Goal: Task Accomplishment & Management: Manage account settings

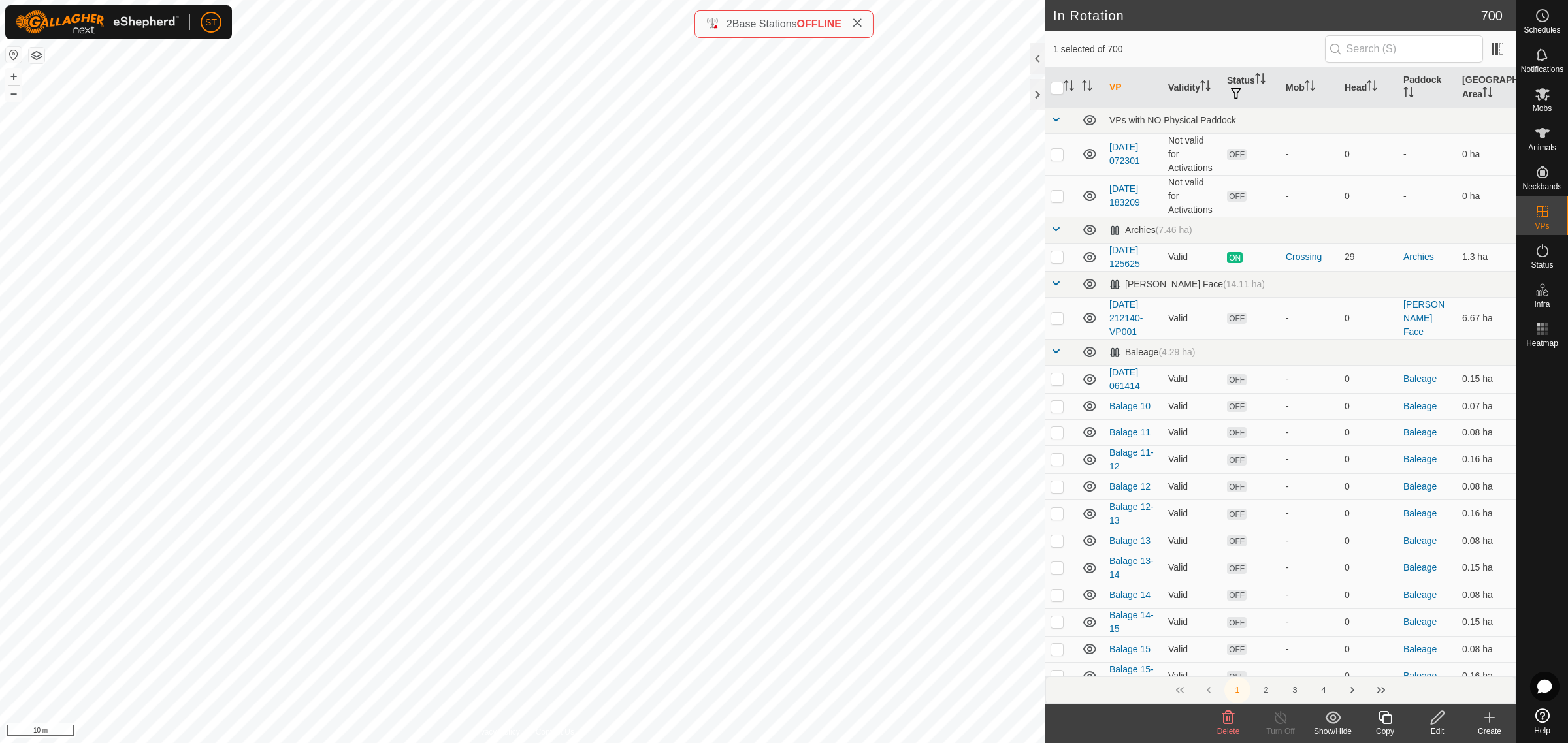
click at [1228, 721] on icon at bounding box center [1227, 718] width 15 height 15
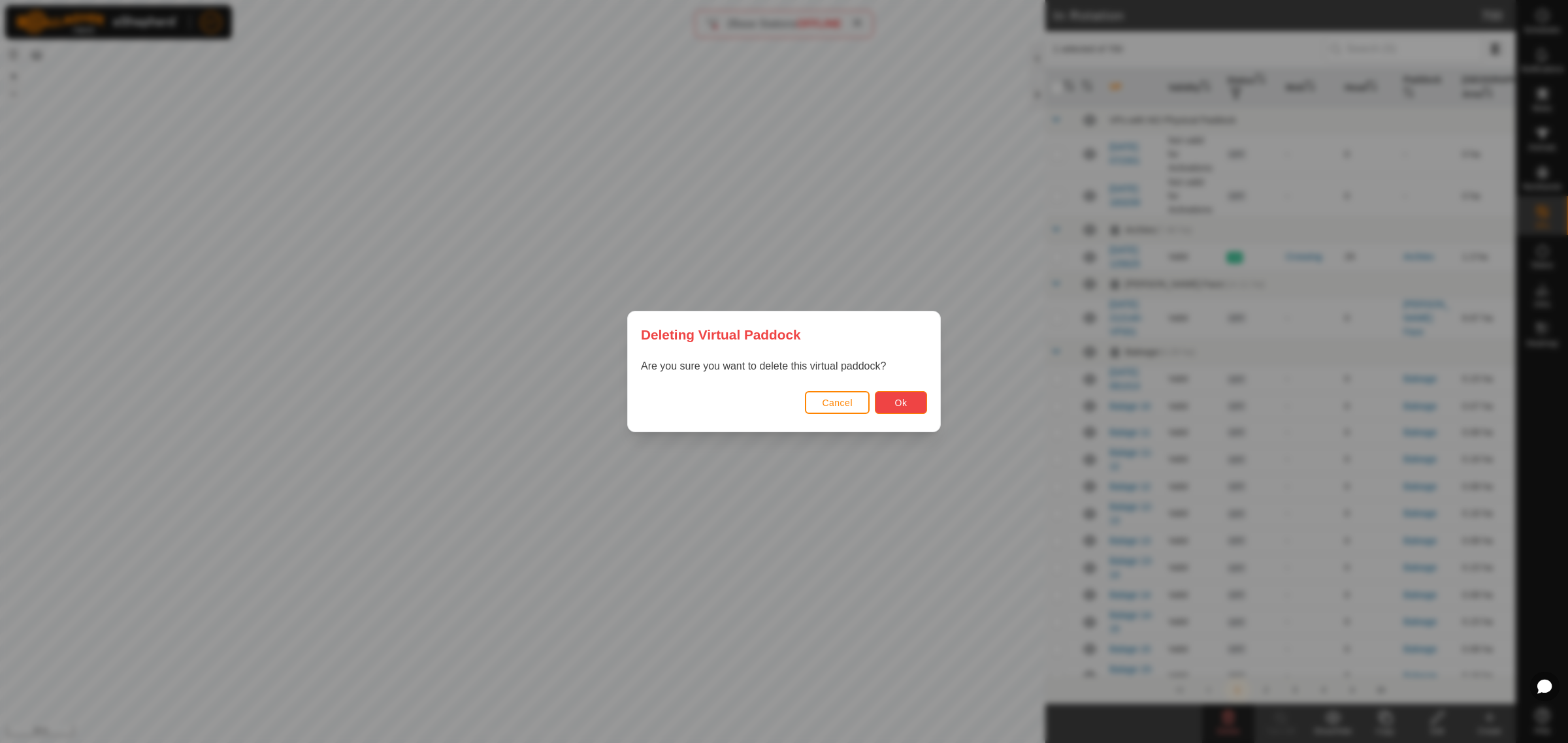
click at [899, 402] on span "Ok" at bounding box center [902, 403] width 13 height 11
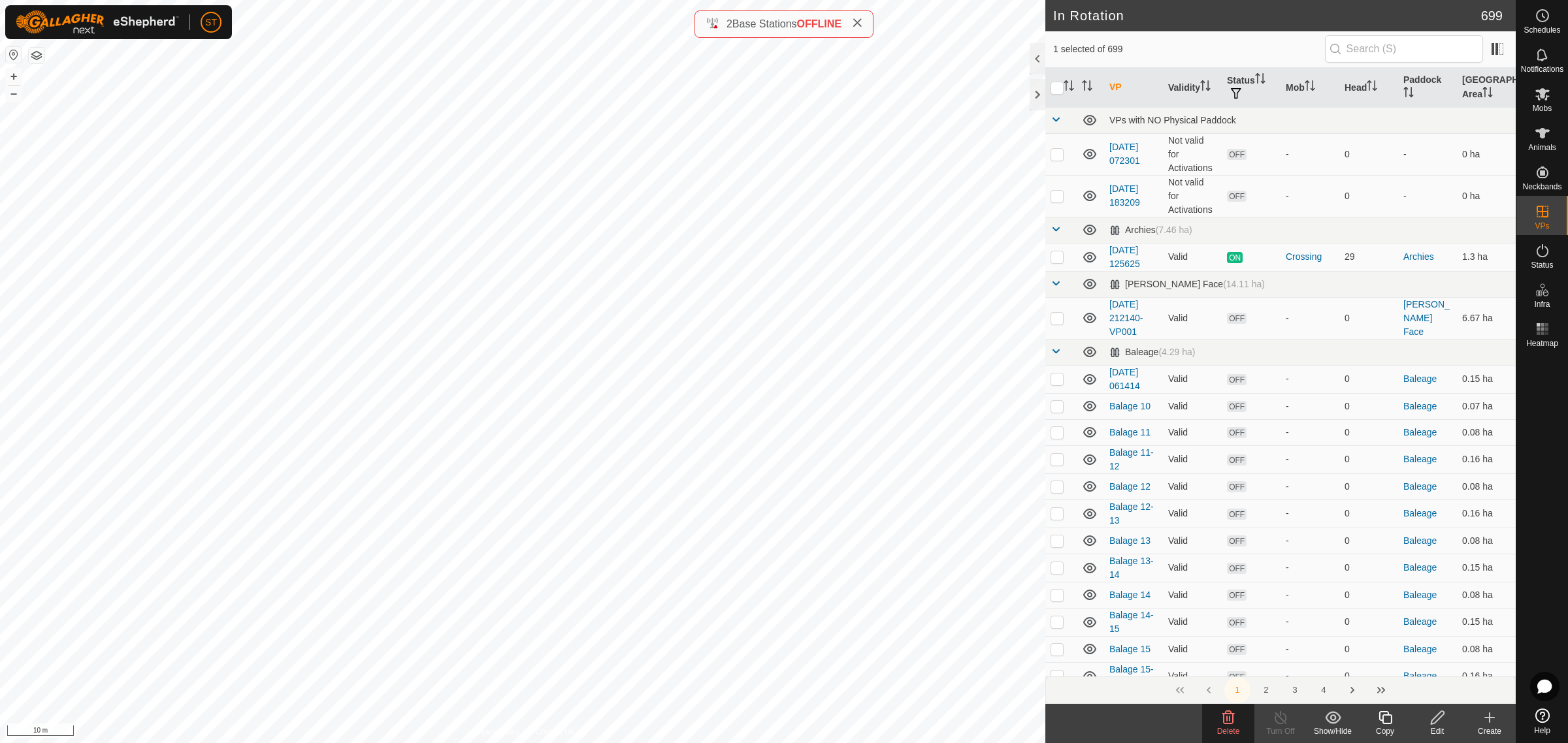
click at [1227, 724] on icon at bounding box center [1229, 718] width 13 height 13
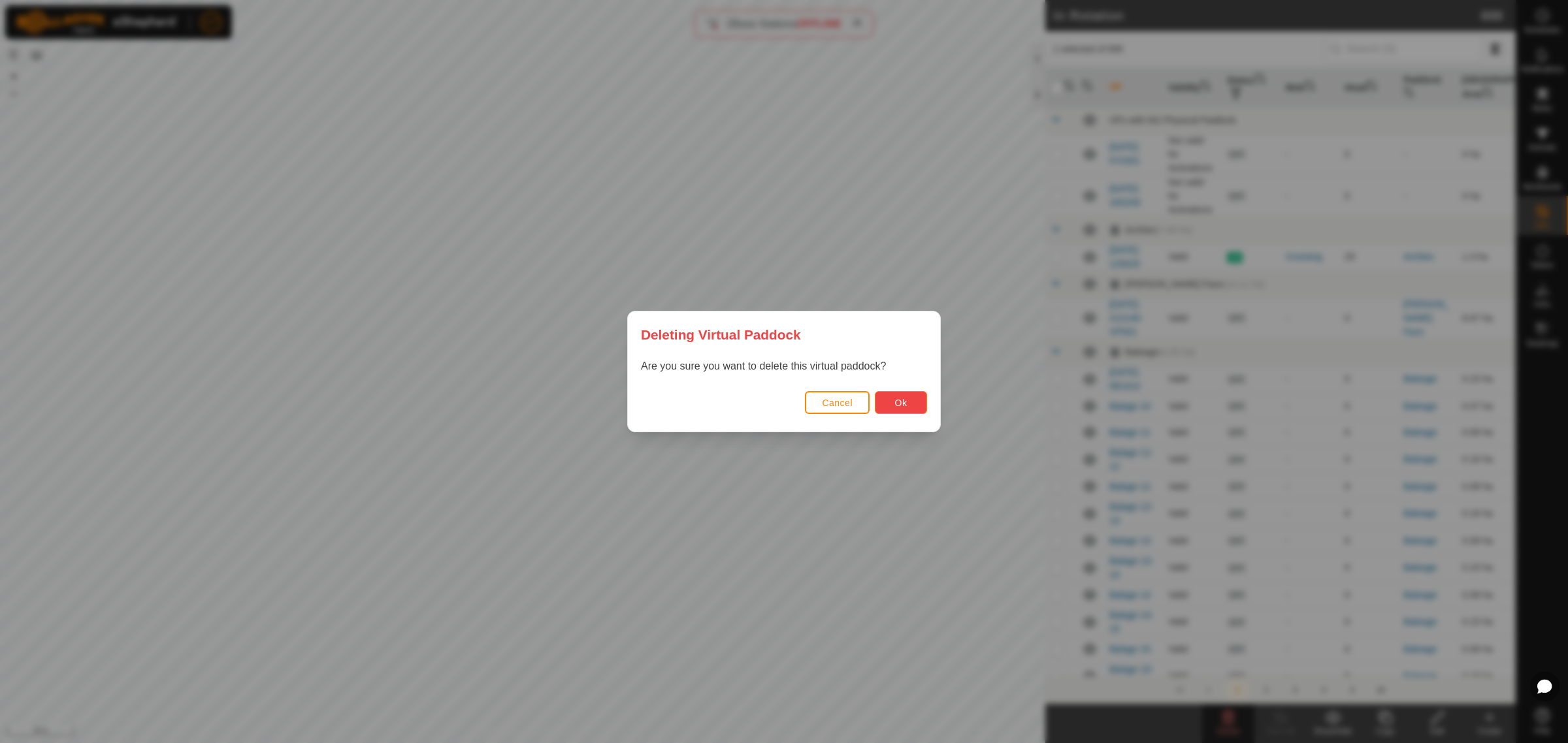
click at [905, 403] on span "Ok" at bounding box center [902, 403] width 13 height 11
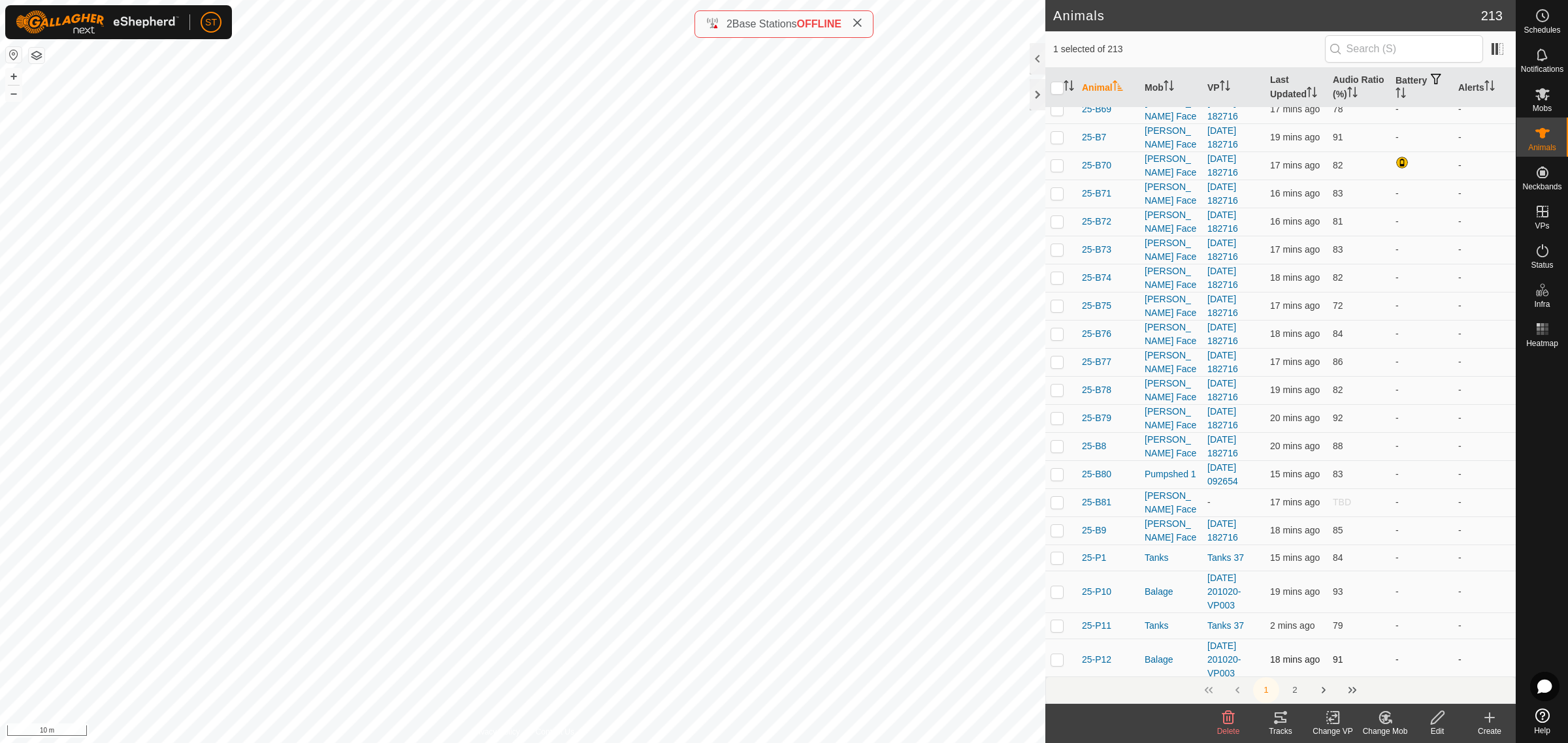
scroll to position [1796, 0]
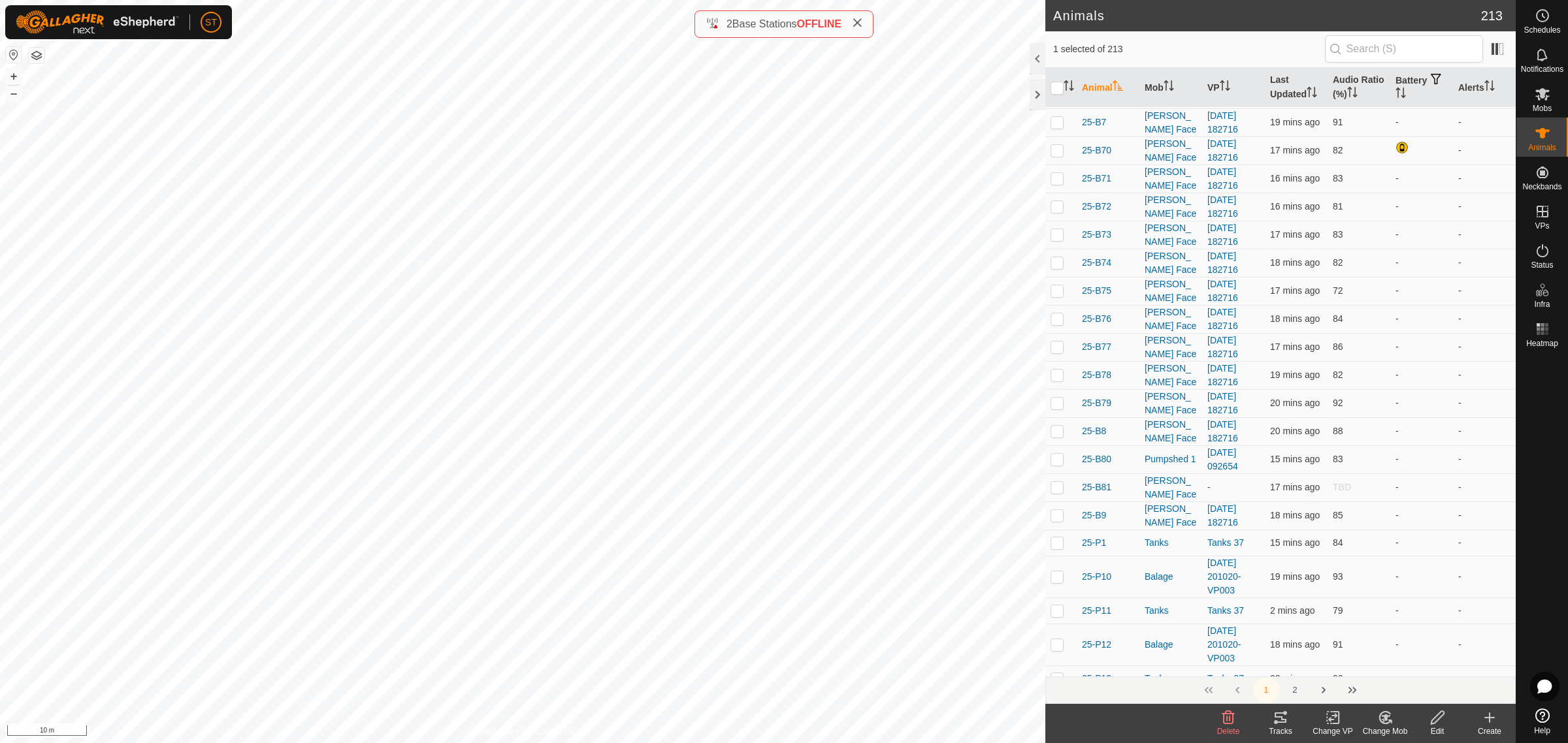
click at [1337, 714] on icon at bounding box center [1333, 718] width 16 height 15
click at [1359, 664] on link "Choose VP..." at bounding box center [1371, 661] width 130 height 26
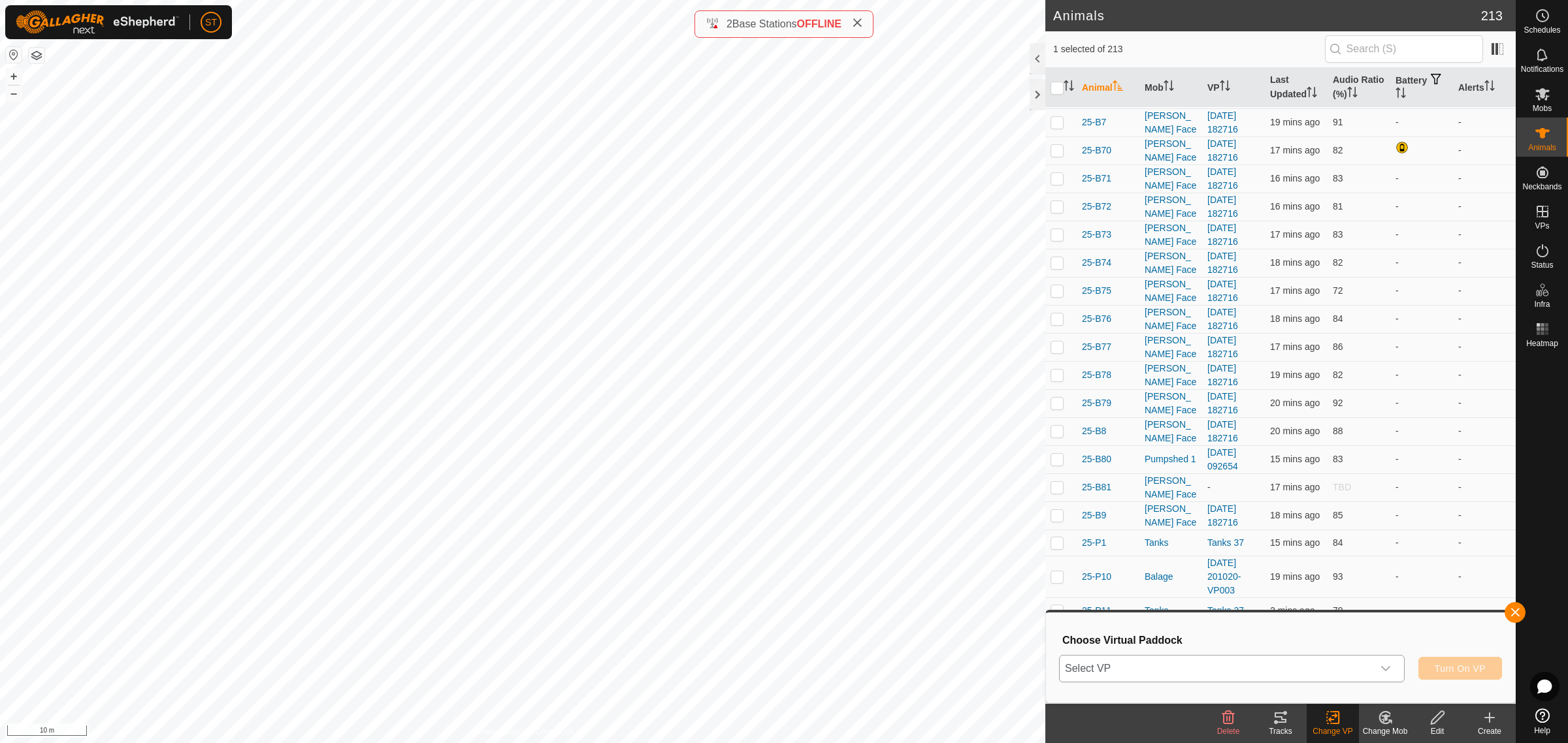
click at [1387, 668] on icon "dropdown trigger" at bounding box center [1386, 669] width 11 height 11
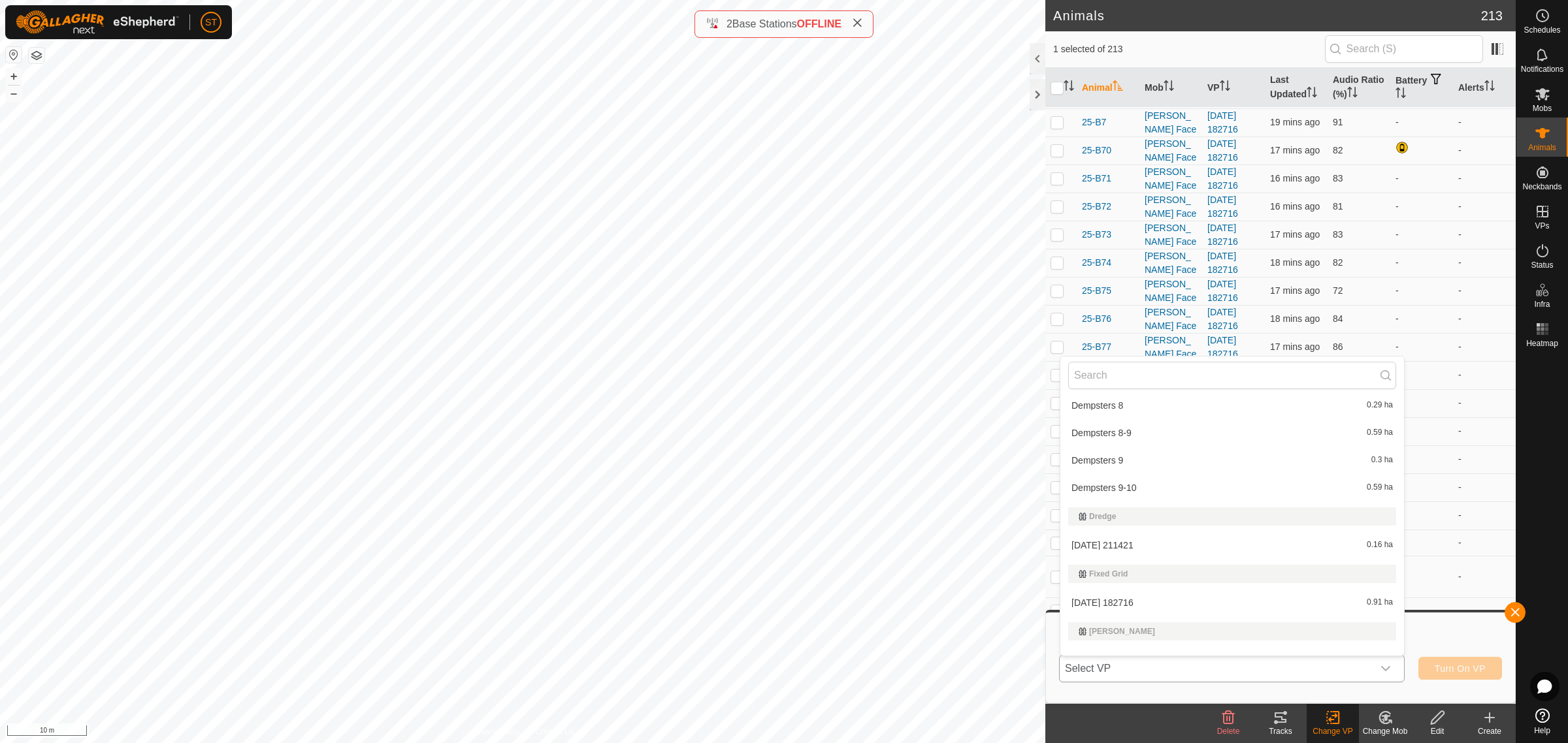
scroll to position [6205, 0]
click at [1120, 621] on li "[DATE] 182716 0.91 ha" at bounding box center [1232, 625] width 344 height 26
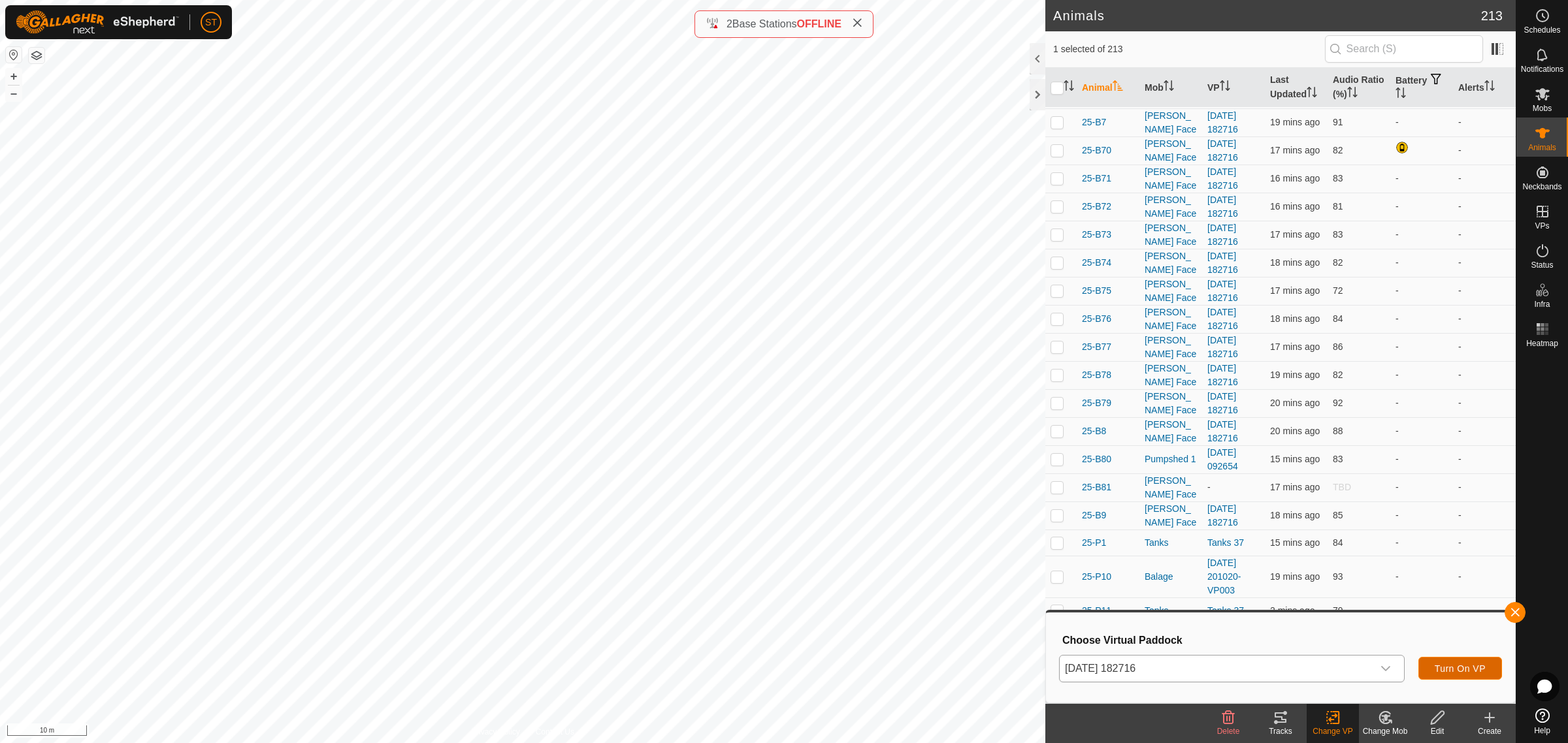
click at [1462, 663] on span "Turn On VP" at bounding box center [1460, 669] width 51 height 11
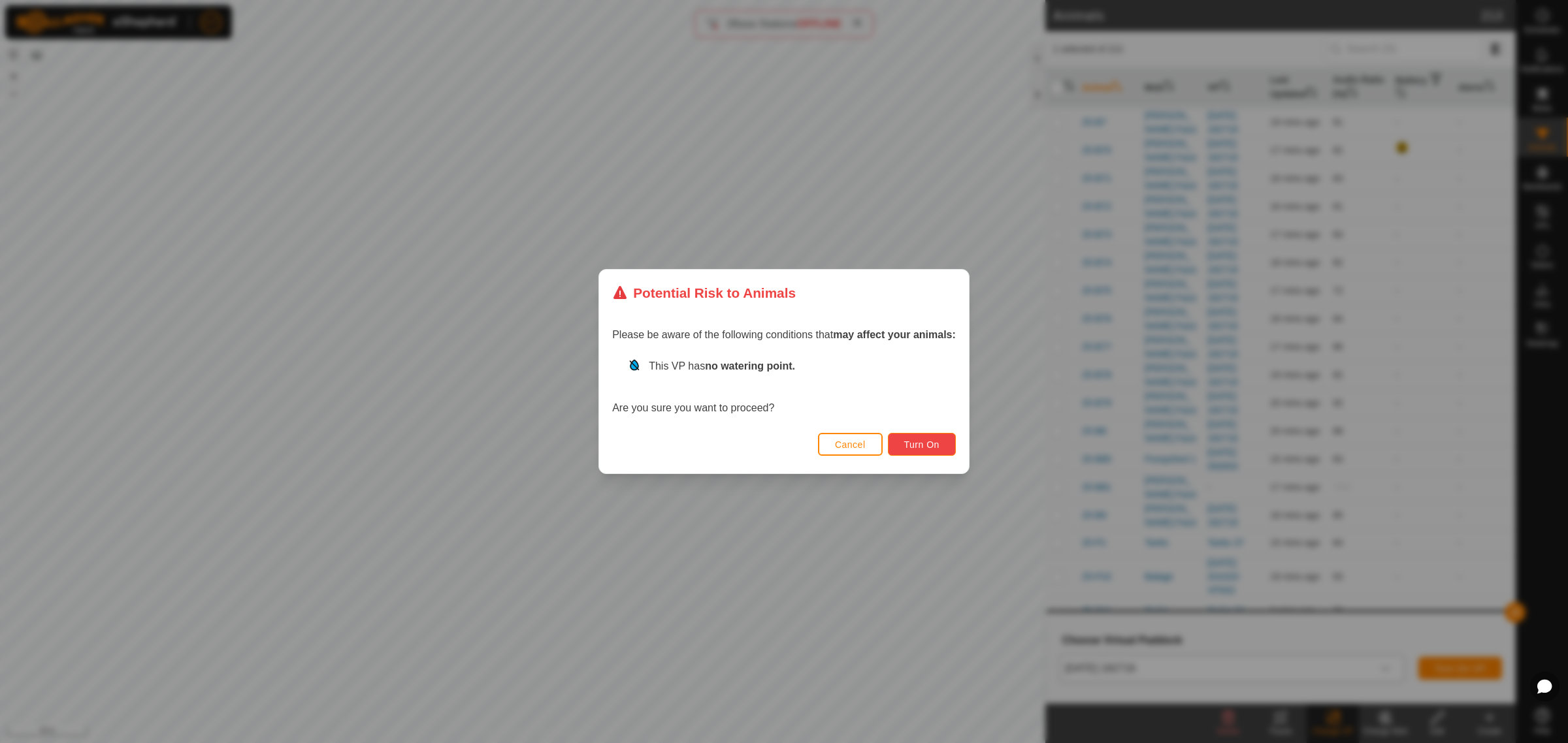
click at [910, 446] on span "Turn On" at bounding box center [922, 445] width 35 height 11
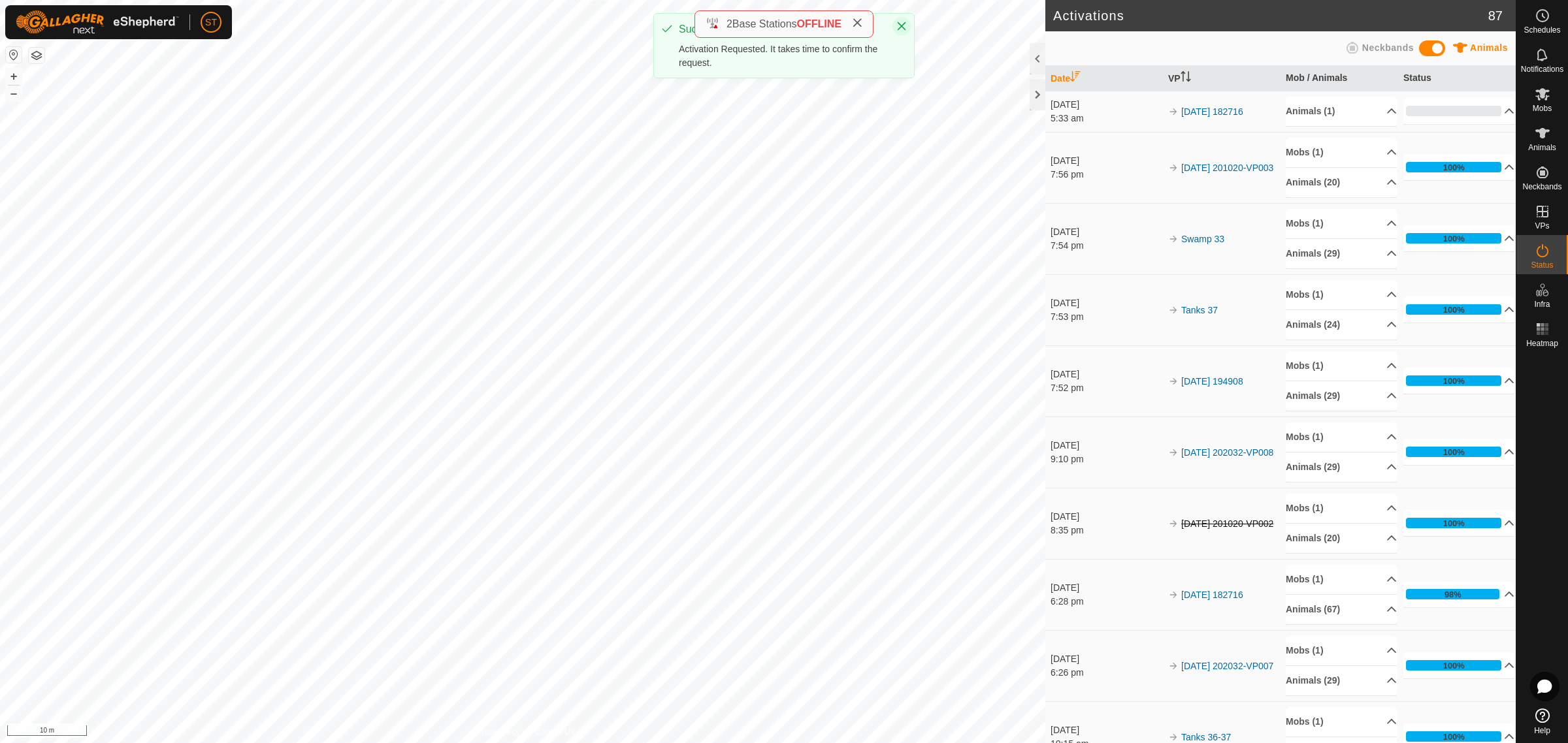
click at [903, 27] on icon "Close" at bounding box center [902, 26] width 11 height 11
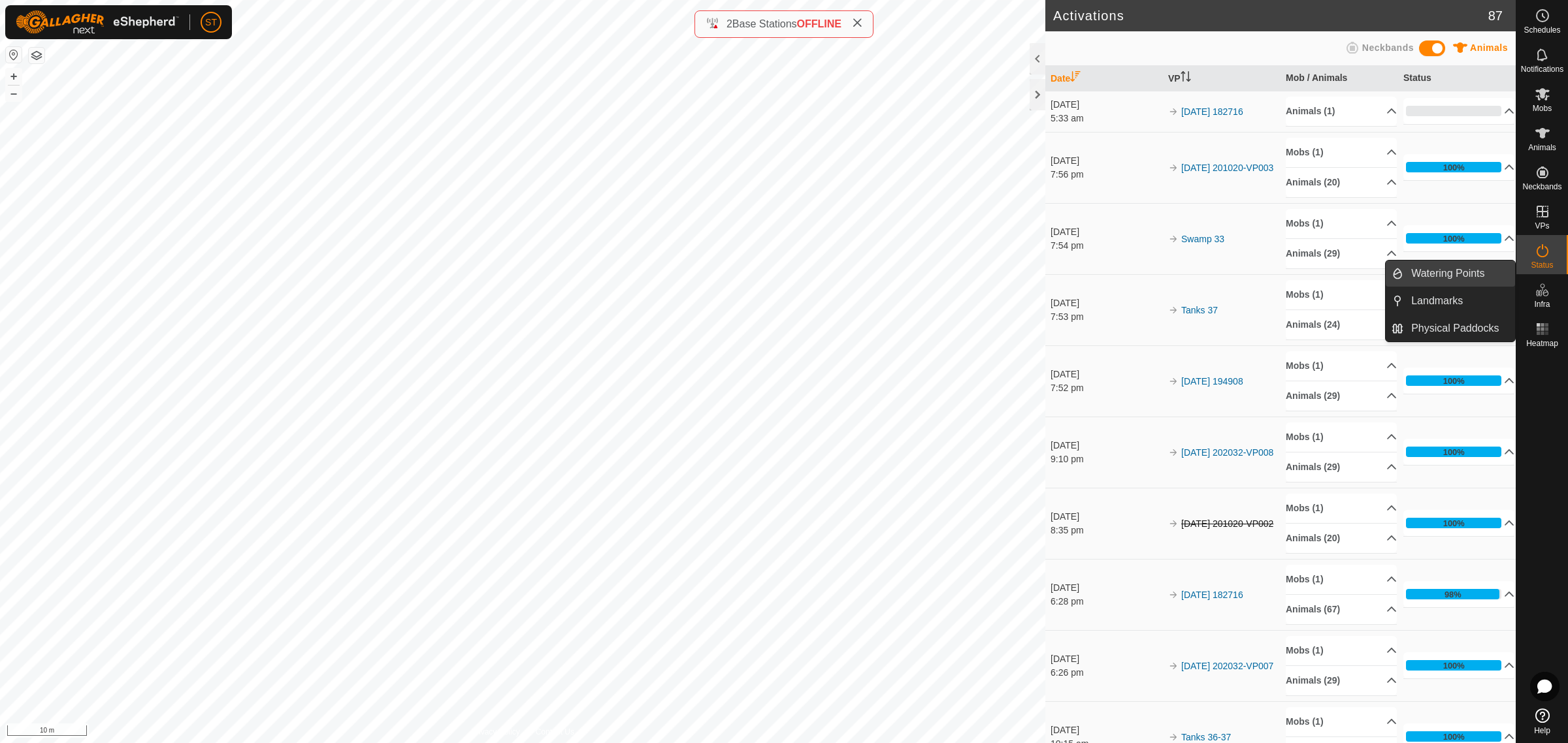
click at [1449, 275] on link "Watering Points" at bounding box center [1458, 274] width 111 height 26
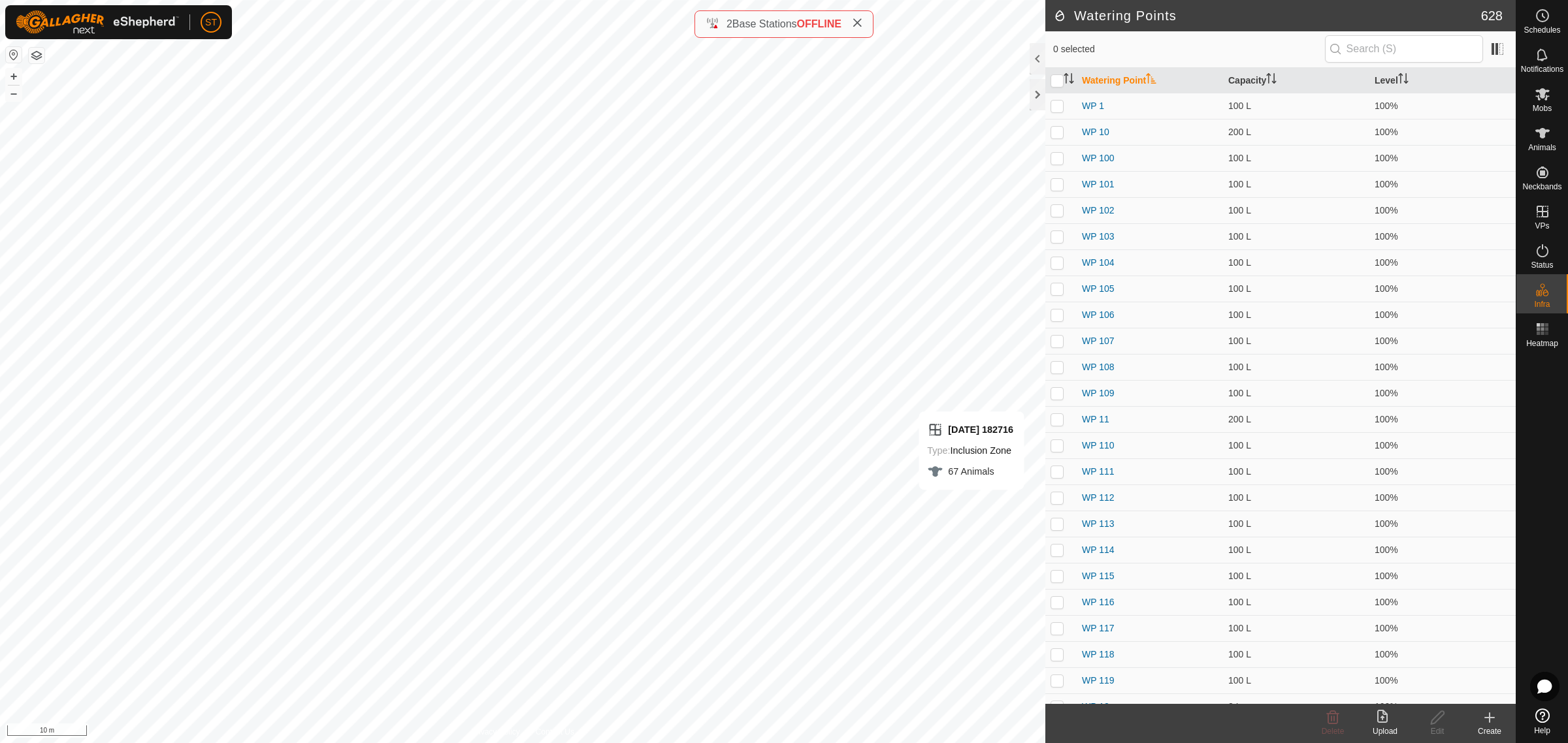
click at [1494, 724] on icon at bounding box center [1489, 718] width 15 height 15
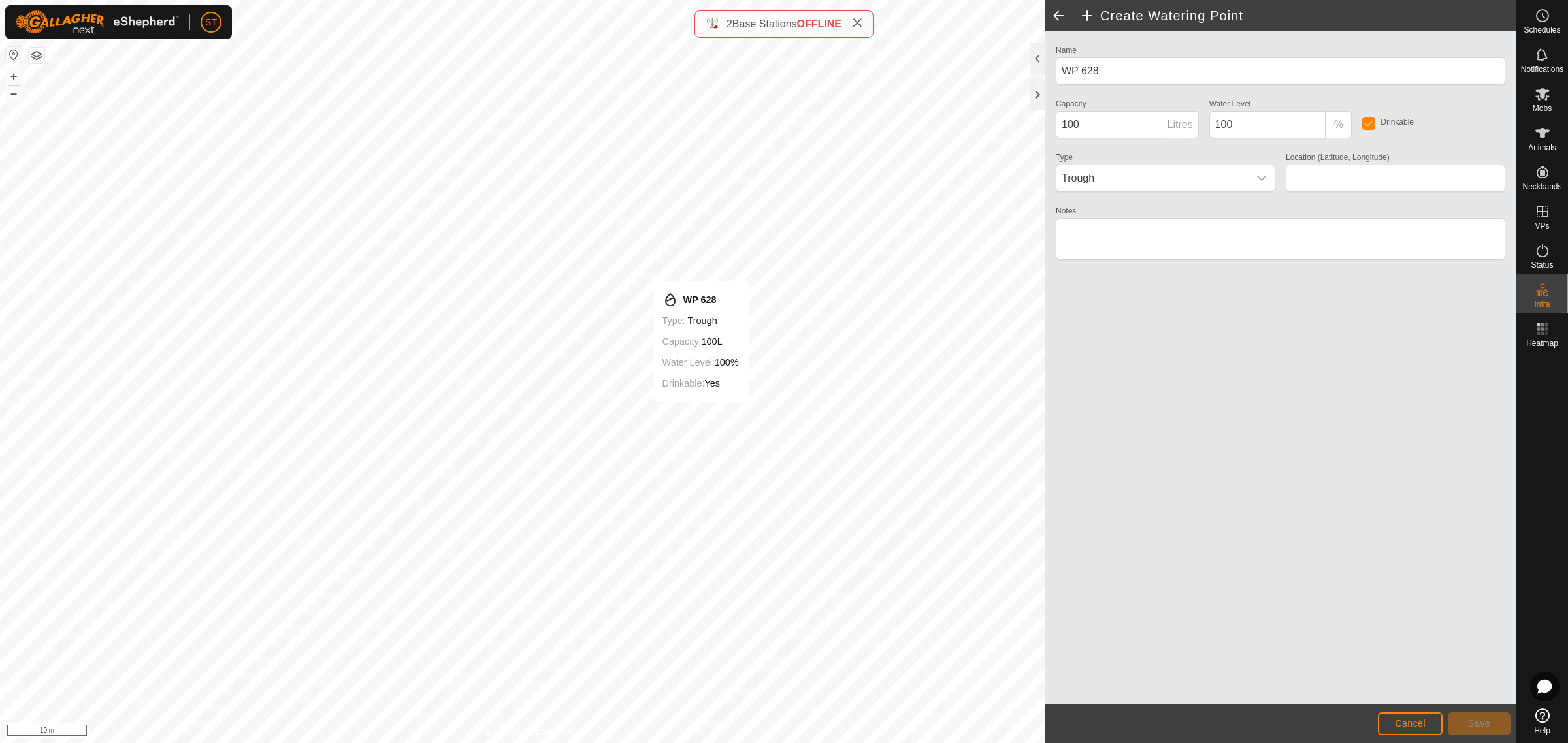
type input "-45.343650, 170.604194"
click at [1485, 719] on span "Save" at bounding box center [1479, 724] width 23 height 11
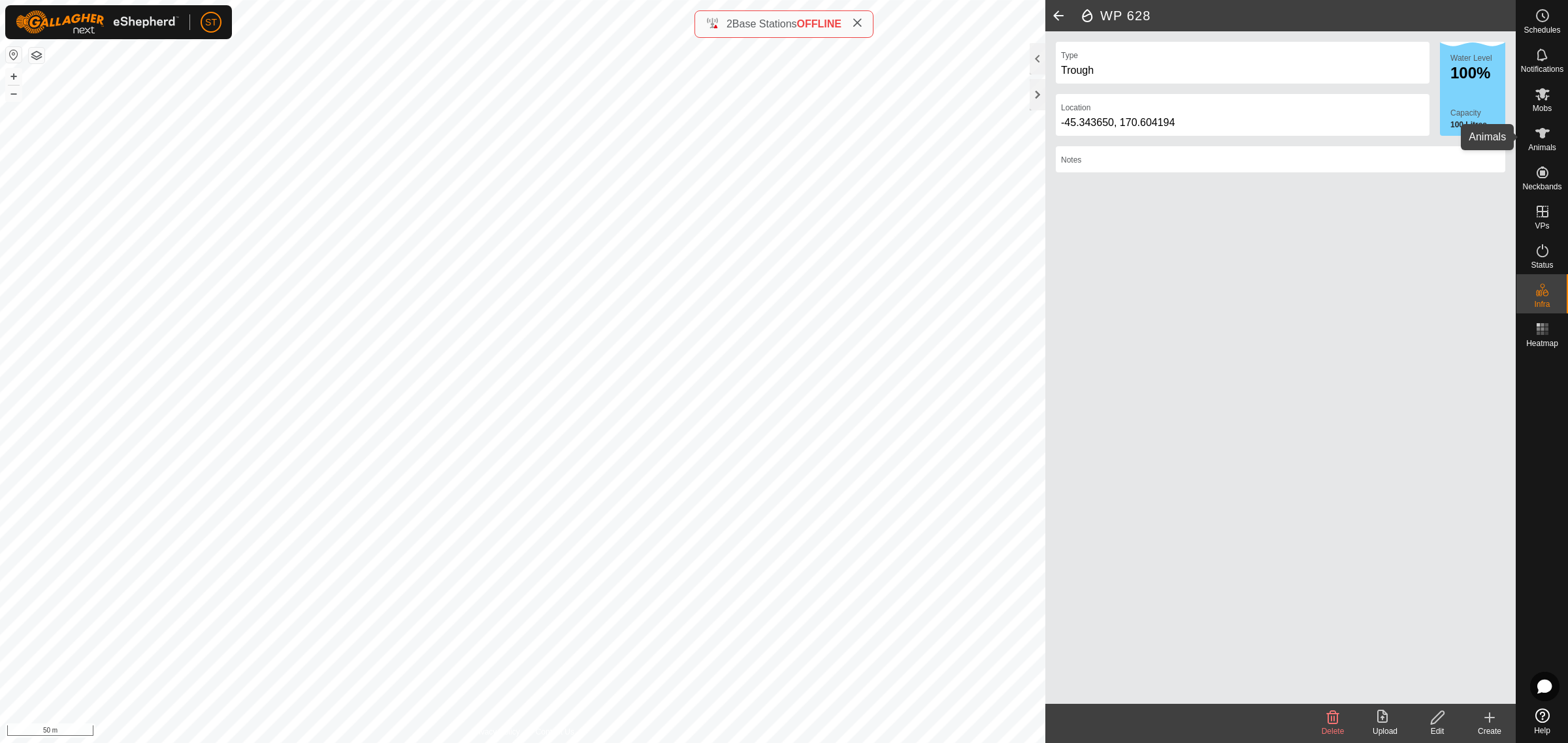
click at [1543, 129] on icon at bounding box center [1543, 133] width 15 height 11
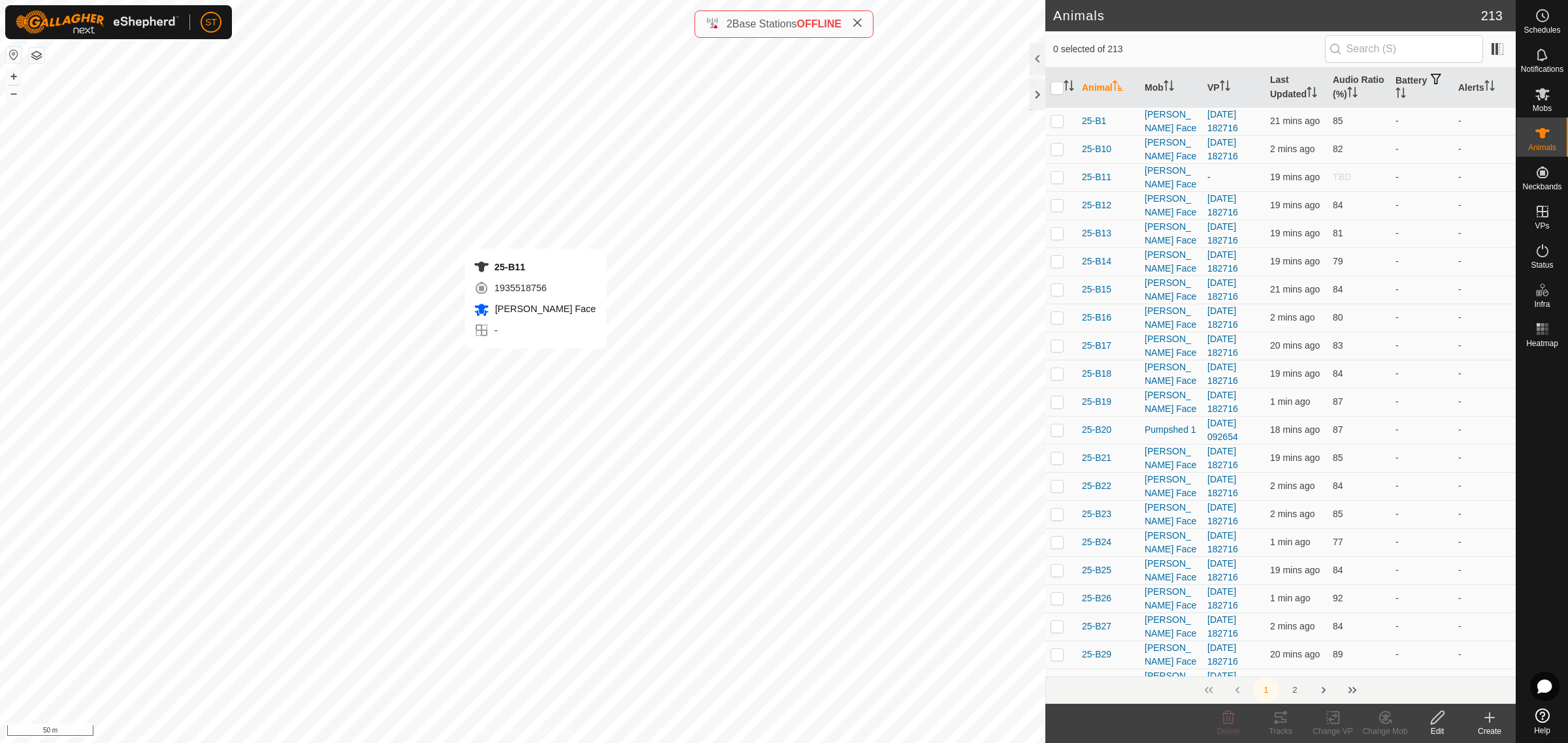
checkbox input "true"
click at [1331, 721] on icon at bounding box center [1333, 718] width 16 height 15
click at [1353, 663] on link "Choose VP..." at bounding box center [1371, 661] width 130 height 26
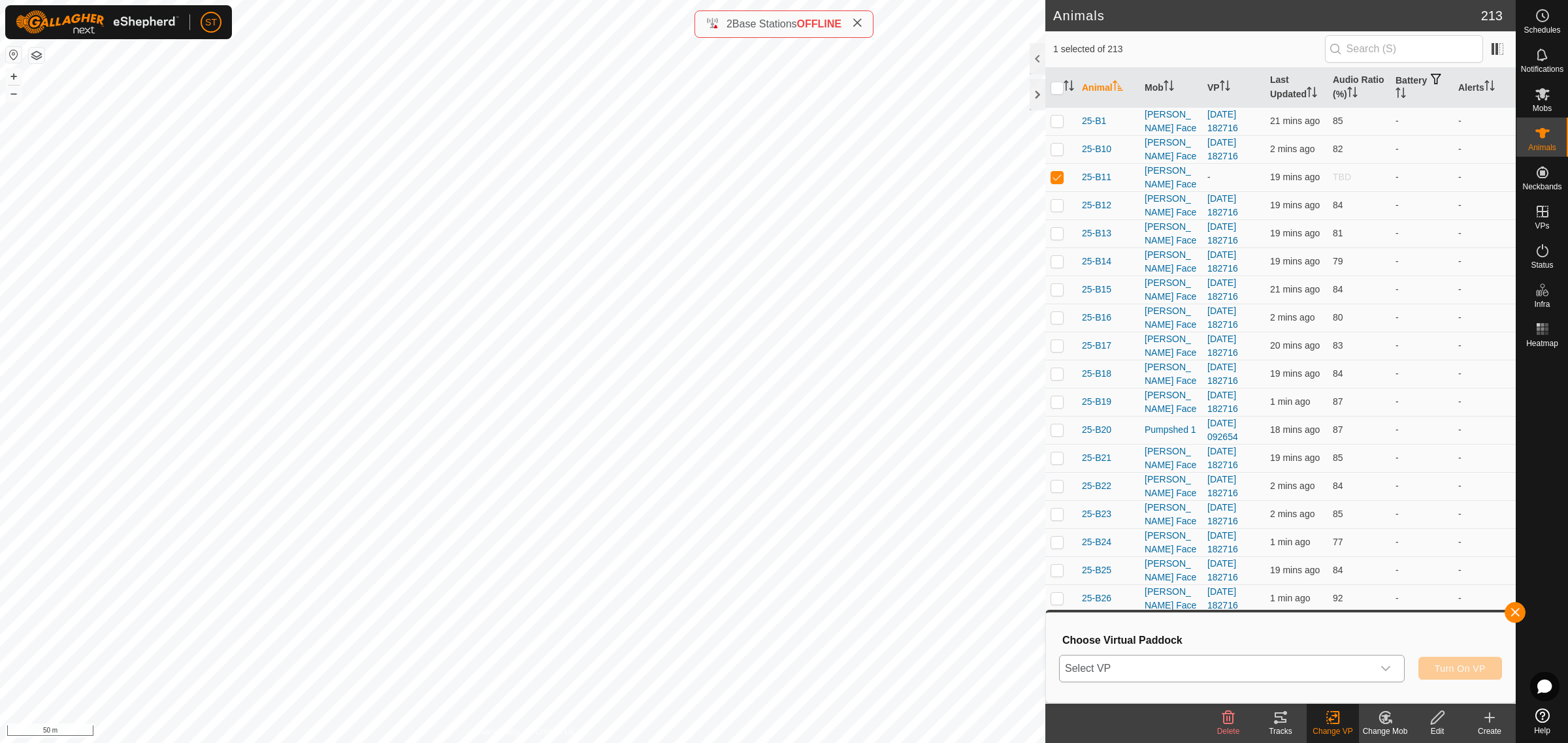
click at [1391, 671] on div "dropdown trigger" at bounding box center [1385, 669] width 26 height 26
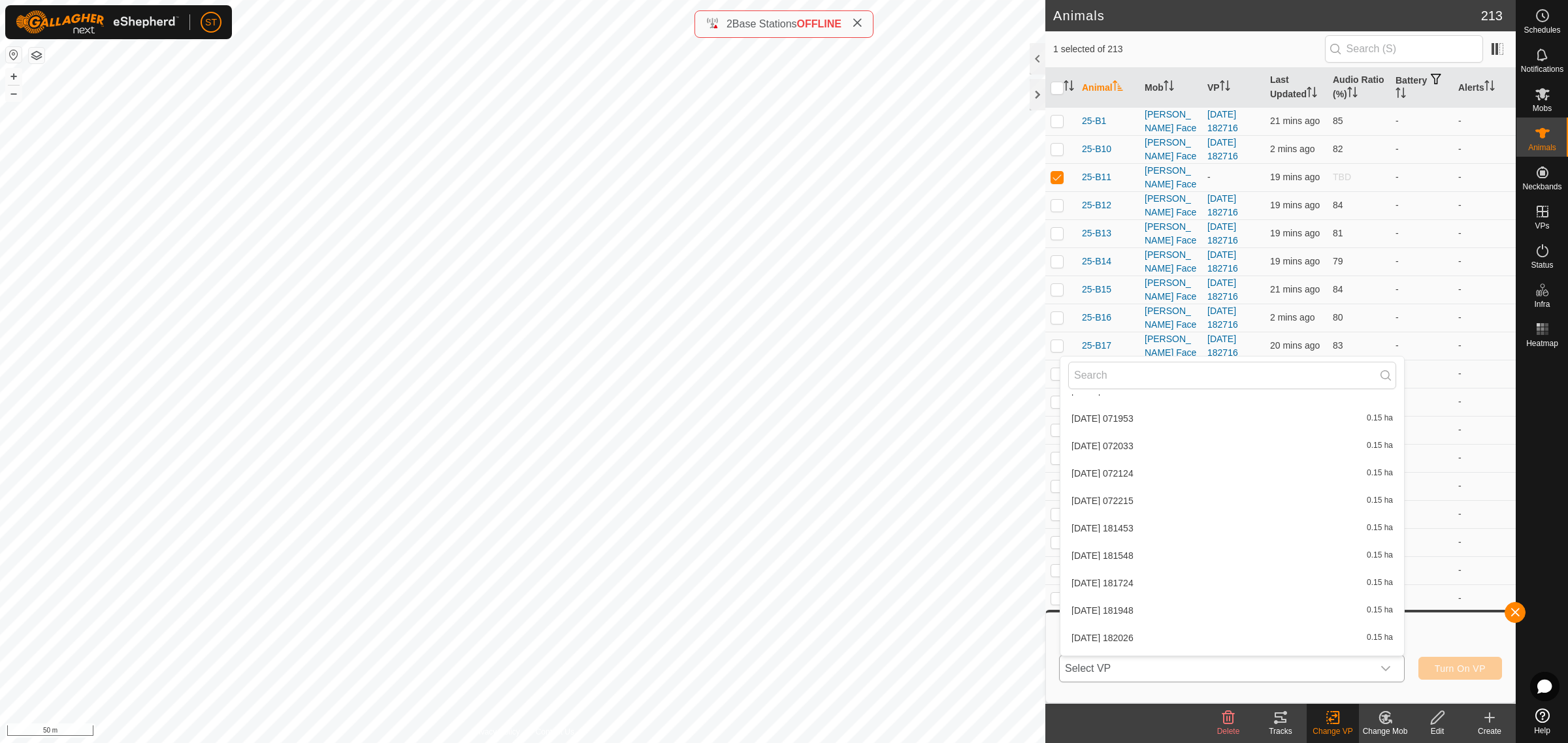
scroll to position [6368, 0]
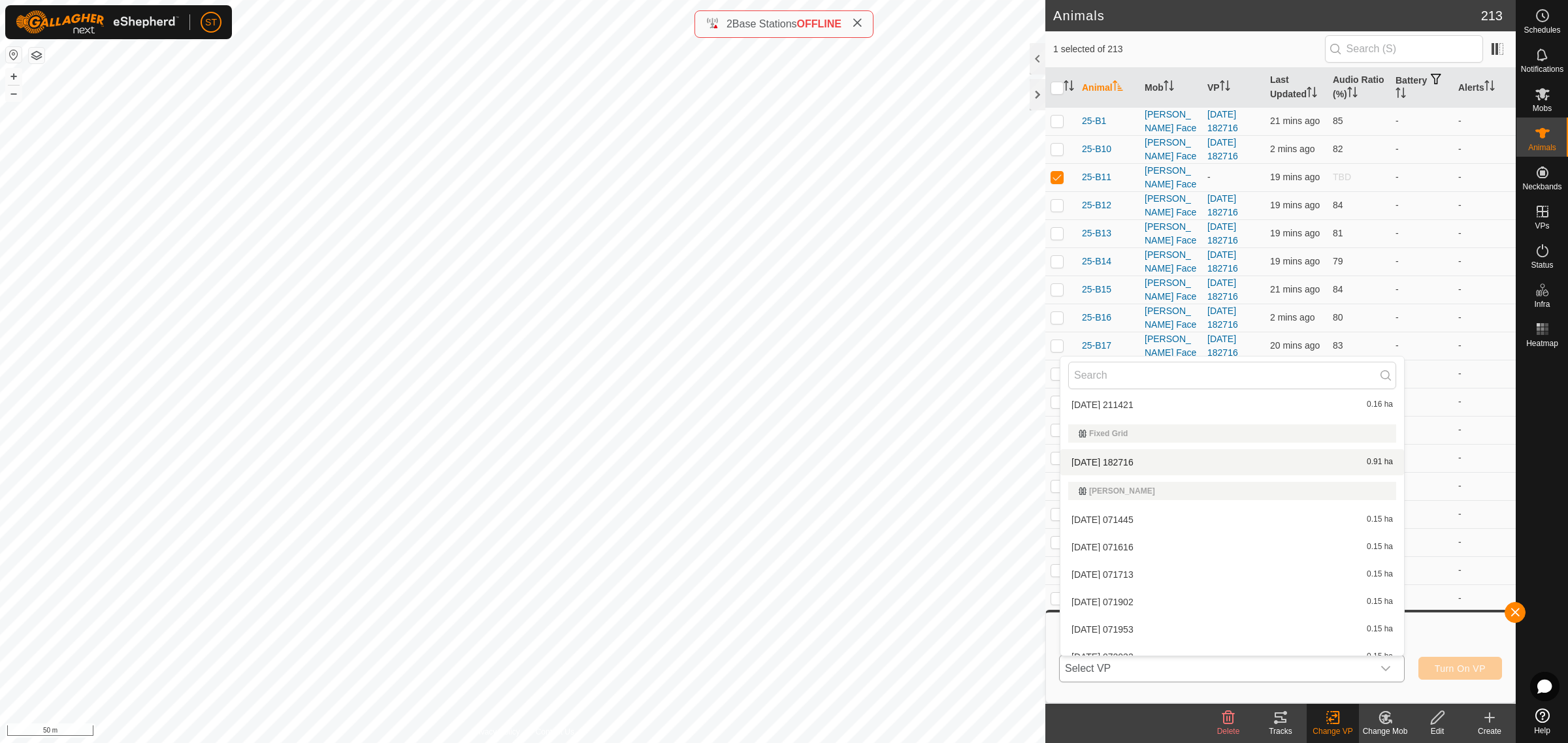
click at [1103, 456] on li "[DATE] 182716 0.91 ha" at bounding box center [1232, 462] width 344 height 26
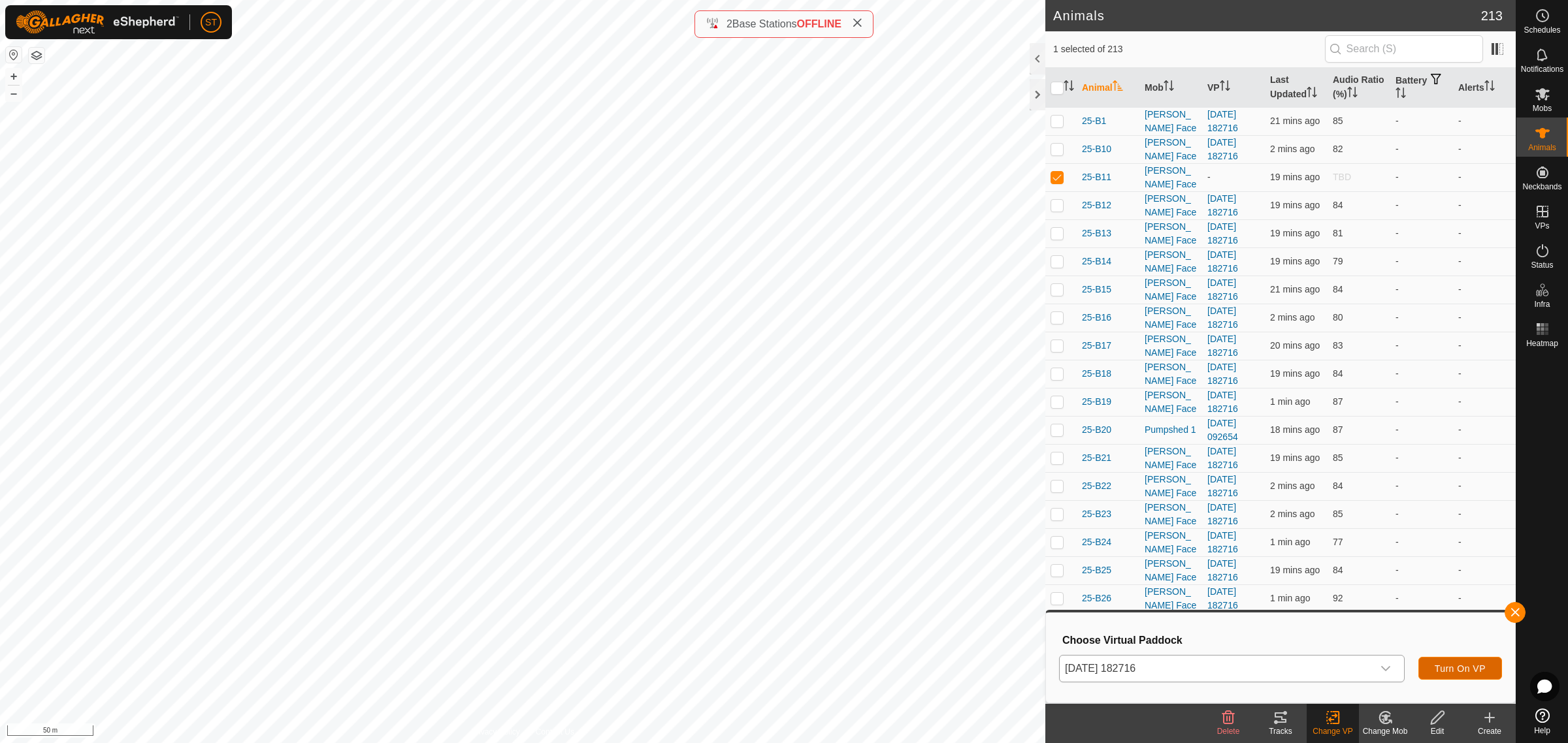
click at [1457, 666] on span "Turn On VP" at bounding box center [1460, 669] width 51 height 11
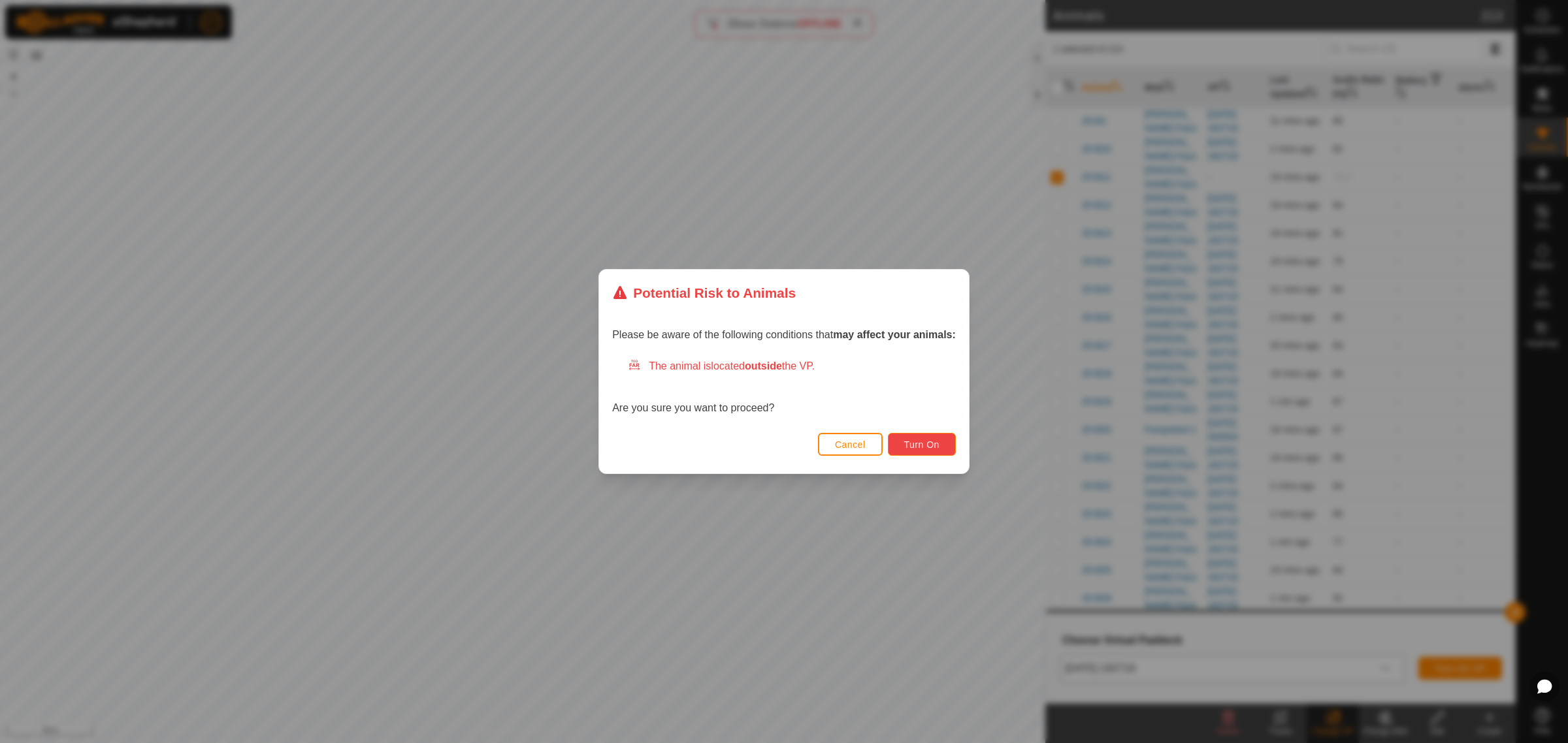
click at [912, 443] on span "Turn On" at bounding box center [922, 445] width 35 height 11
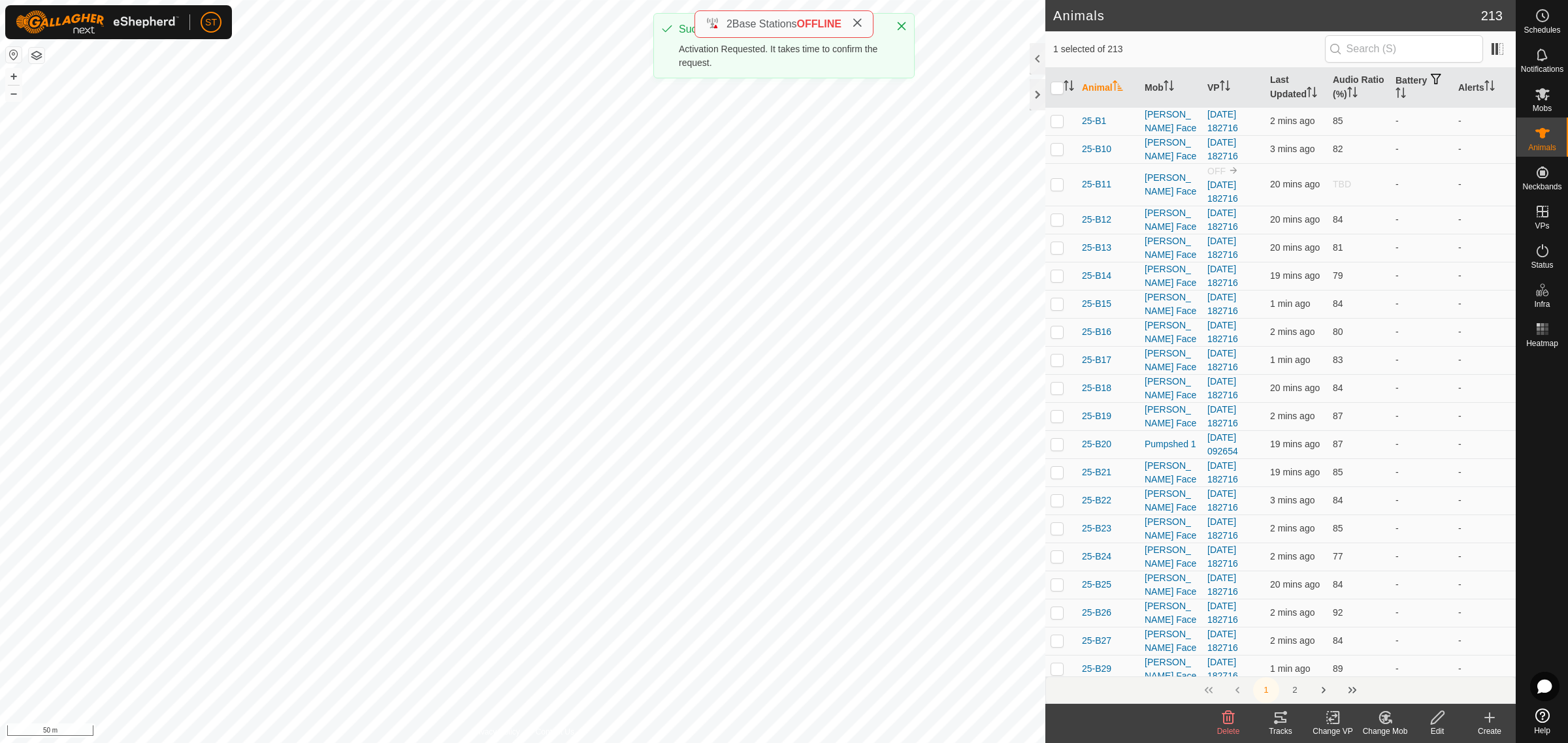
click at [1338, 716] on icon at bounding box center [1335, 718] width 5 height 12
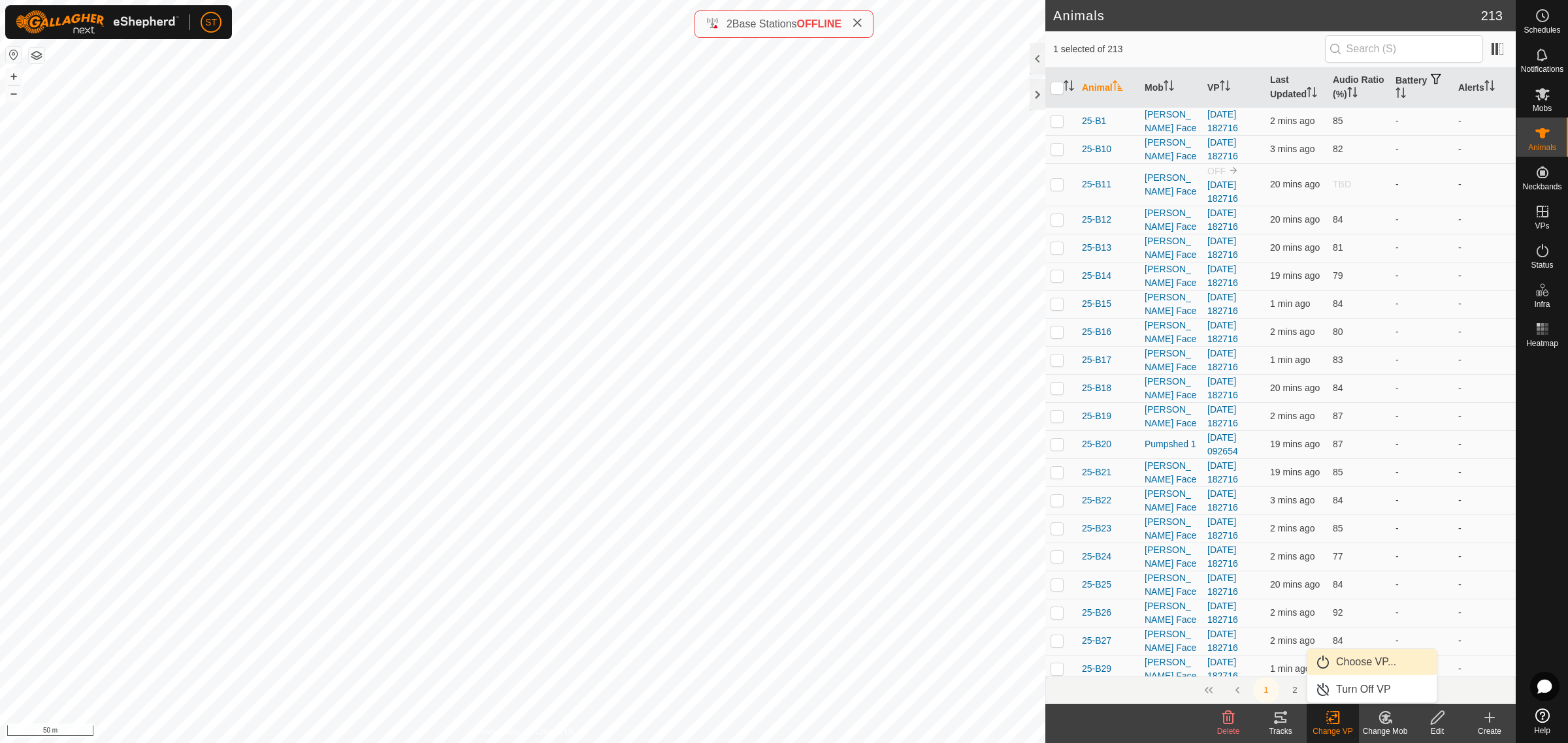
click at [1383, 660] on link "Choose VP..." at bounding box center [1371, 661] width 130 height 26
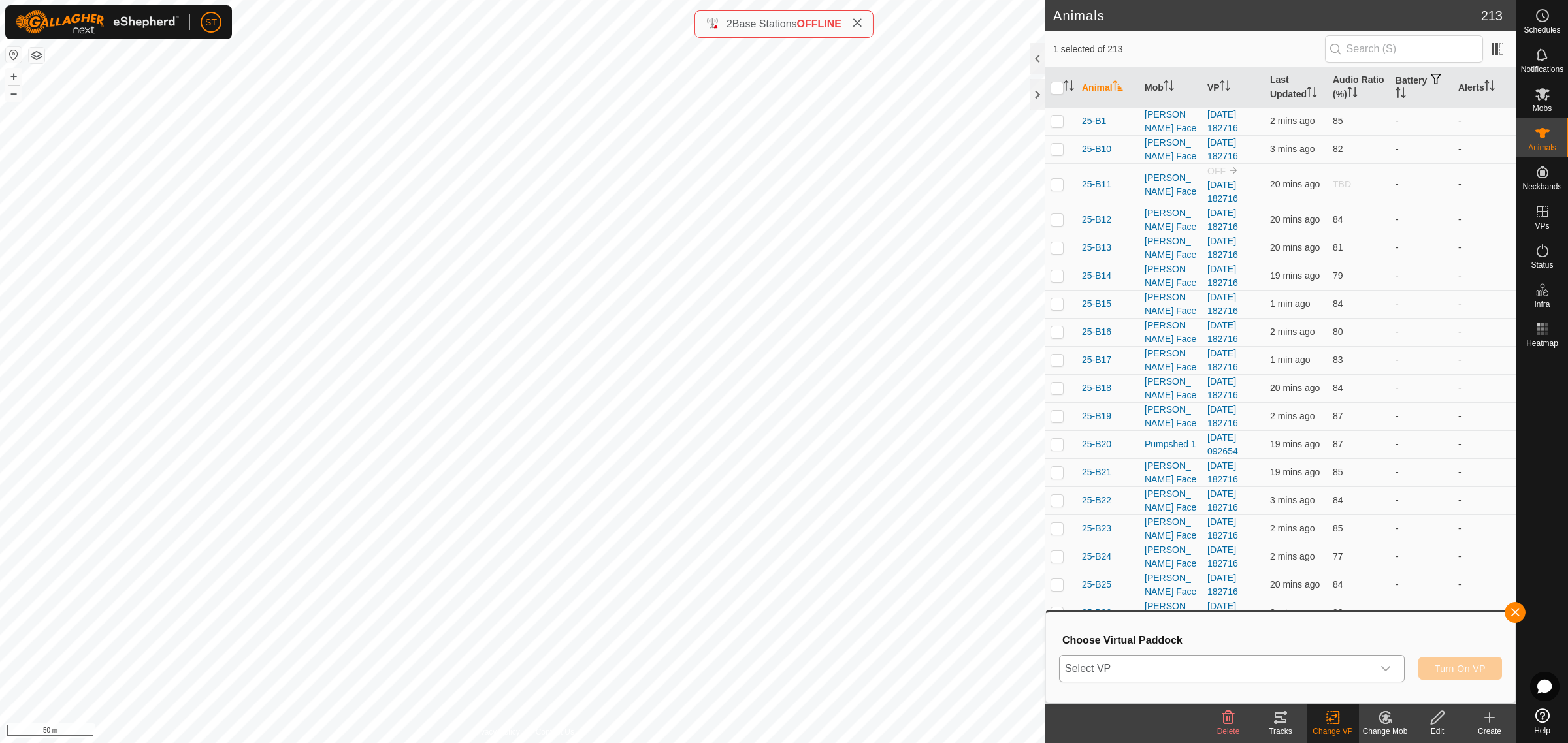
click at [1389, 666] on icon "dropdown trigger" at bounding box center [1386, 669] width 11 height 11
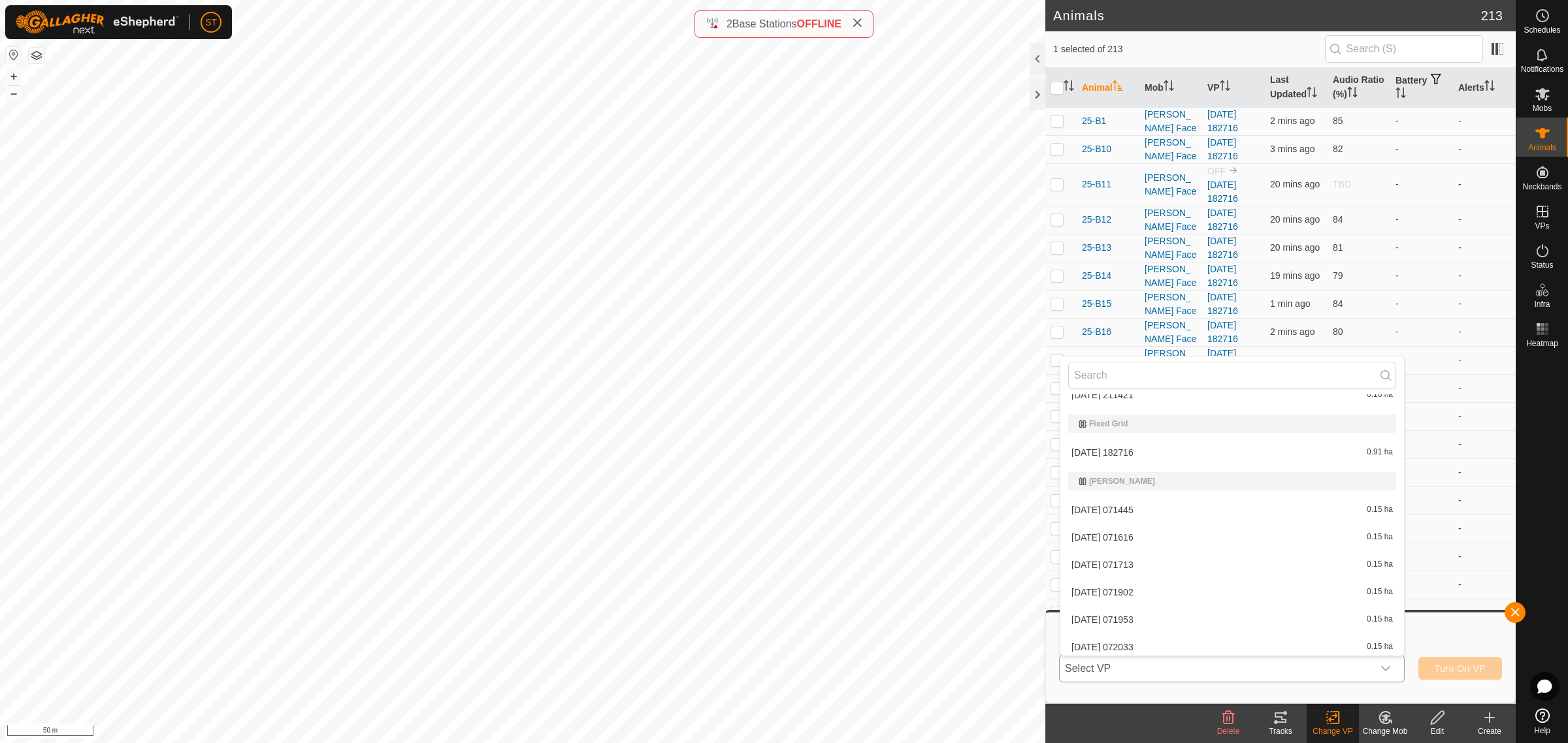
scroll to position [6368, 0]
click at [1141, 458] on li "[DATE] 182716 0.91 ha" at bounding box center [1232, 462] width 344 height 26
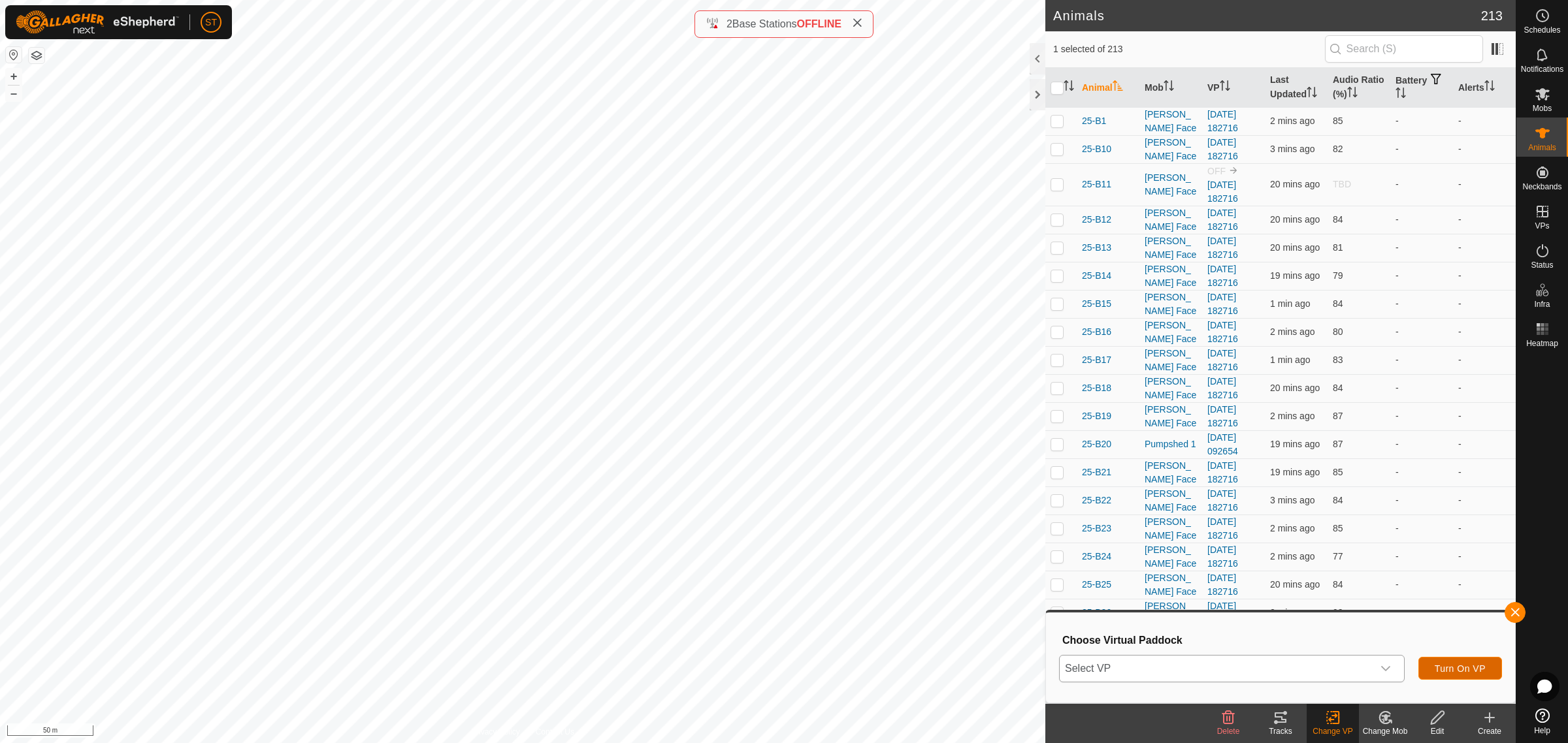
click at [1458, 671] on span "Turn On VP" at bounding box center [1460, 669] width 51 height 11
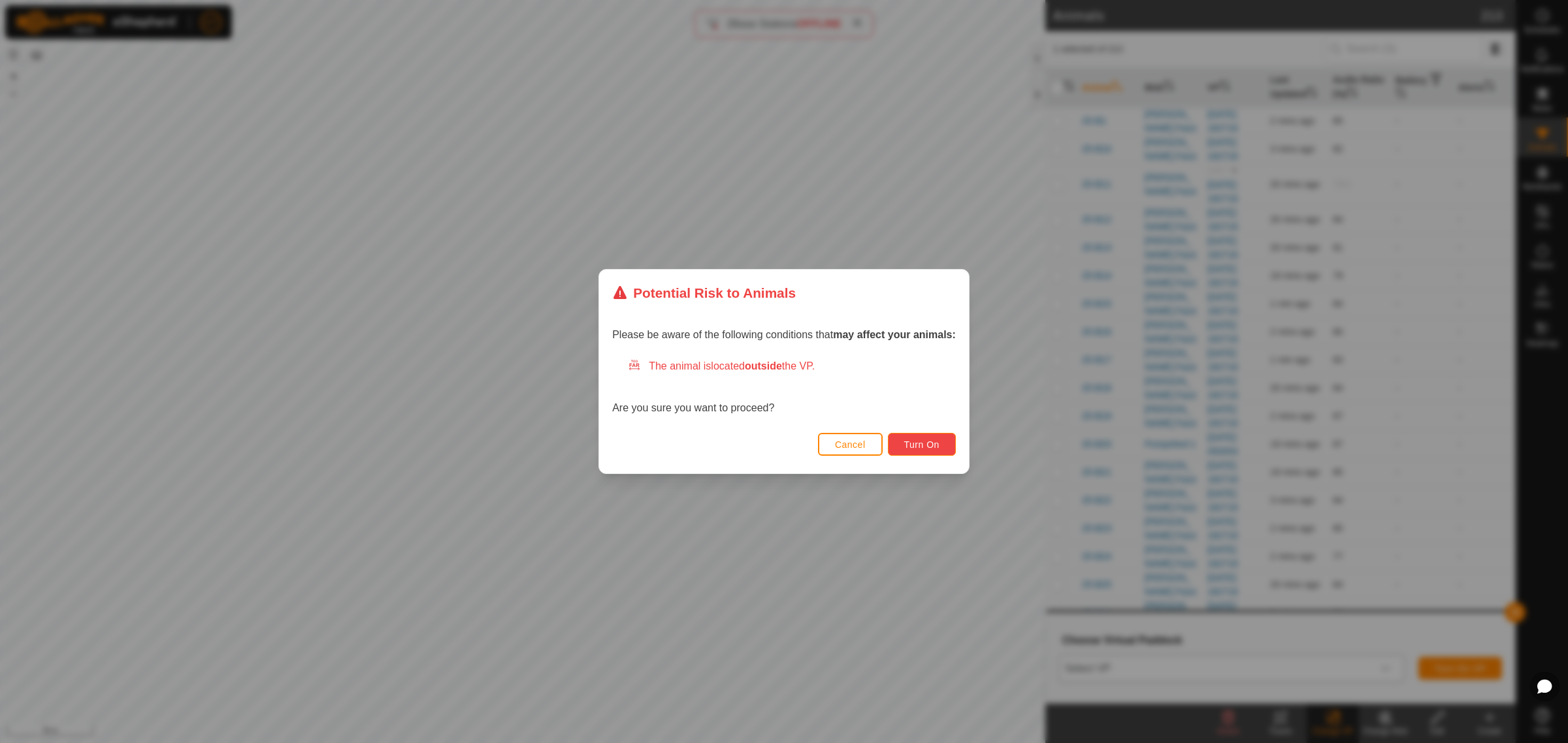
click at [915, 444] on span "Turn On" at bounding box center [922, 445] width 35 height 11
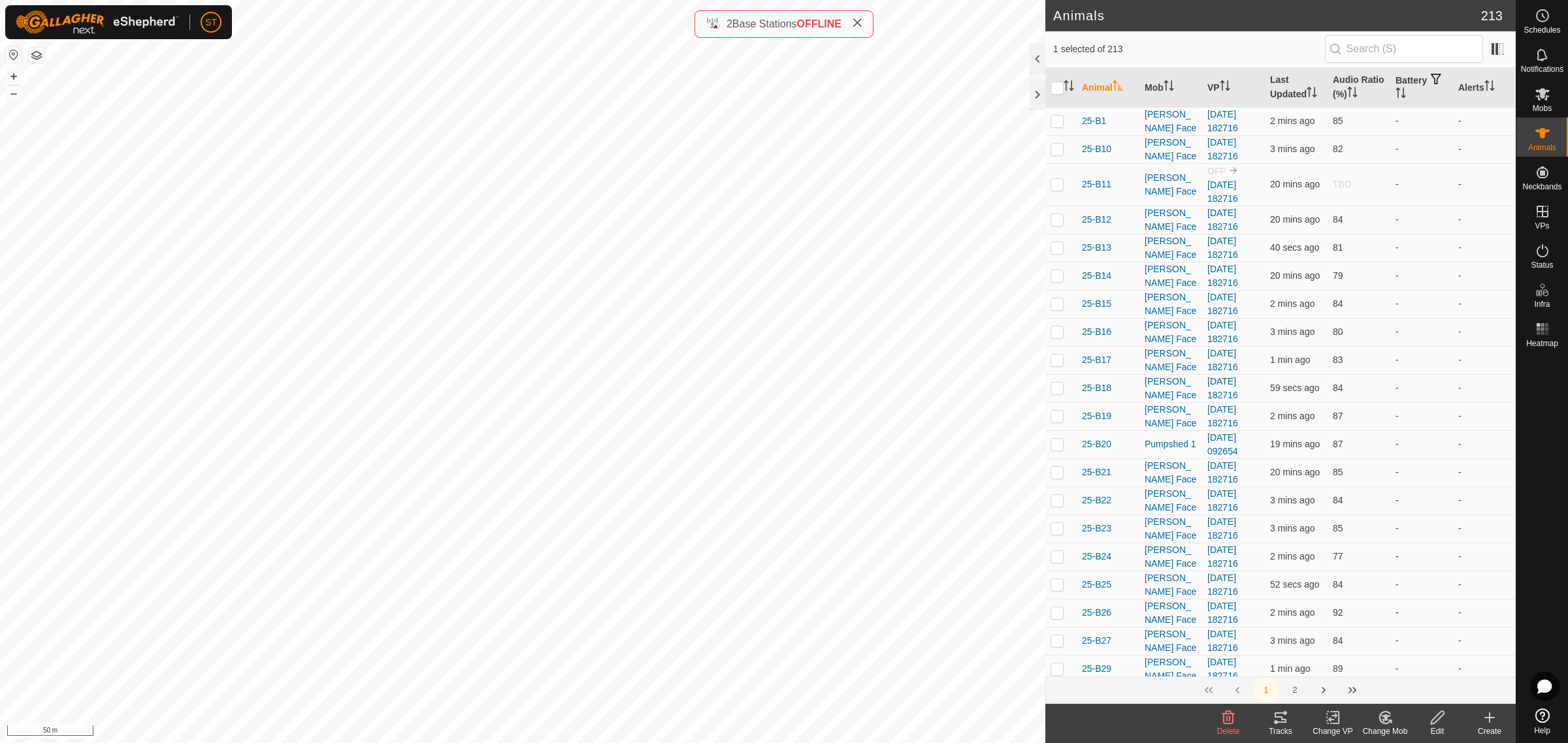
click at [1335, 719] on icon at bounding box center [1333, 718] width 16 height 15
click at [1366, 661] on link "Choose VP..." at bounding box center [1371, 661] width 130 height 26
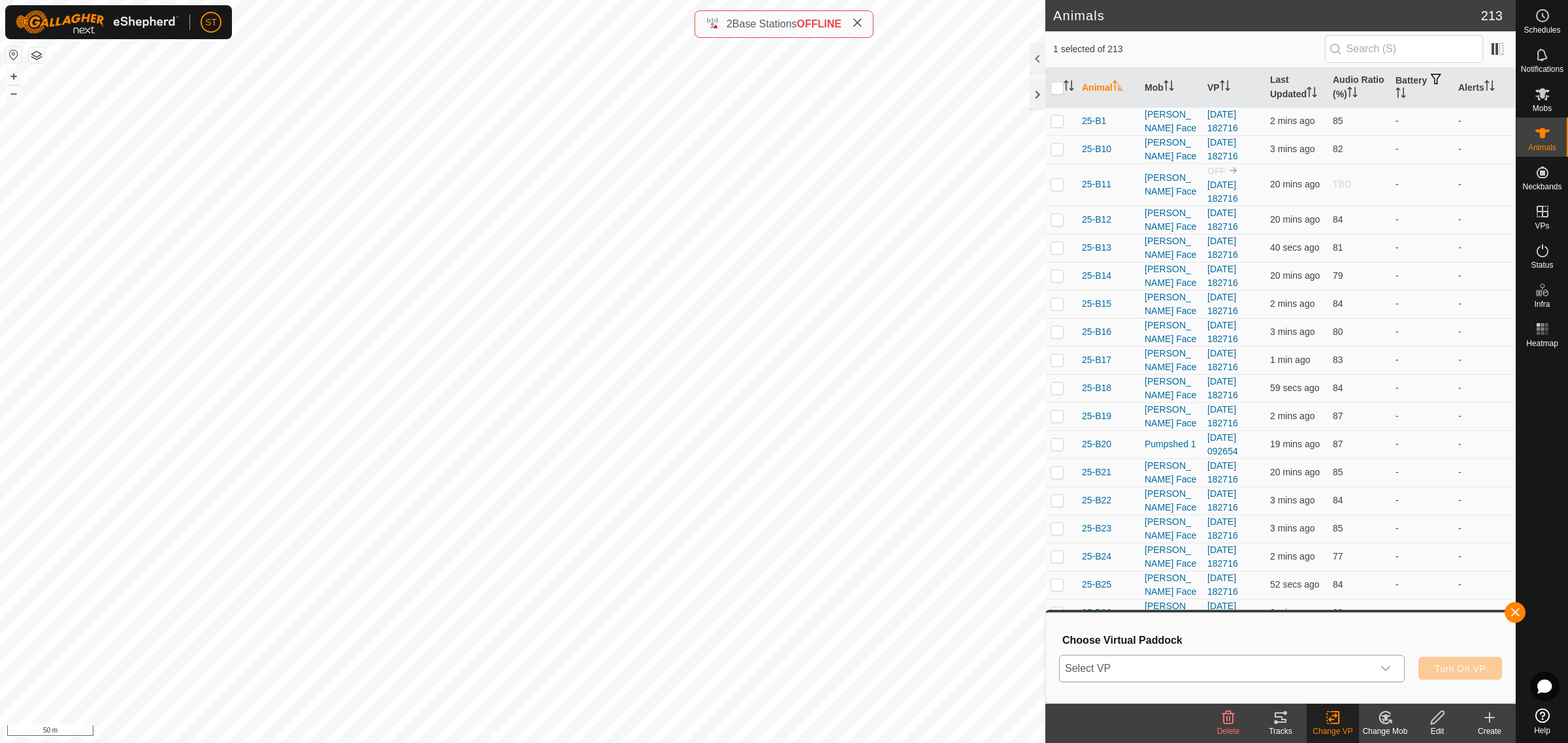
click at [1387, 668] on icon "dropdown trigger" at bounding box center [1386, 669] width 9 height 5
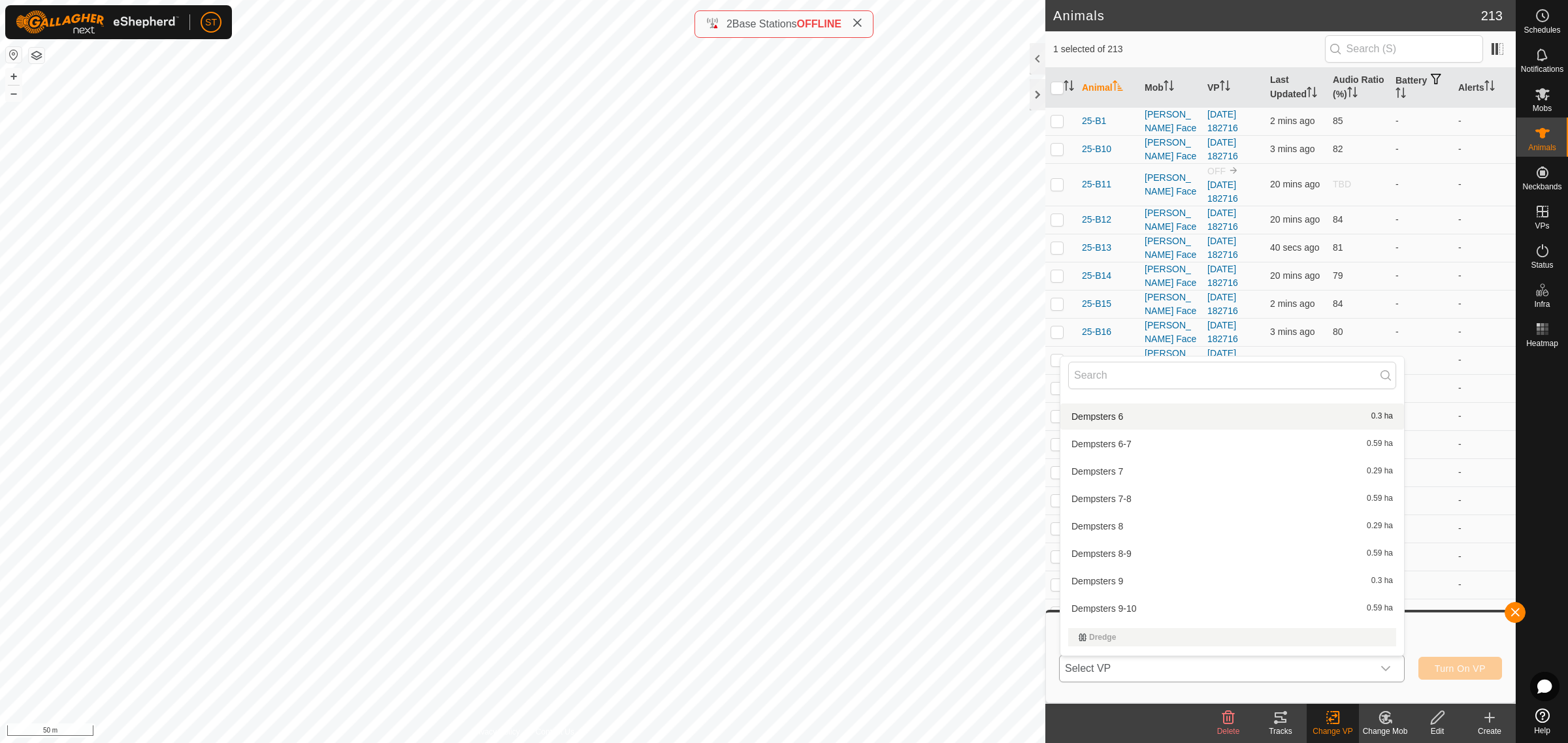
scroll to position [6287, 0]
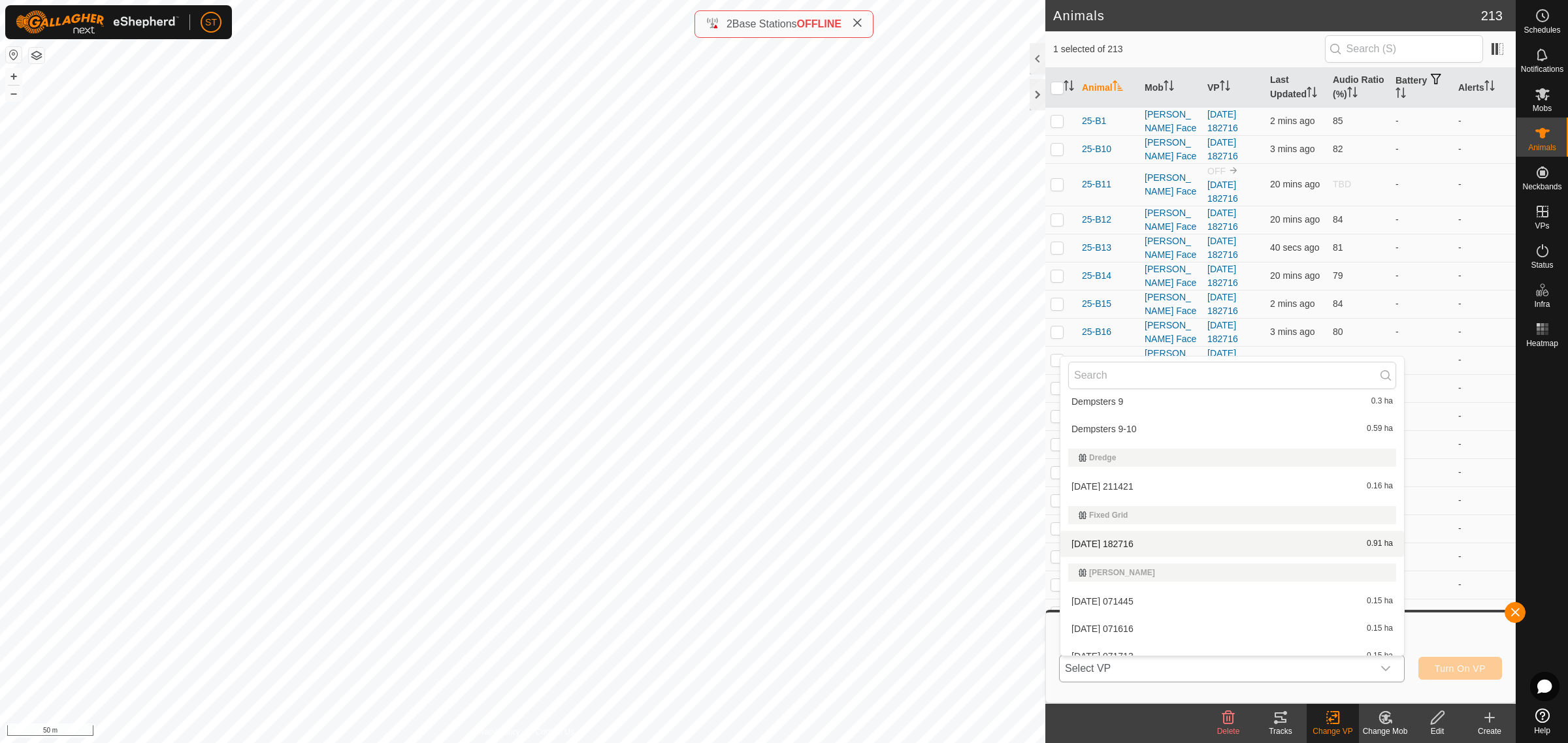
click at [1118, 532] on li "[DATE] 182716 0.91 ha" at bounding box center [1232, 544] width 344 height 26
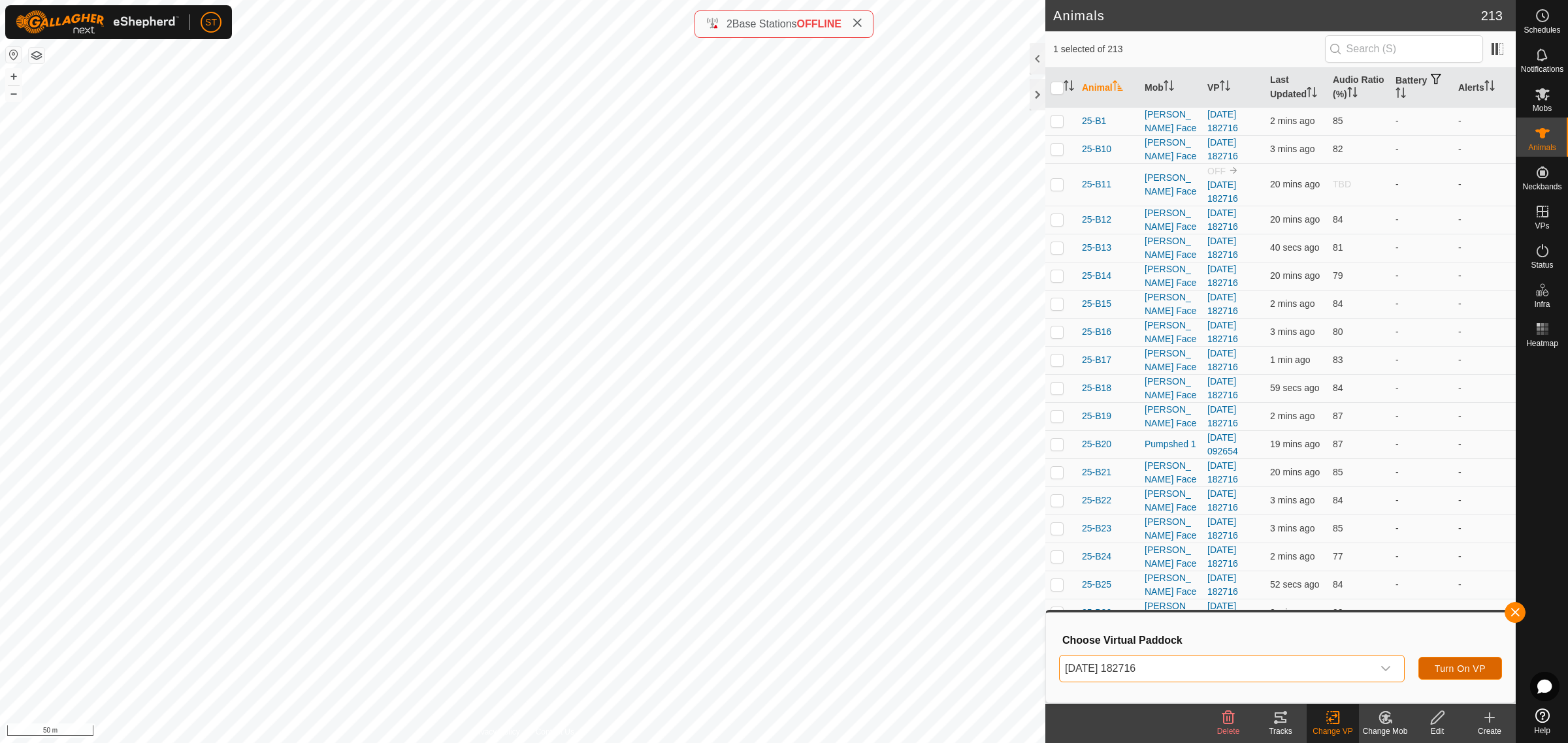
click at [1448, 671] on span "Turn On VP" at bounding box center [1460, 669] width 51 height 11
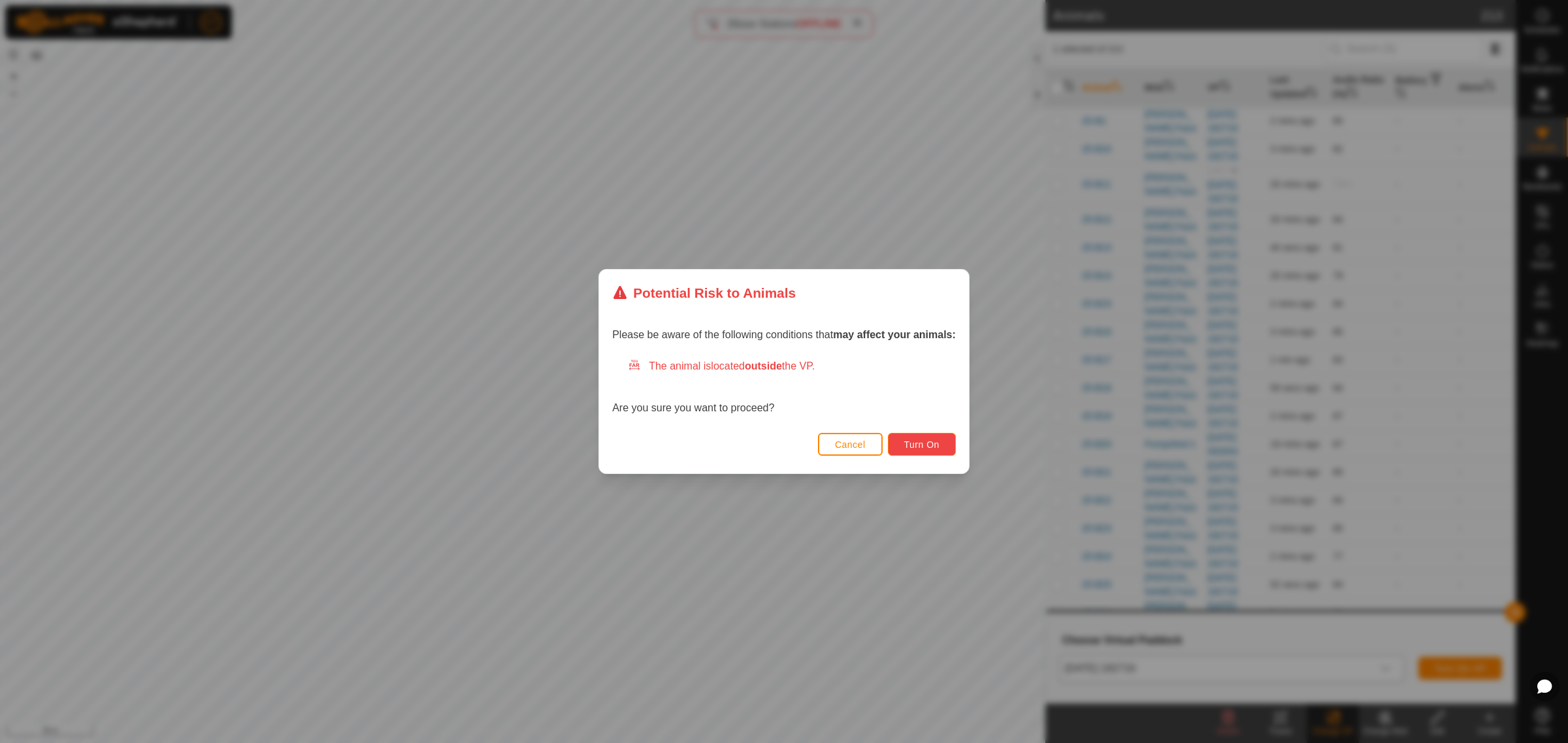
click at [941, 445] on button "Turn On" at bounding box center [922, 444] width 68 height 23
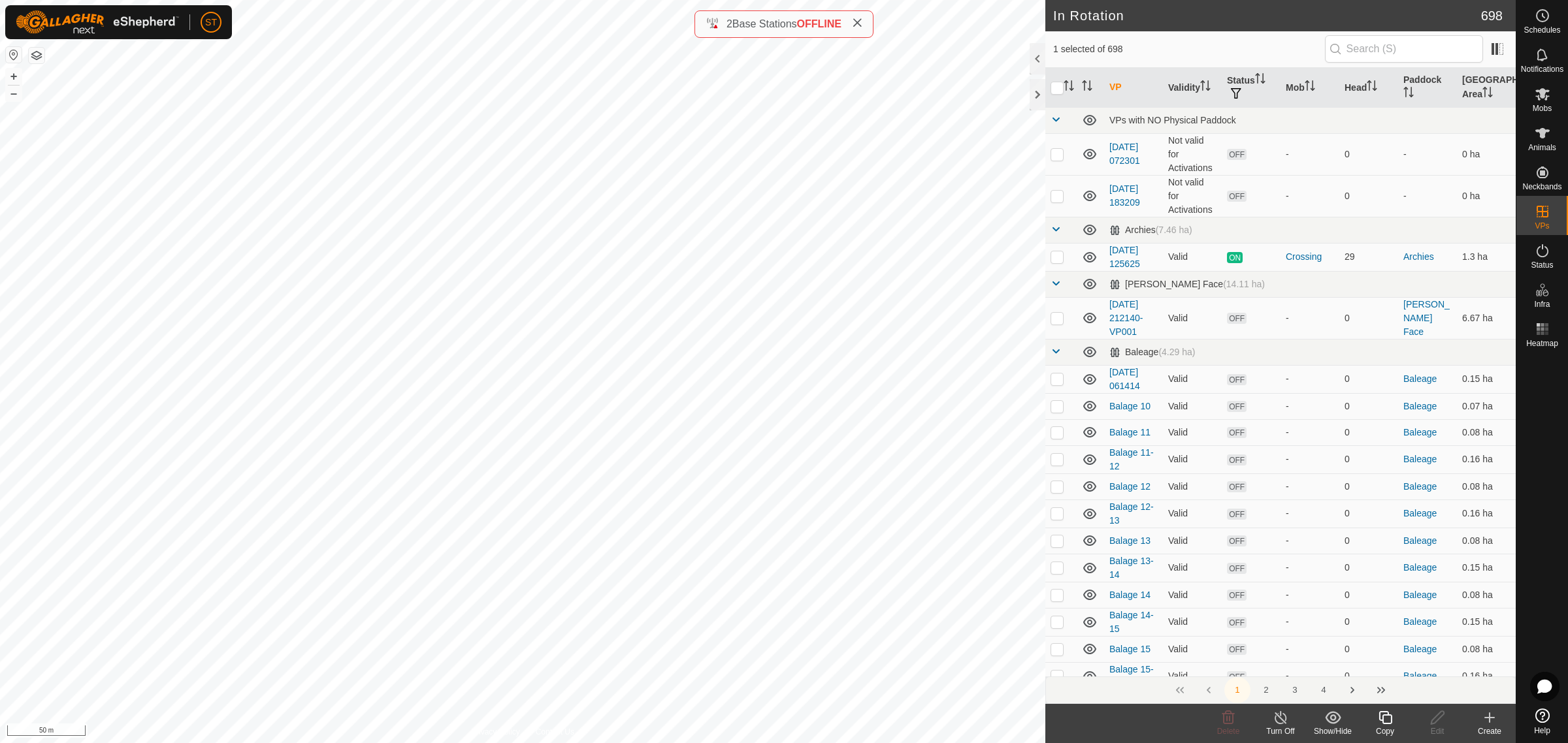
click at [1384, 725] on icon at bounding box center [1385, 718] width 16 height 15
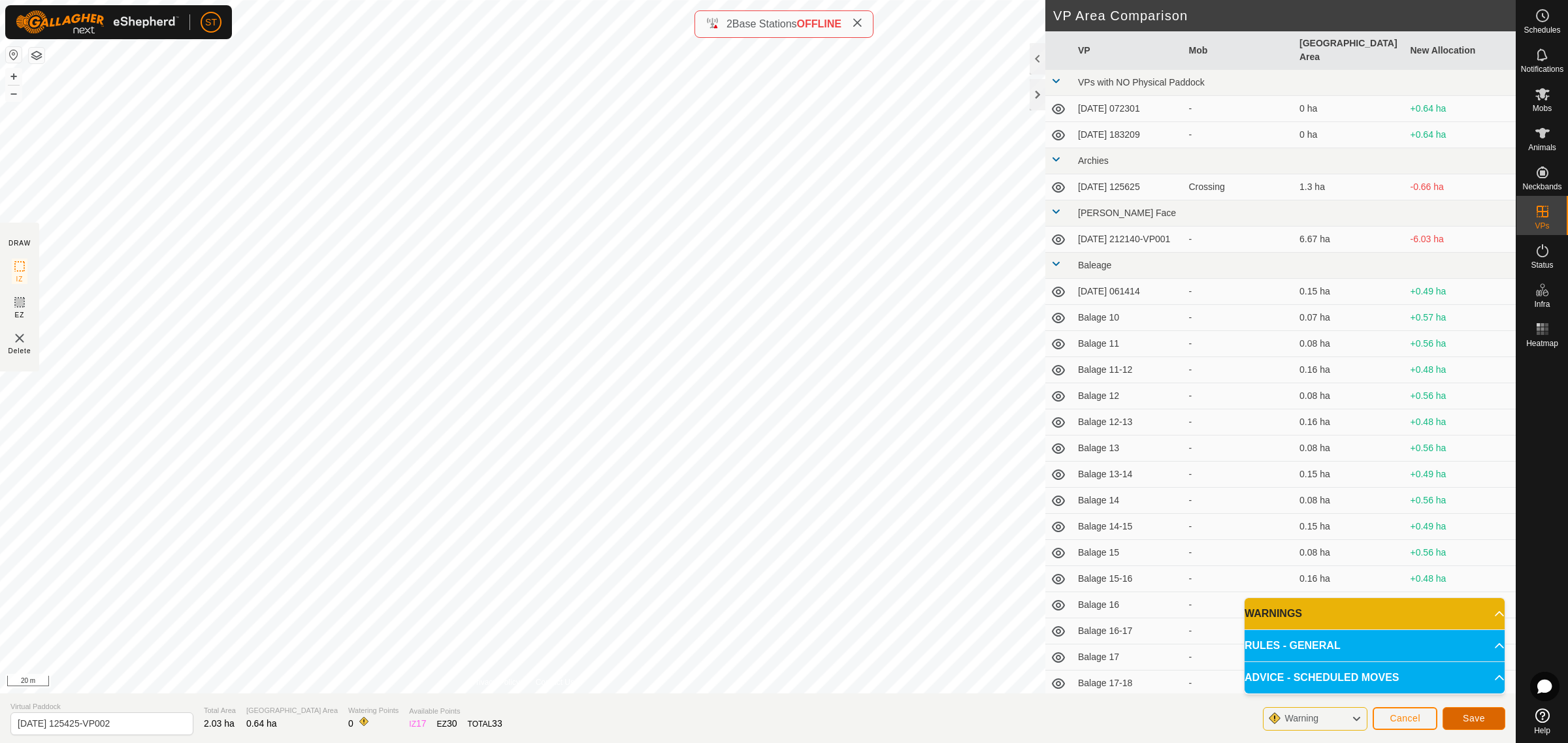
click at [1463, 722] on span "Save" at bounding box center [1474, 719] width 23 height 11
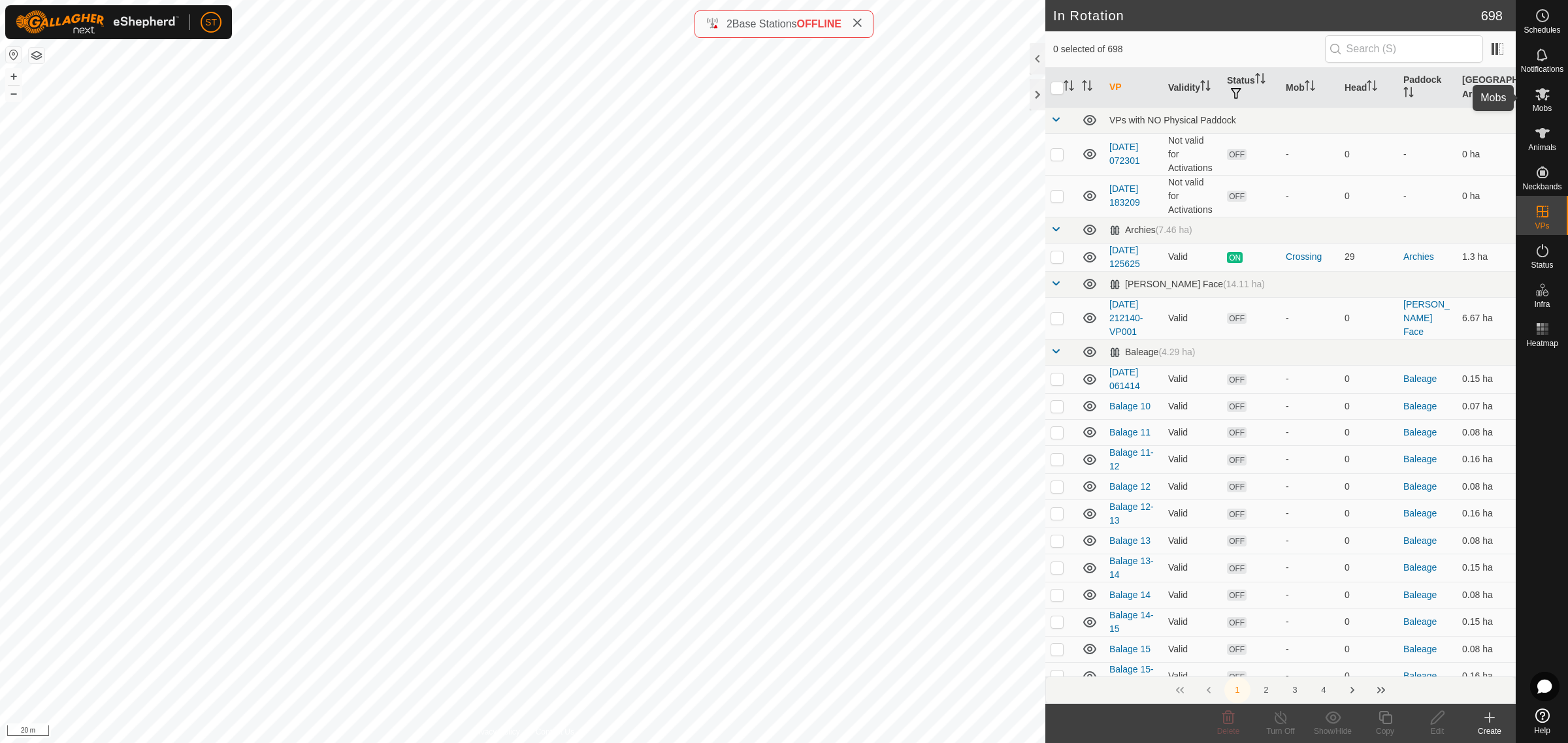
click at [1541, 95] on icon at bounding box center [1543, 94] width 15 height 13
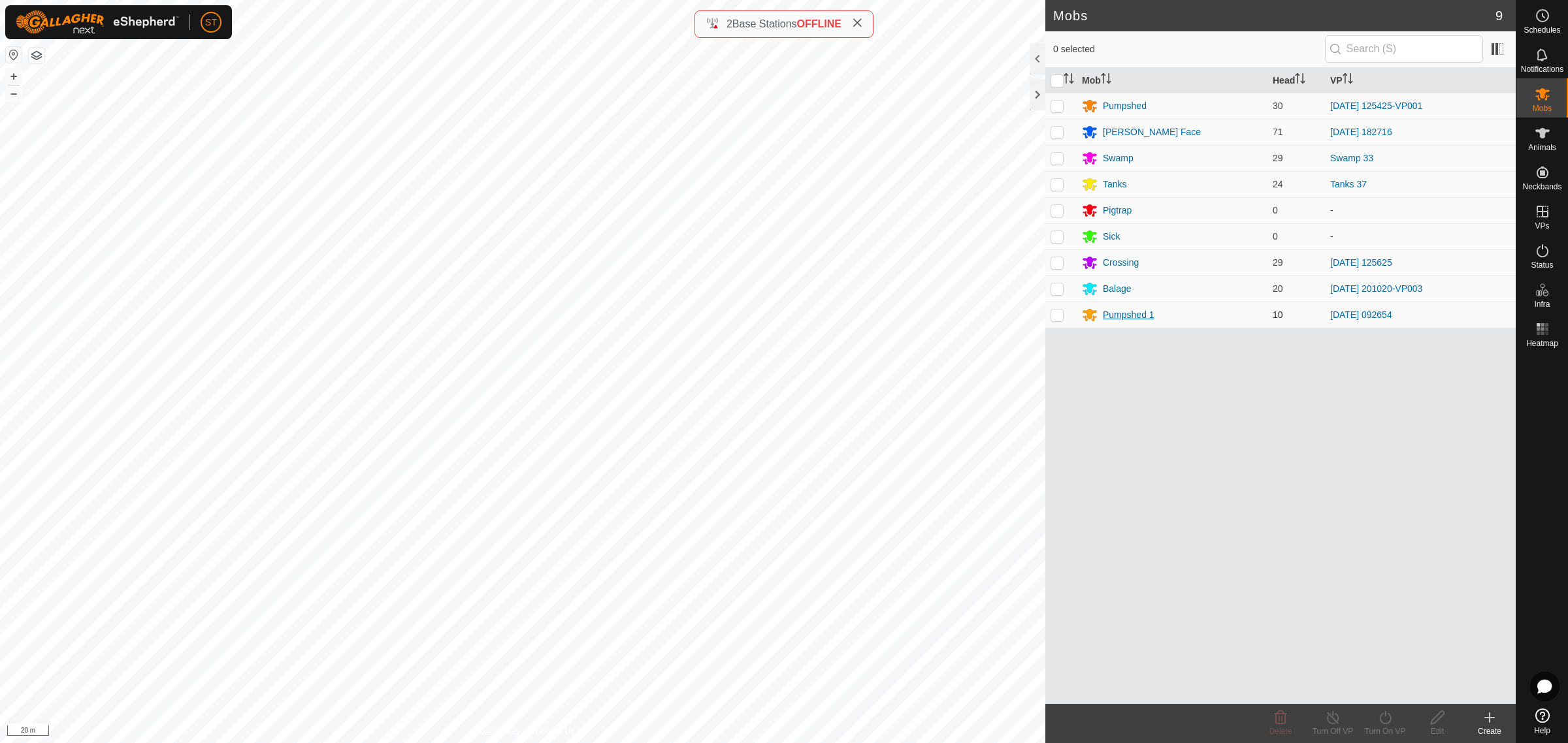
click at [1116, 314] on div "Pumpshed 1" at bounding box center [1128, 314] width 52 height 14
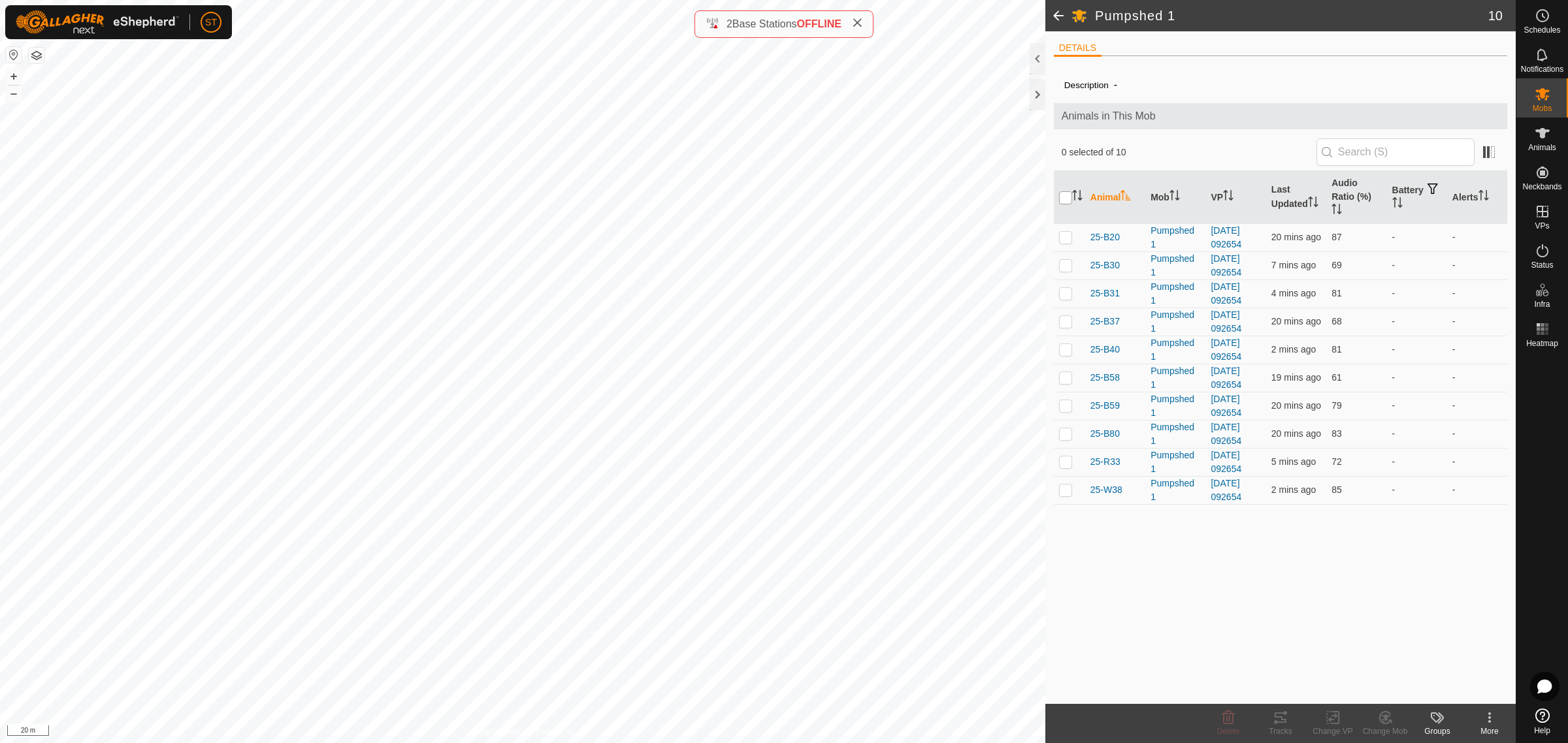
click at [1063, 201] on input "checkbox" at bounding box center [1065, 198] width 13 height 13
checkbox input "true"
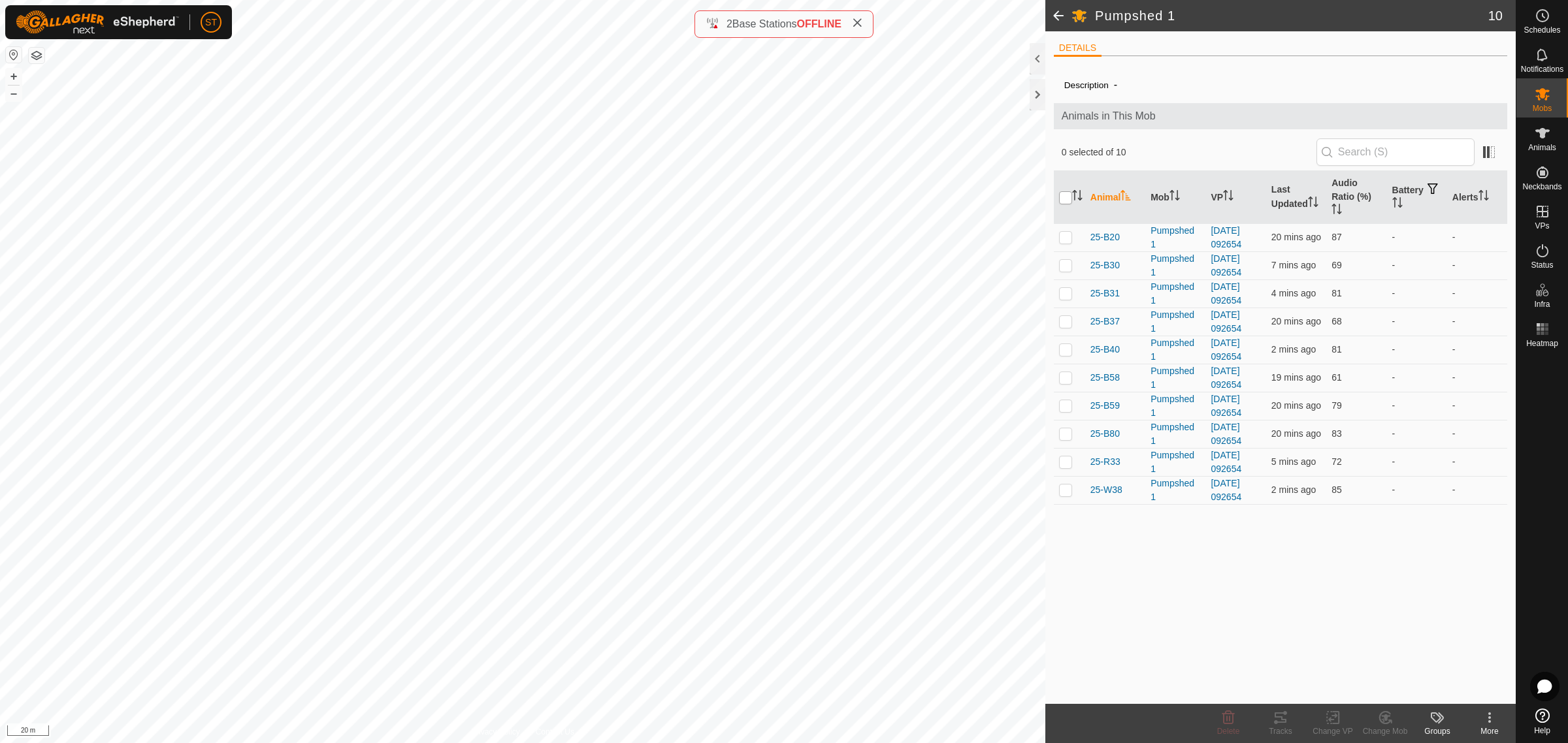
checkbox input "true"
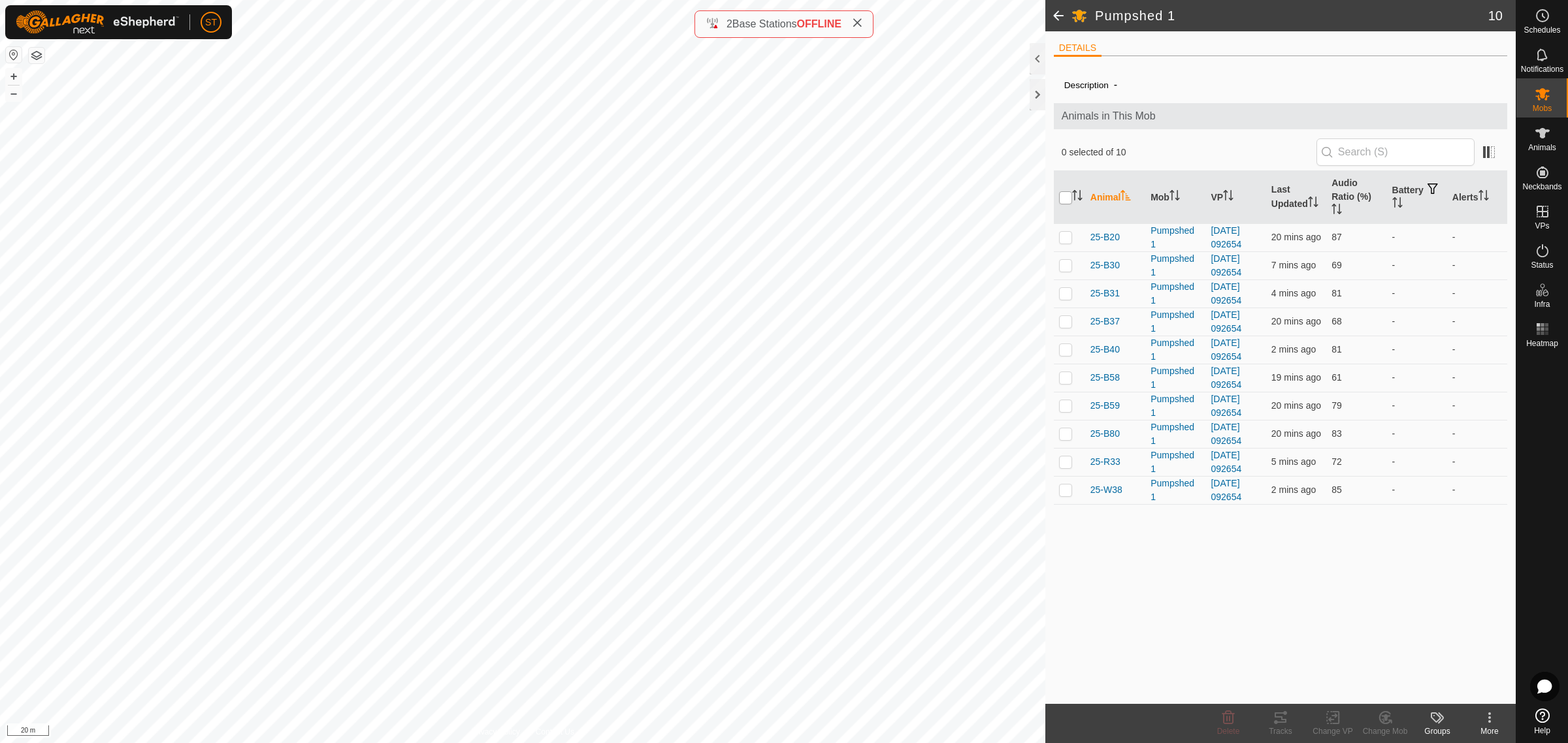
checkbox input "true"
drag, startPoint x: 1328, startPoint y: 716, endPoint x: 1328, endPoint y: 708, distance: 8.0
click at [1328, 716] on icon at bounding box center [1333, 718] width 16 height 15
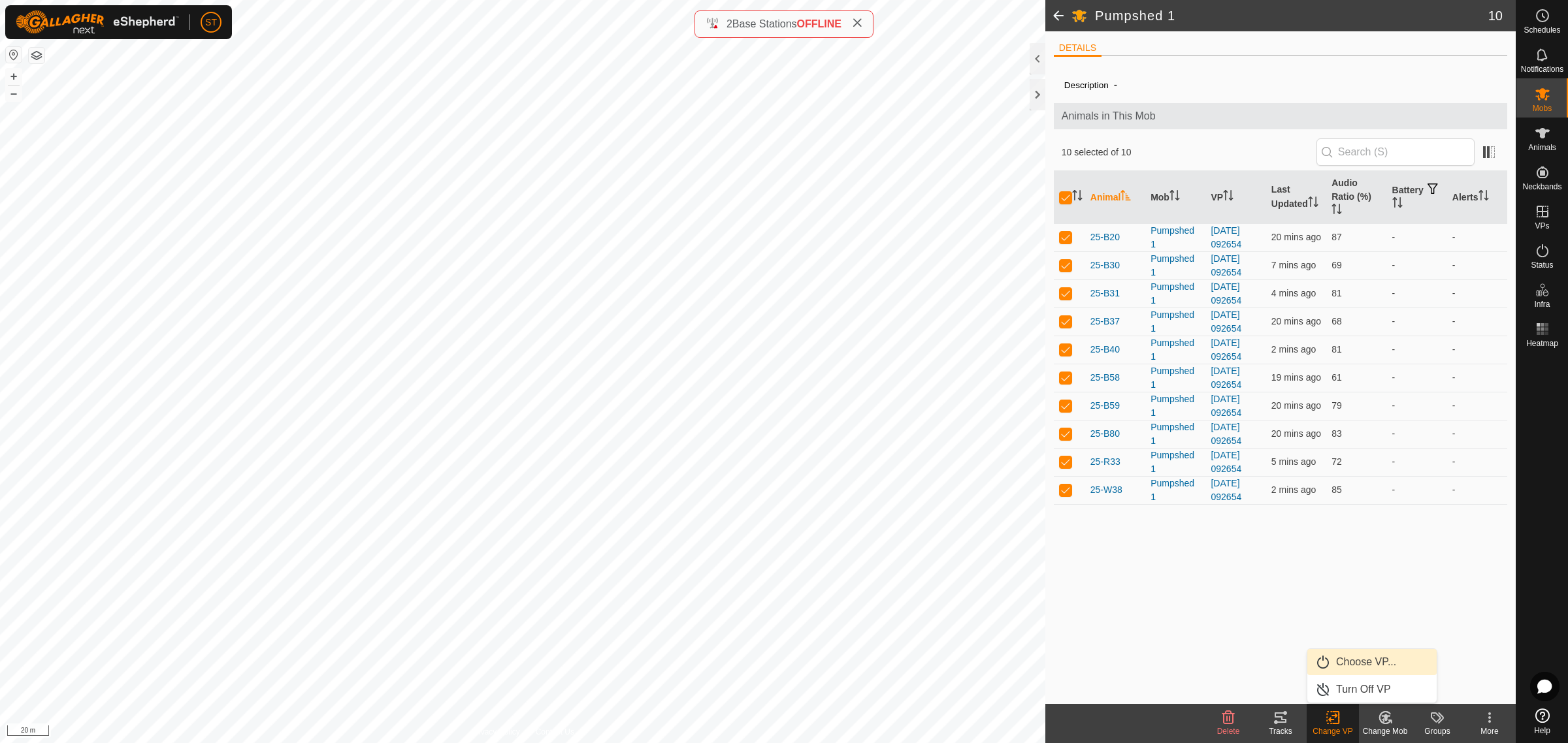
click at [1356, 663] on link "Choose VP..." at bounding box center [1371, 661] width 130 height 26
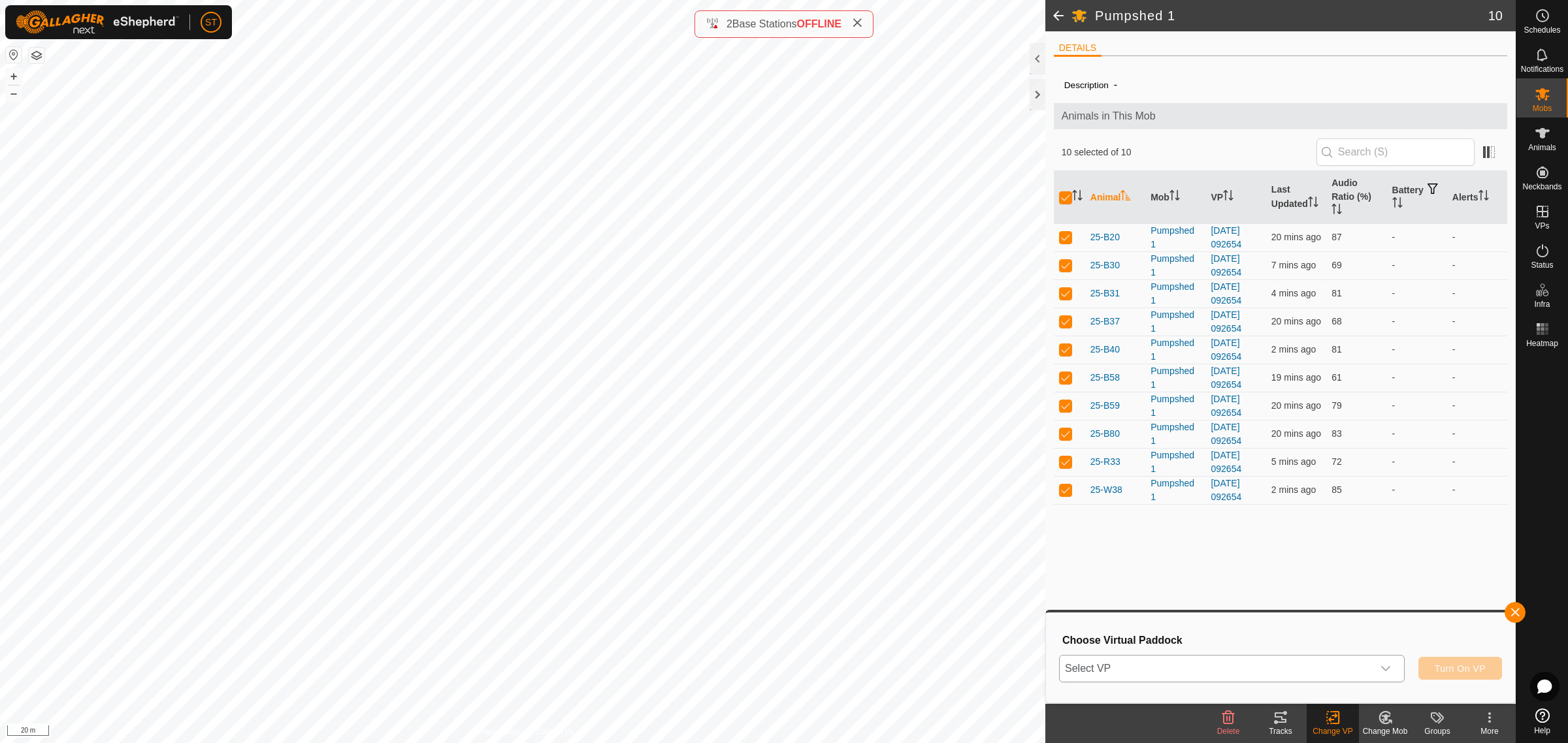
click at [1389, 670] on icon "dropdown trigger" at bounding box center [1386, 669] width 11 height 11
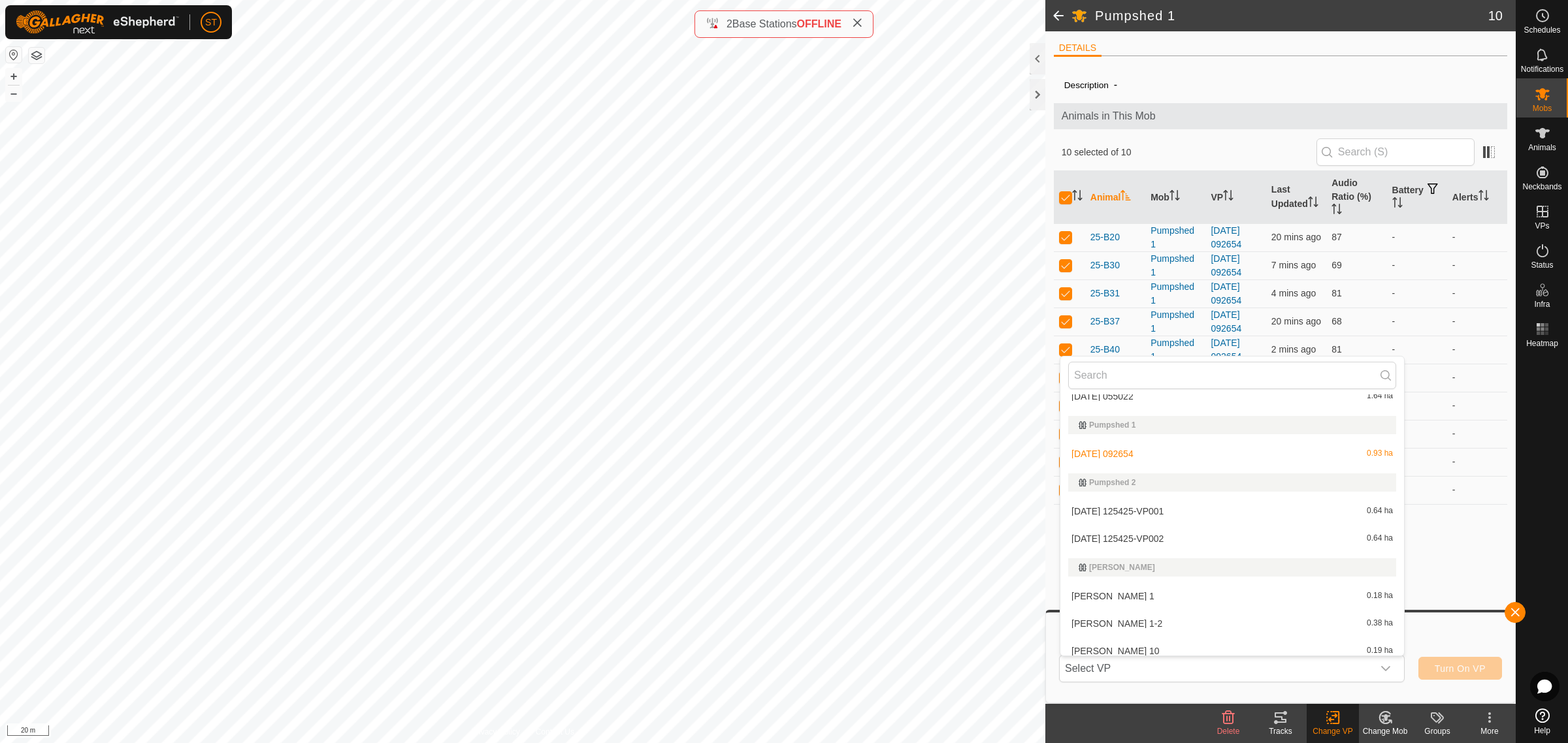
scroll to position [11364, 0]
click at [1110, 582] on li "[DATE] 125425-VP002 0.64 ha" at bounding box center [1232, 589] width 344 height 26
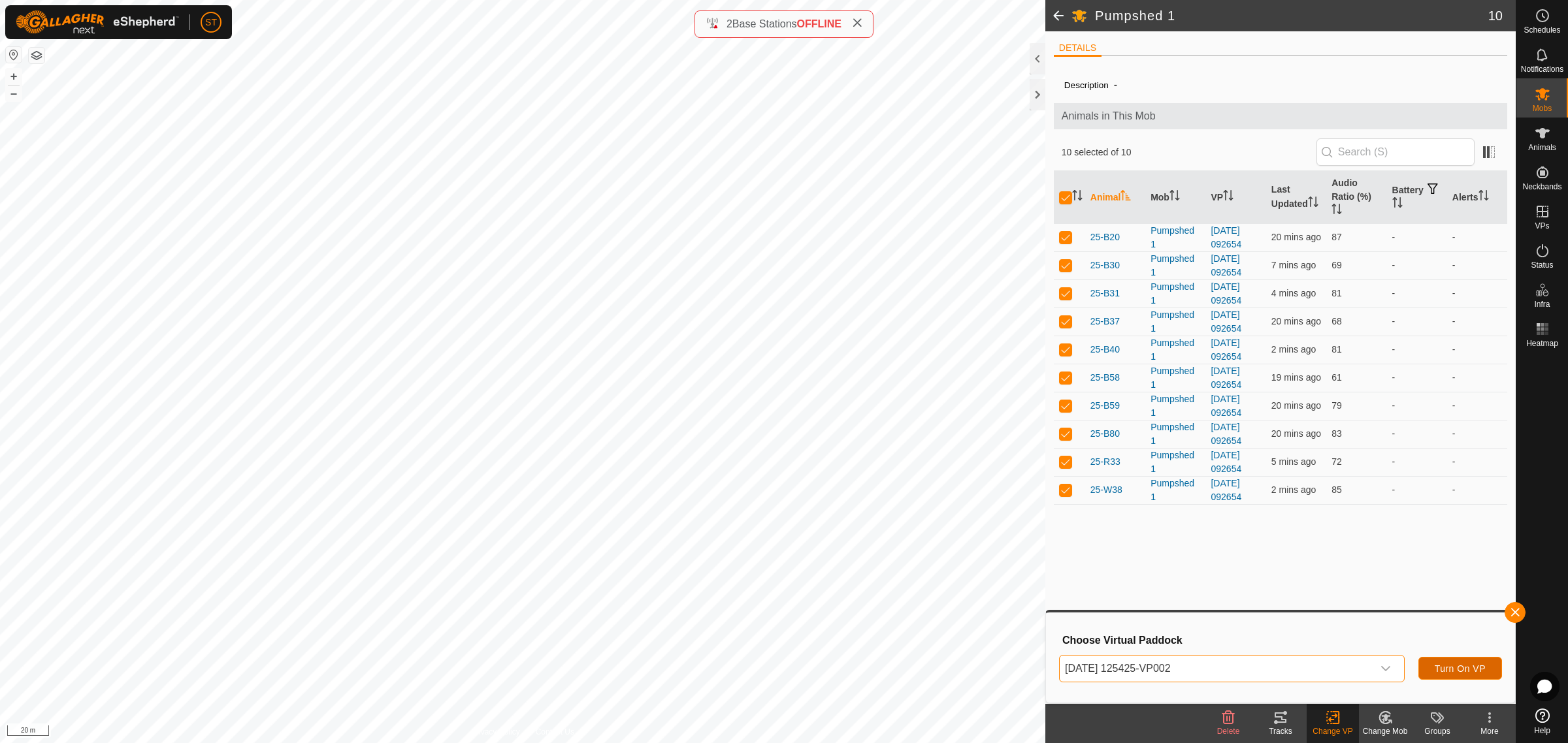
click at [1457, 668] on span "Turn On VP" at bounding box center [1460, 669] width 51 height 11
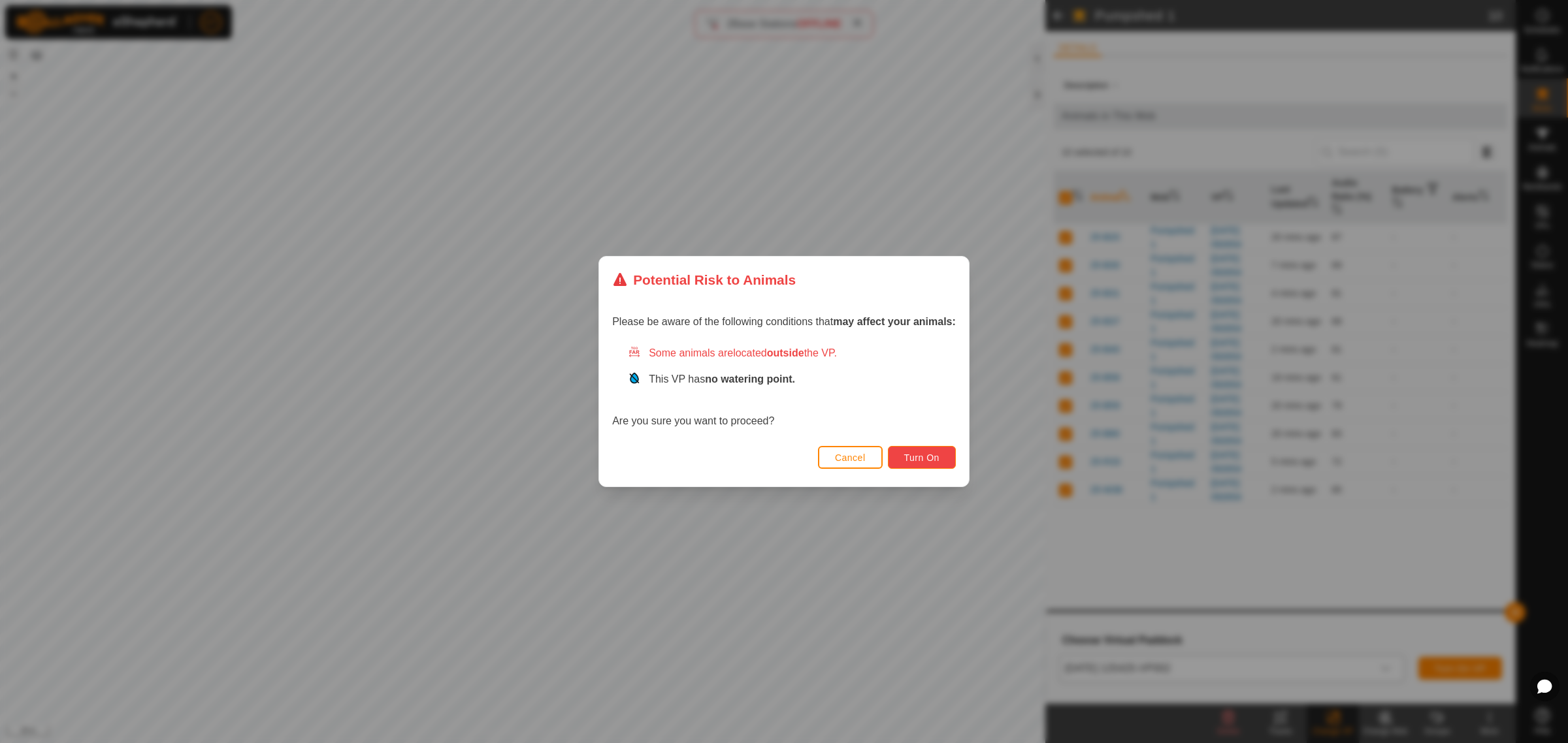
click at [928, 451] on button "Turn On" at bounding box center [922, 457] width 68 height 23
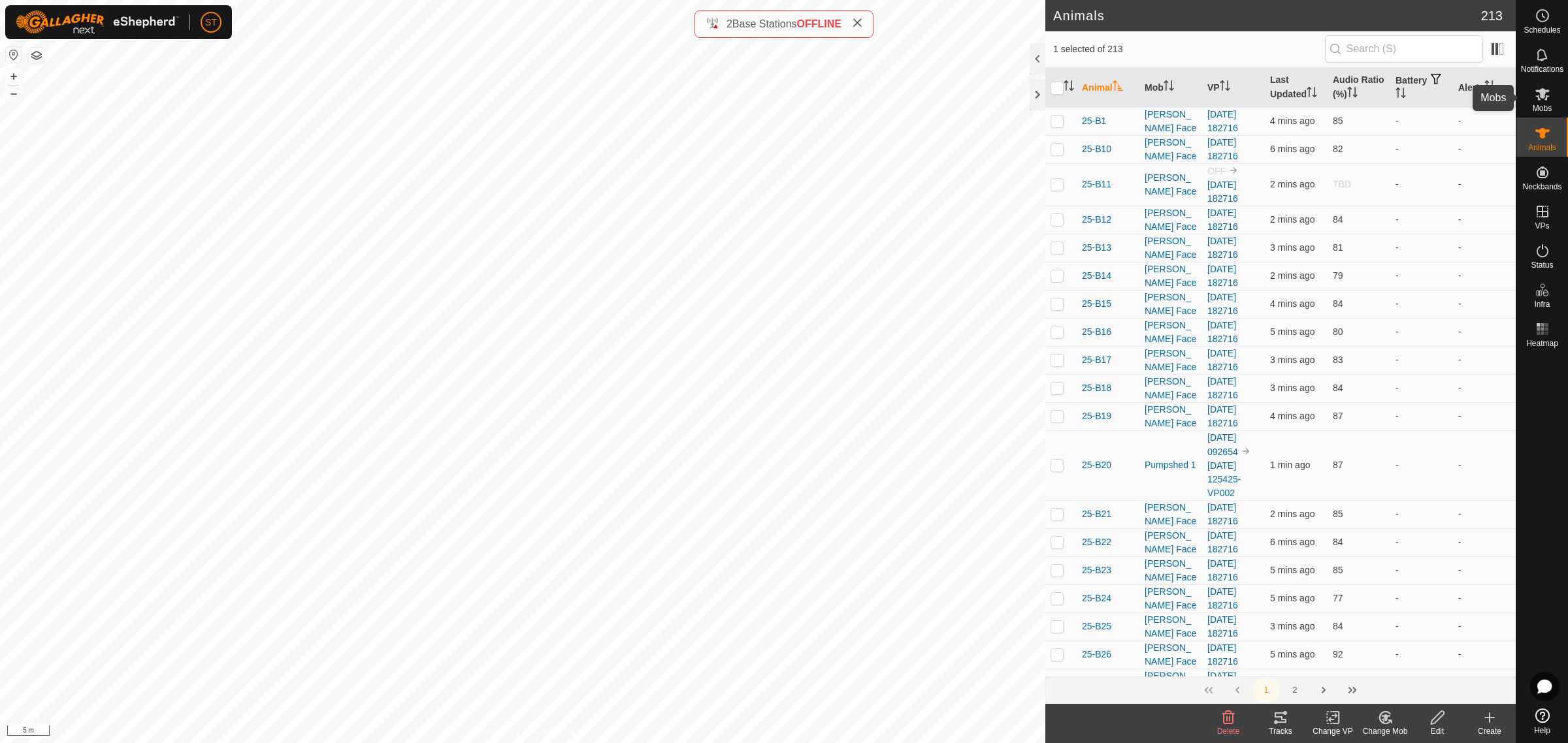
click at [1548, 100] on icon at bounding box center [1542, 93] width 15 height 15
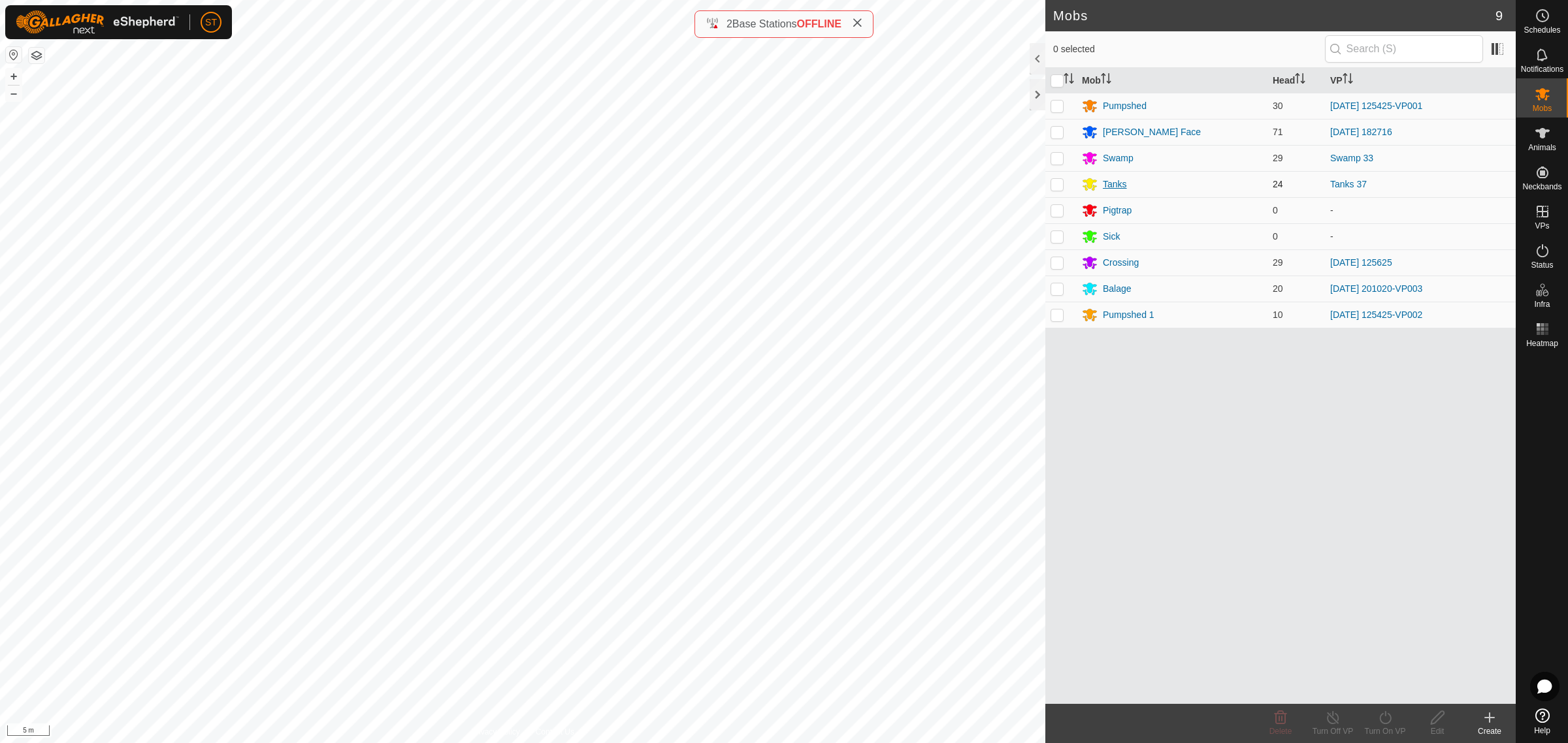
click at [1112, 184] on div "Tanks" at bounding box center [1115, 184] width 24 height 14
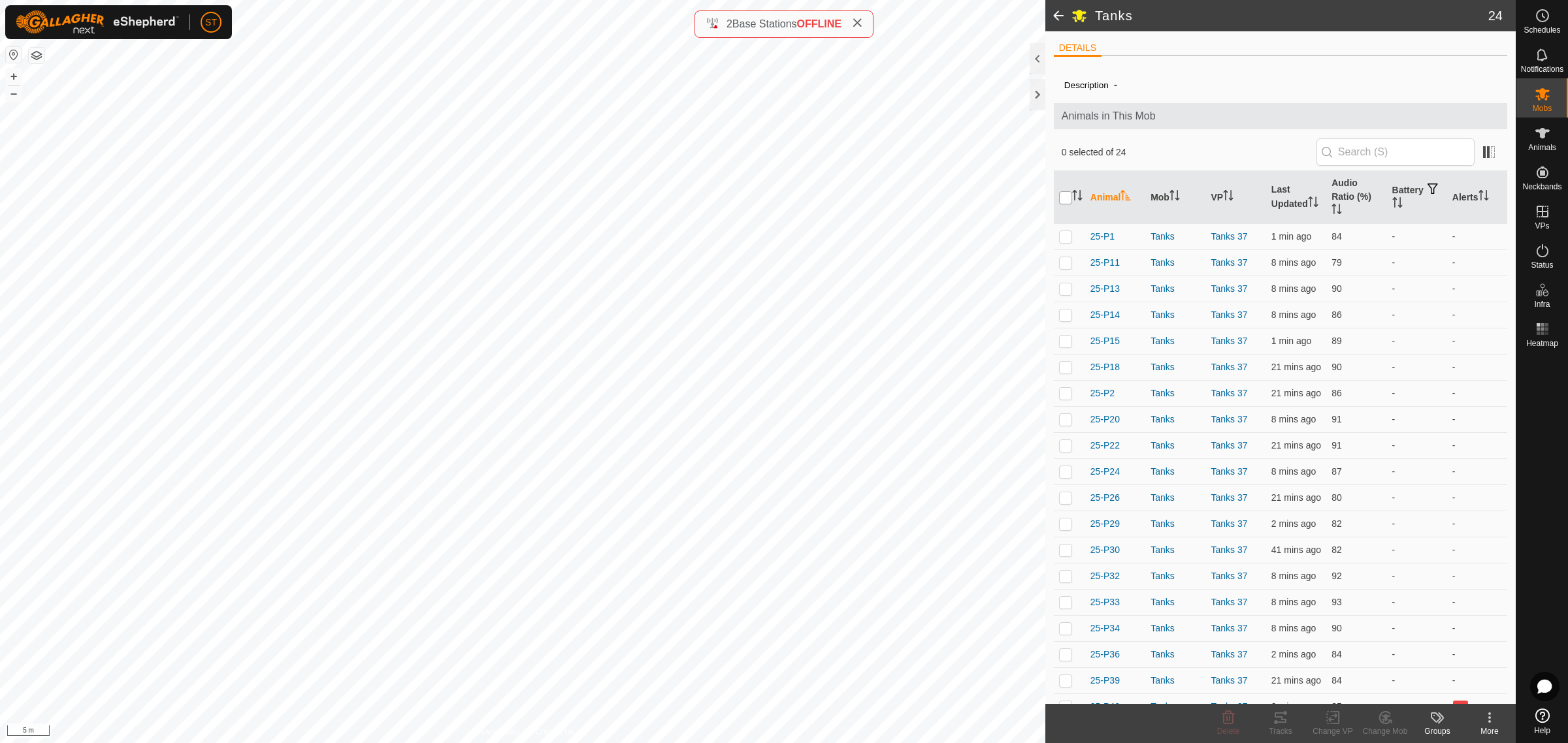
click at [1061, 199] on input "checkbox" at bounding box center [1065, 198] width 13 height 13
checkbox input "true"
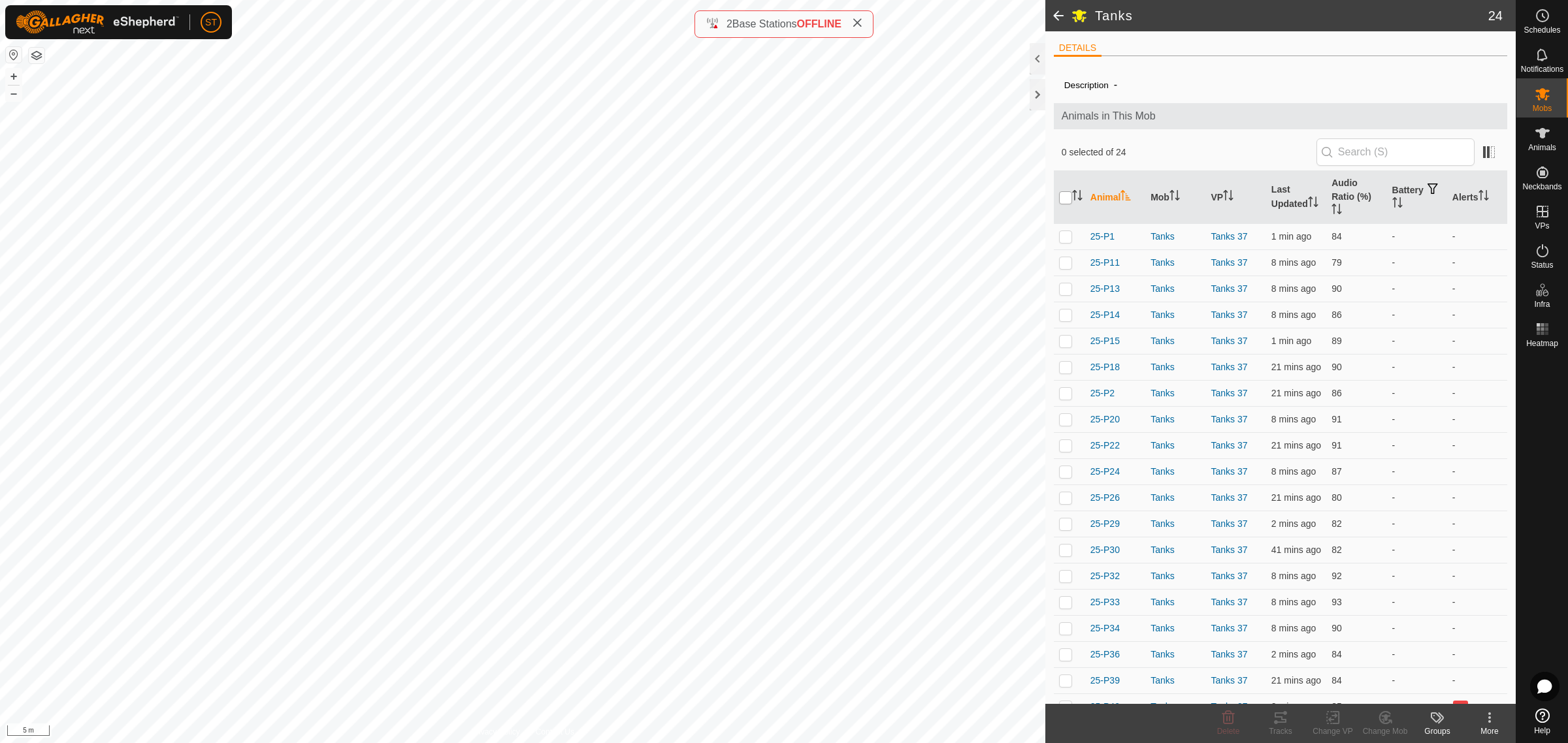
checkbox input "true"
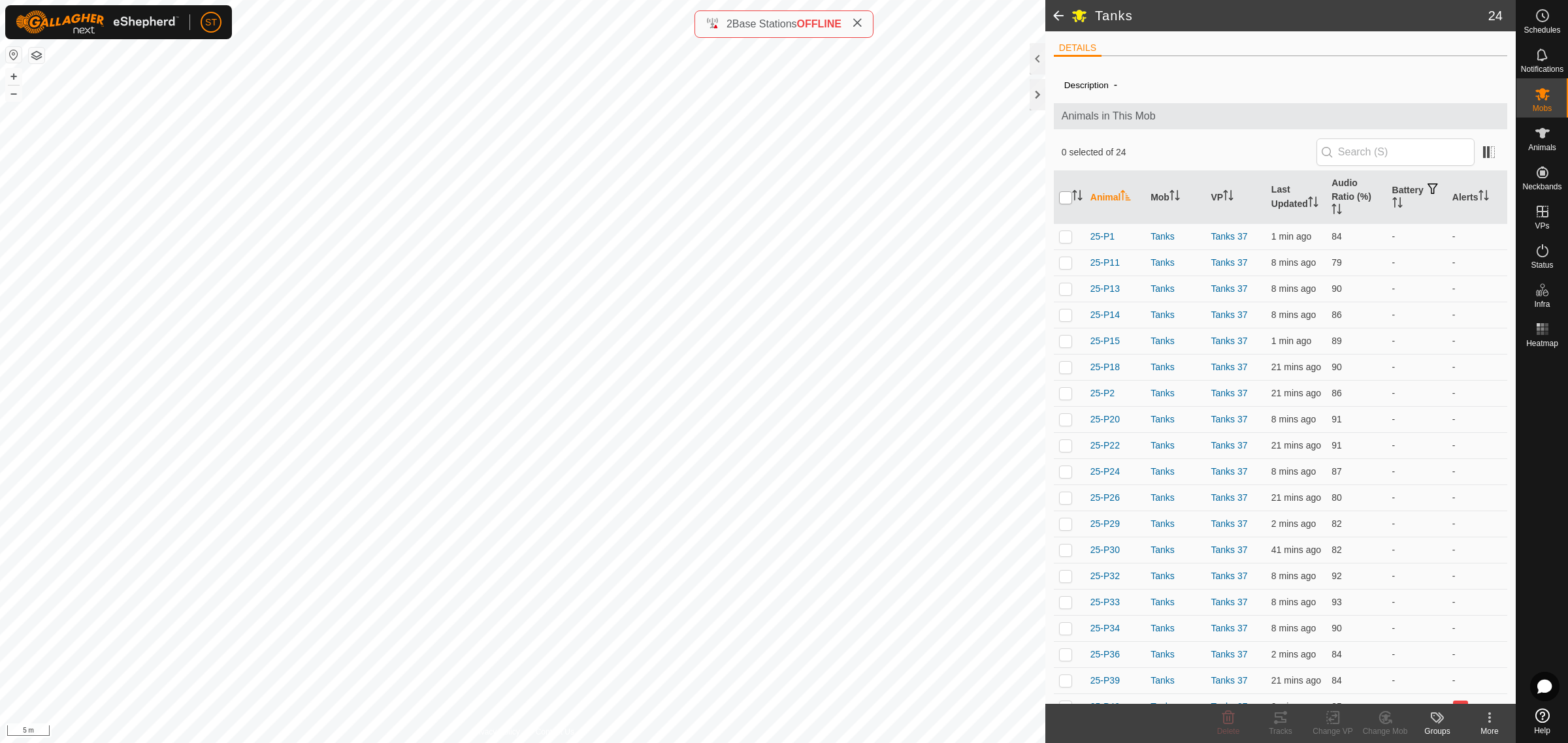
checkbox input "true"
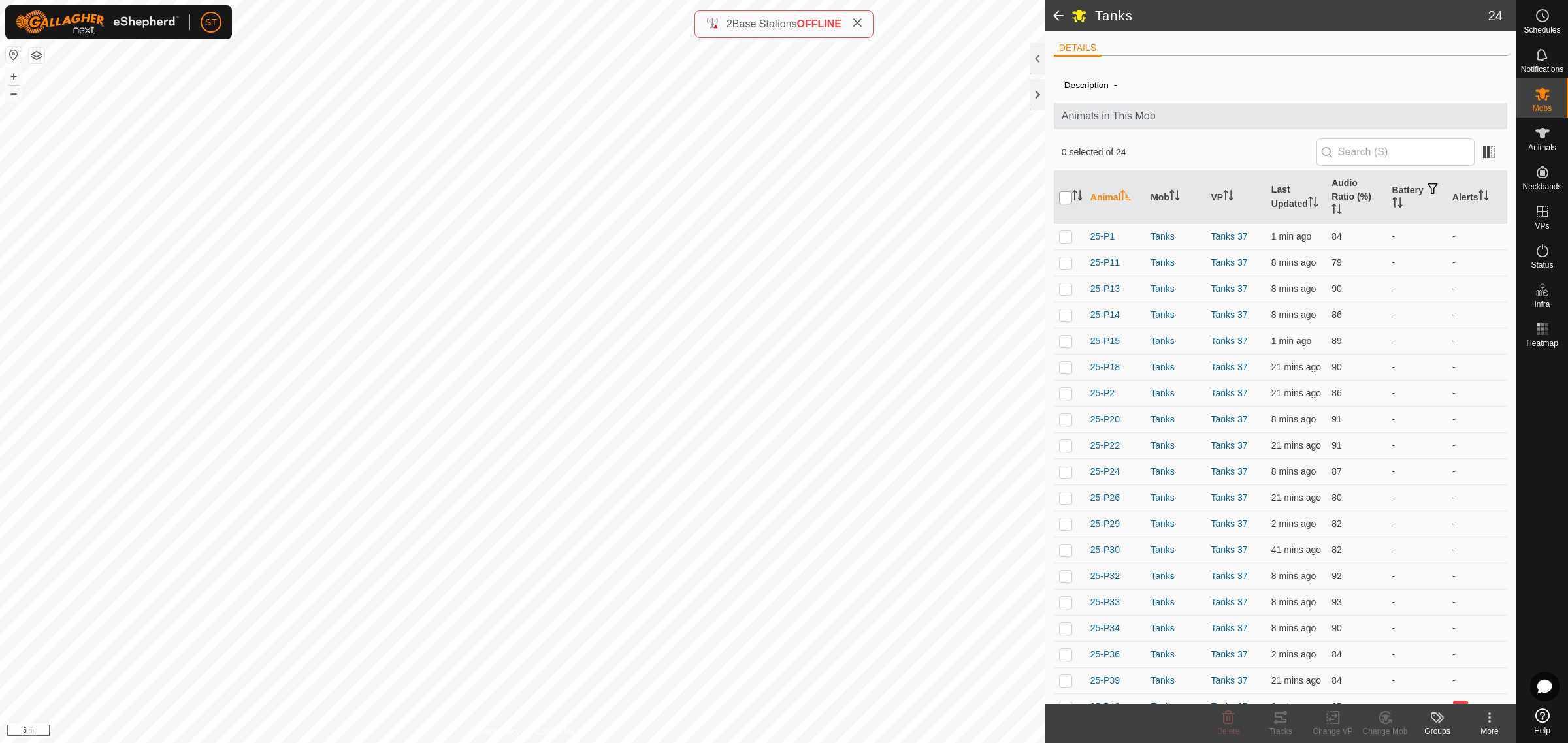
checkbox input "true"
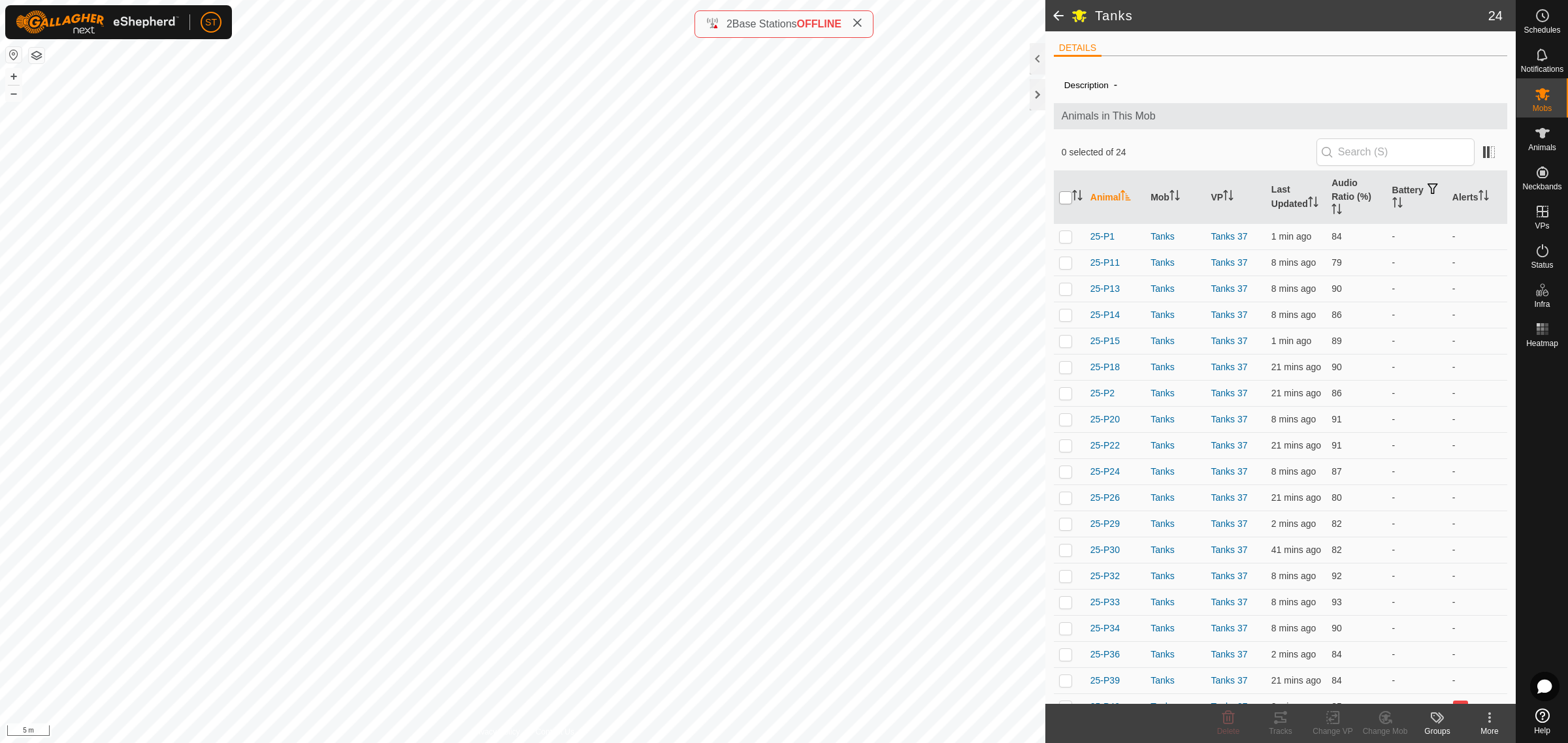
checkbox input "true"
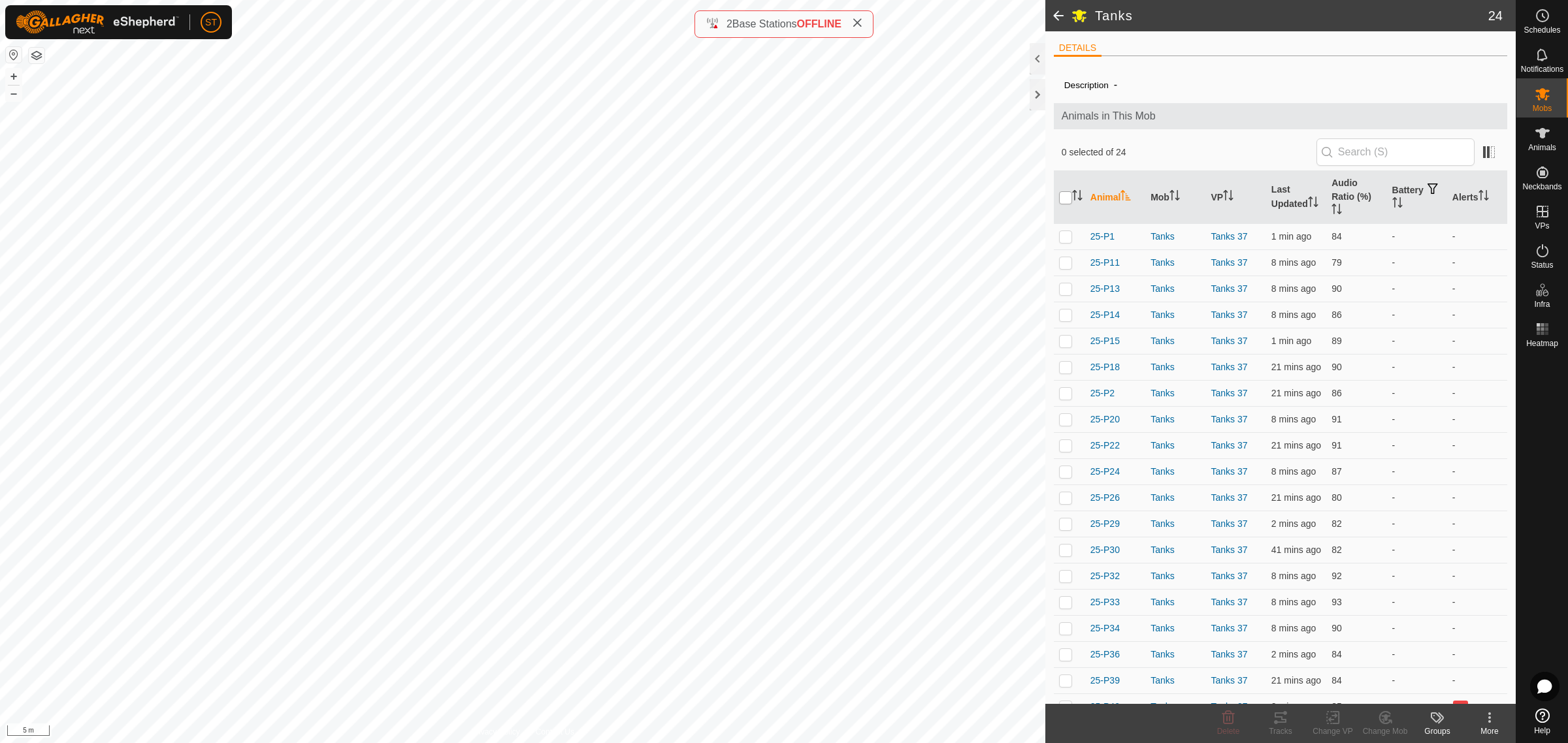
checkbox input "true"
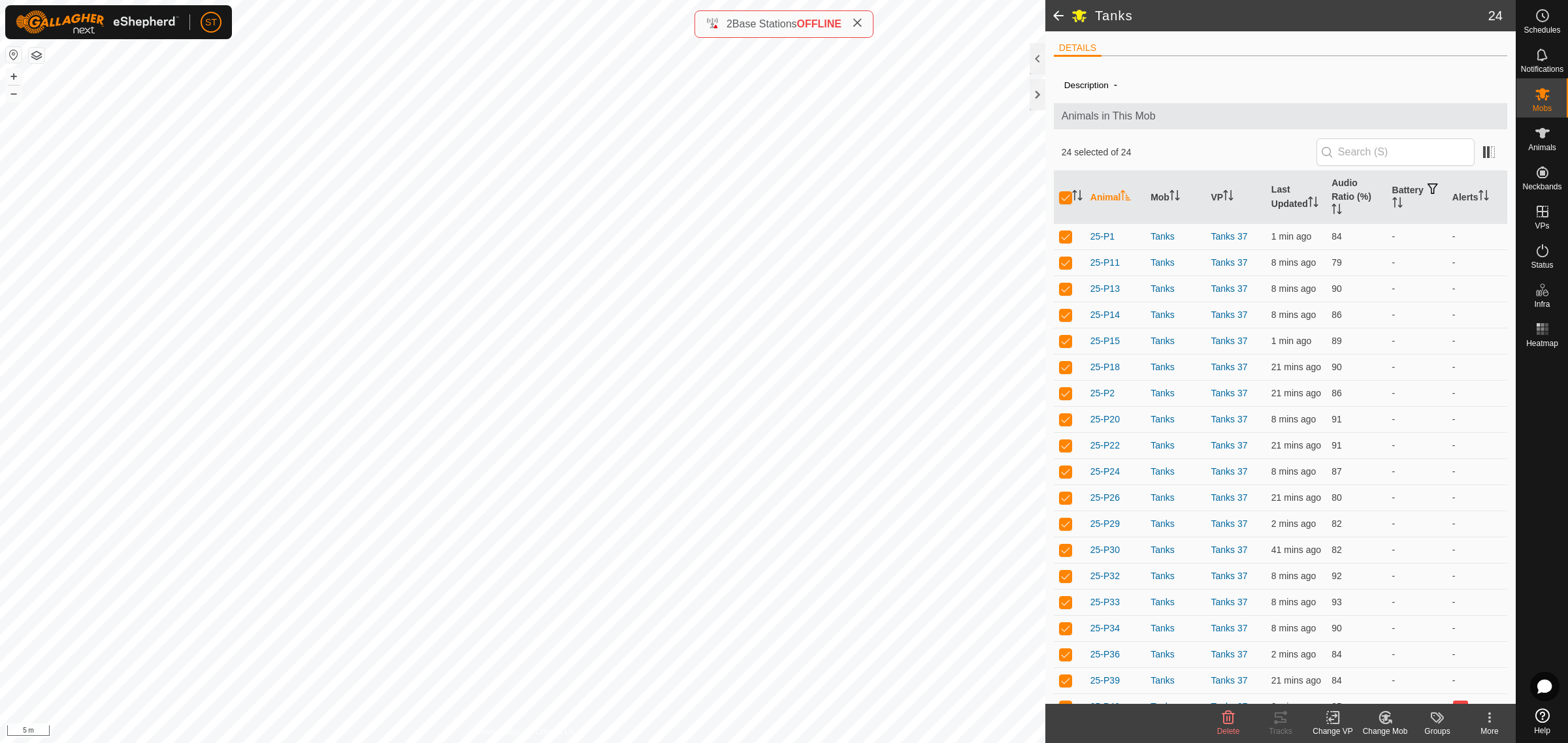
click at [1321, 722] on change-vp-svg-icon at bounding box center [1333, 718] width 53 height 15
click at [1366, 661] on link "Choose VP..." at bounding box center [1371, 661] width 130 height 26
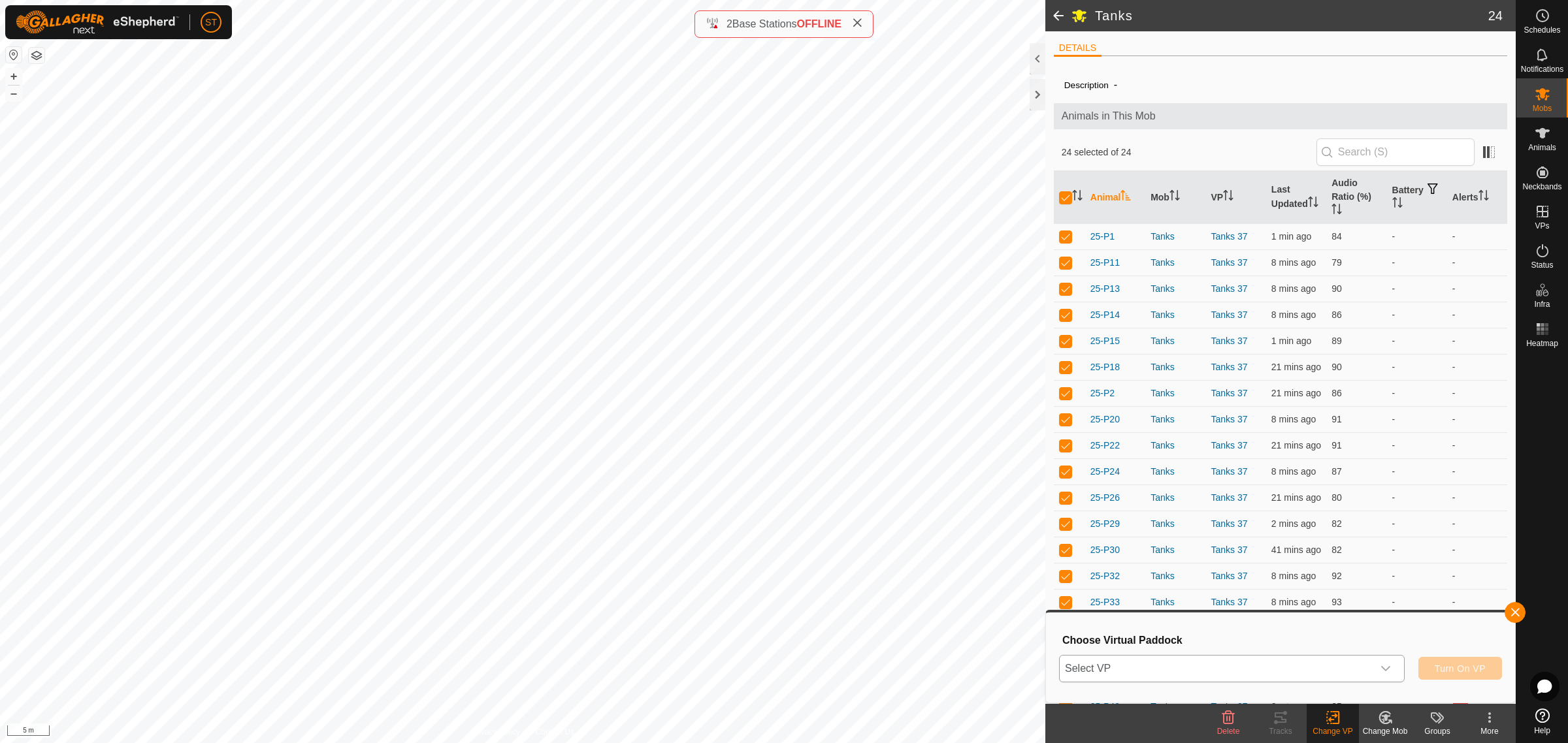
click at [1389, 665] on icon "dropdown trigger" at bounding box center [1386, 669] width 11 height 11
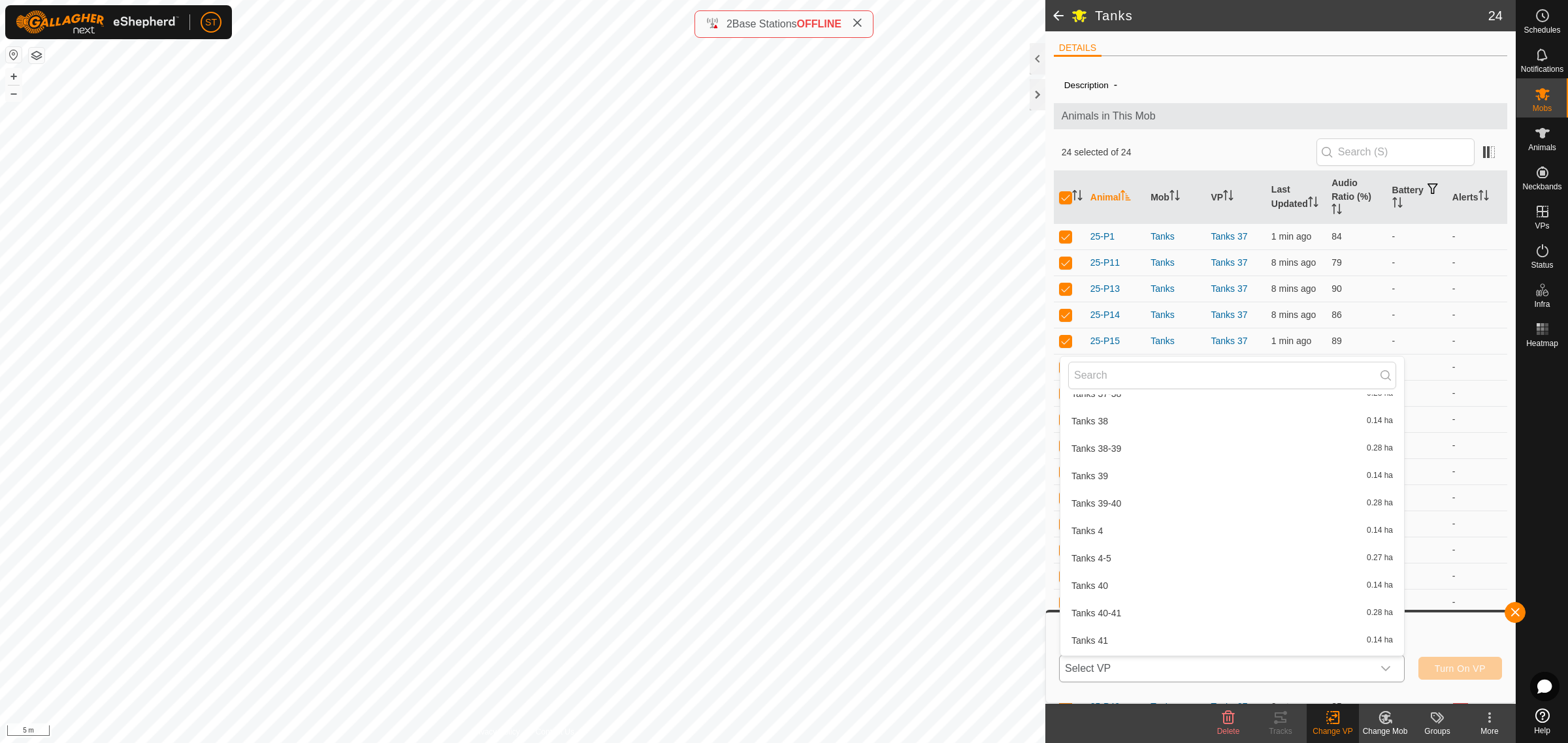
scroll to position [16709, 0]
click at [1106, 453] on li "Tanks 37-38 0.28 ha" at bounding box center [1232, 464] width 344 height 26
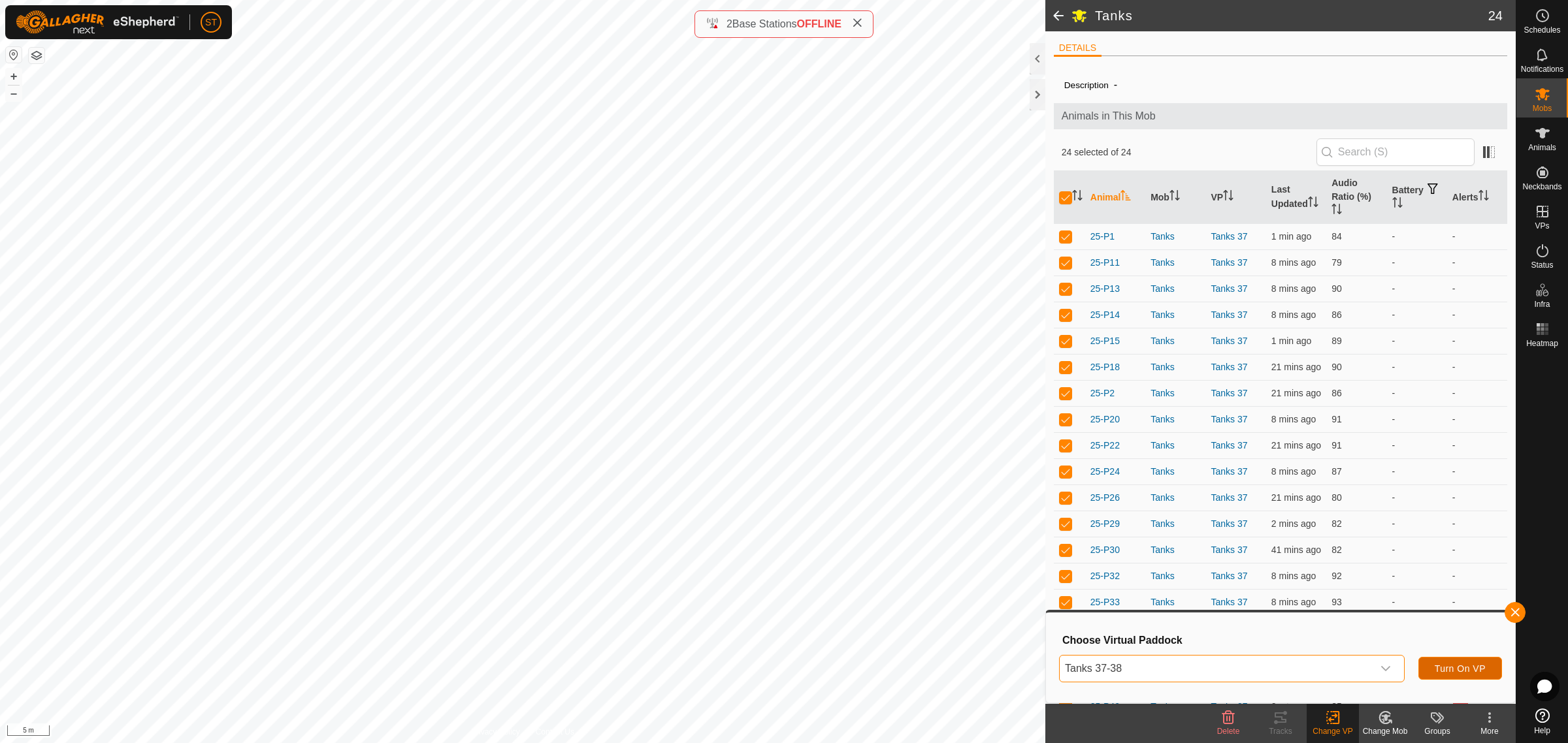
click at [1452, 666] on span "Turn On VP" at bounding box center [1460, 669] width 51 height 11
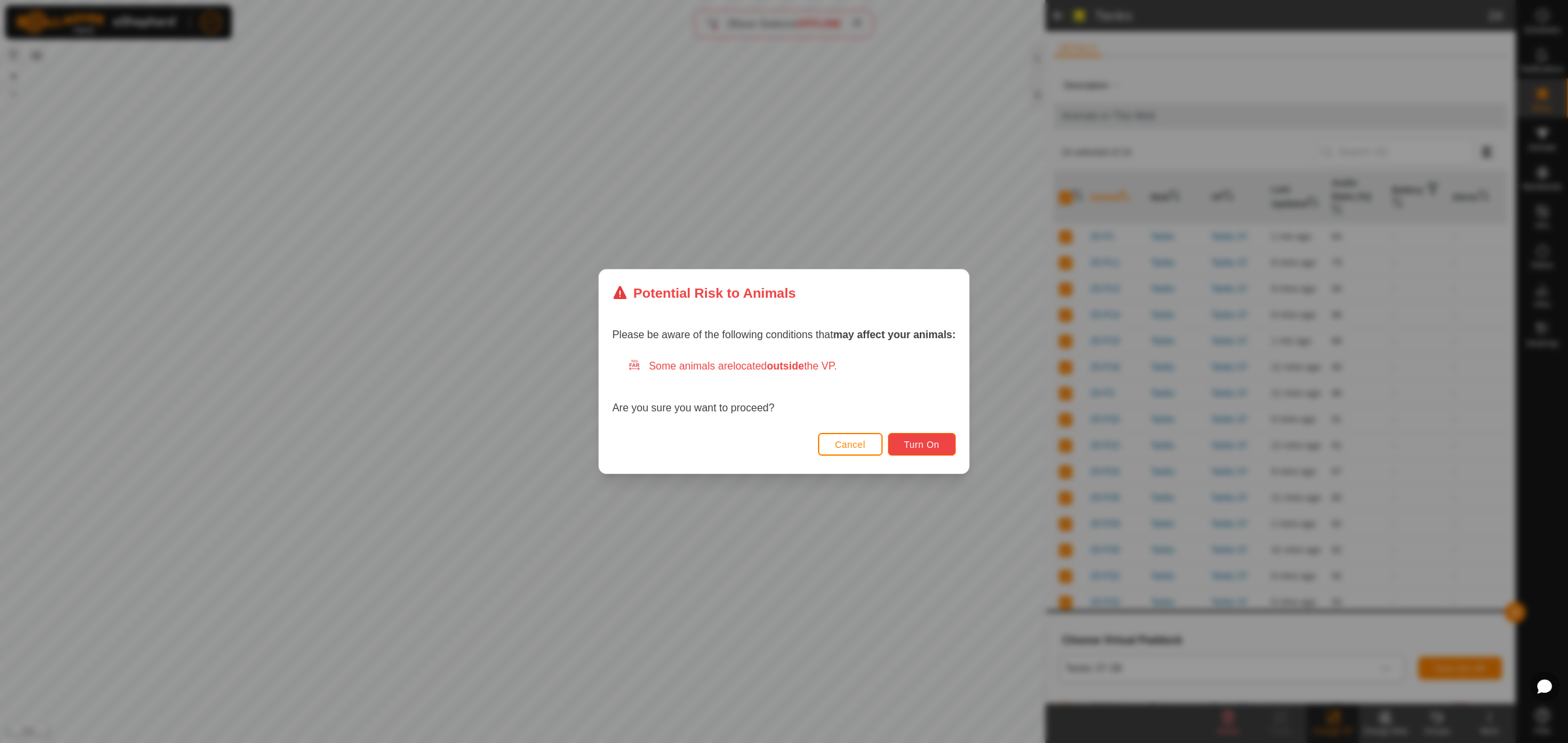
click at [913, 444] on span "Turn On" at bounding box center [922, 445] width 35 height 11
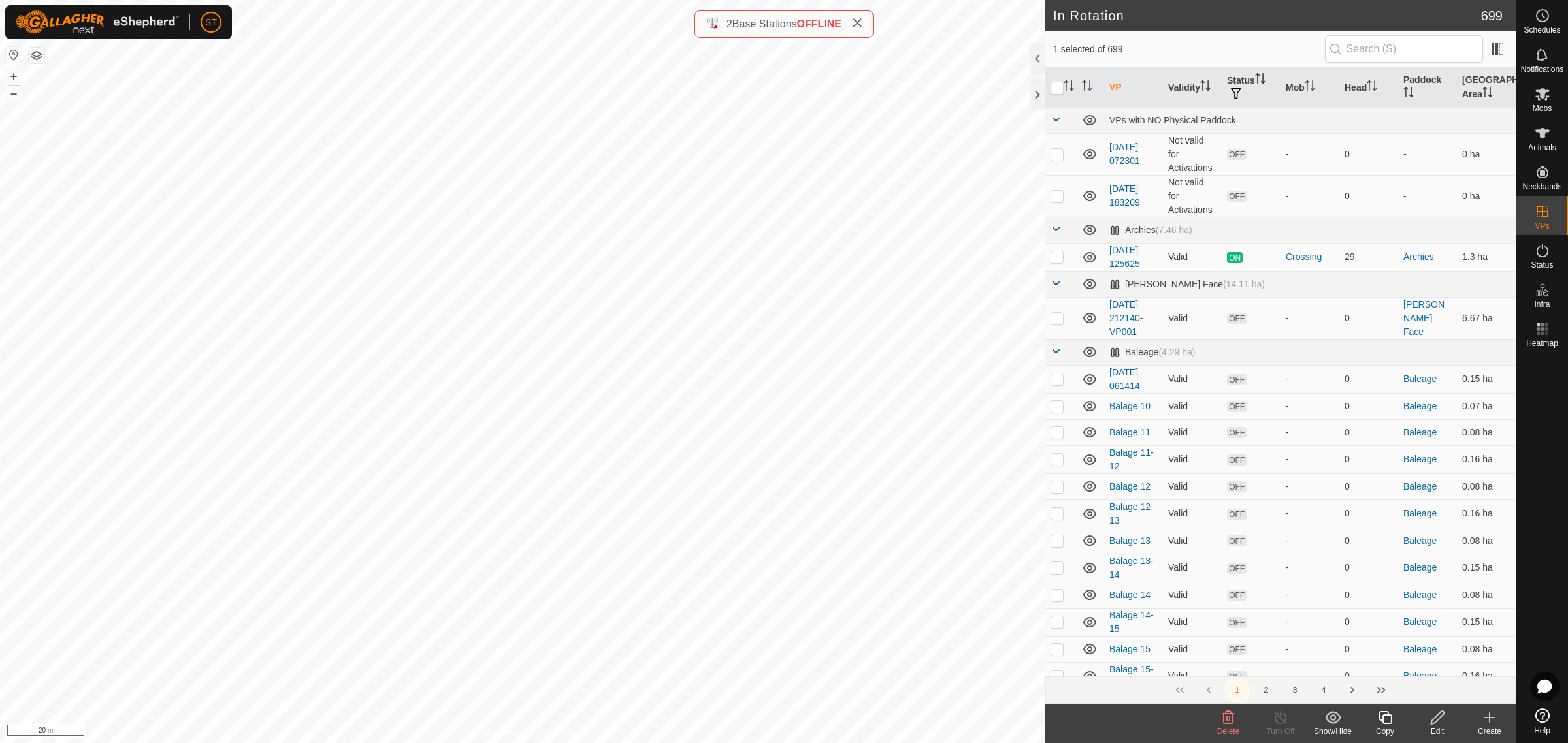
click at [1234, 724] on icon at bounding box center [1227, 718] width 15 height 15
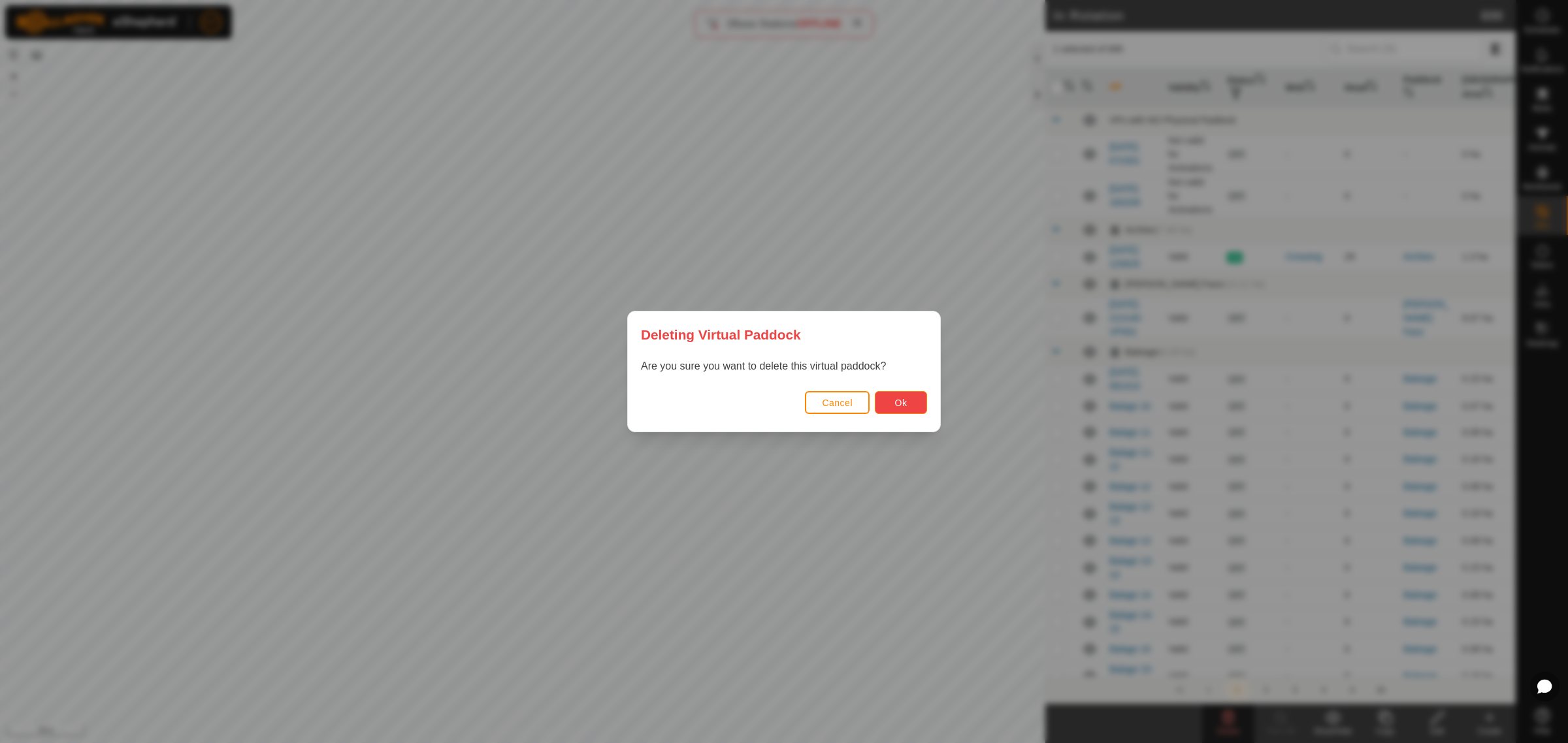
click at [915, 399] on button "Ok" at bounding box center [901, 402] width 53 height 23
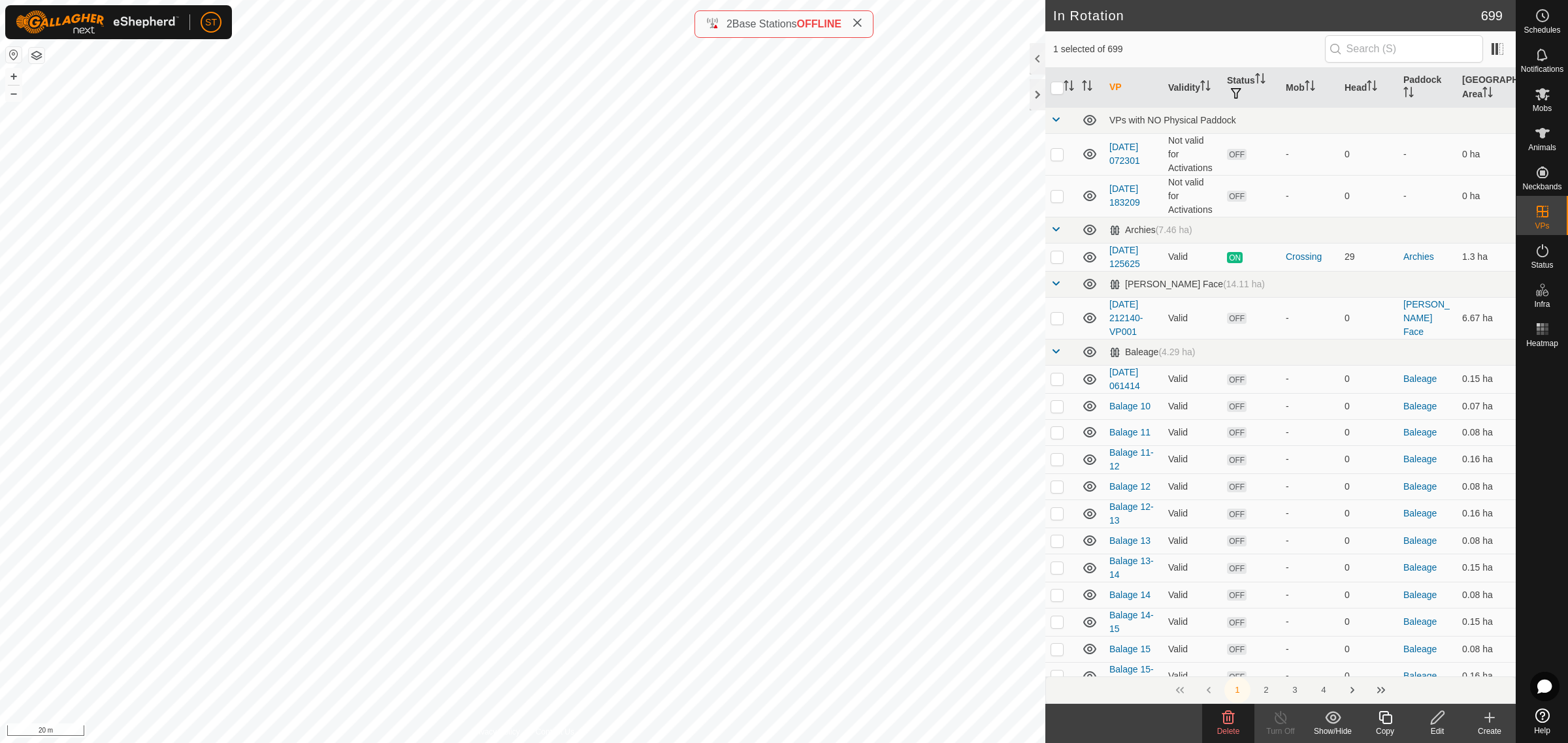
click at [1228, 727] on span "Delete" at bounding box center [1228, 731] width 23 height 9
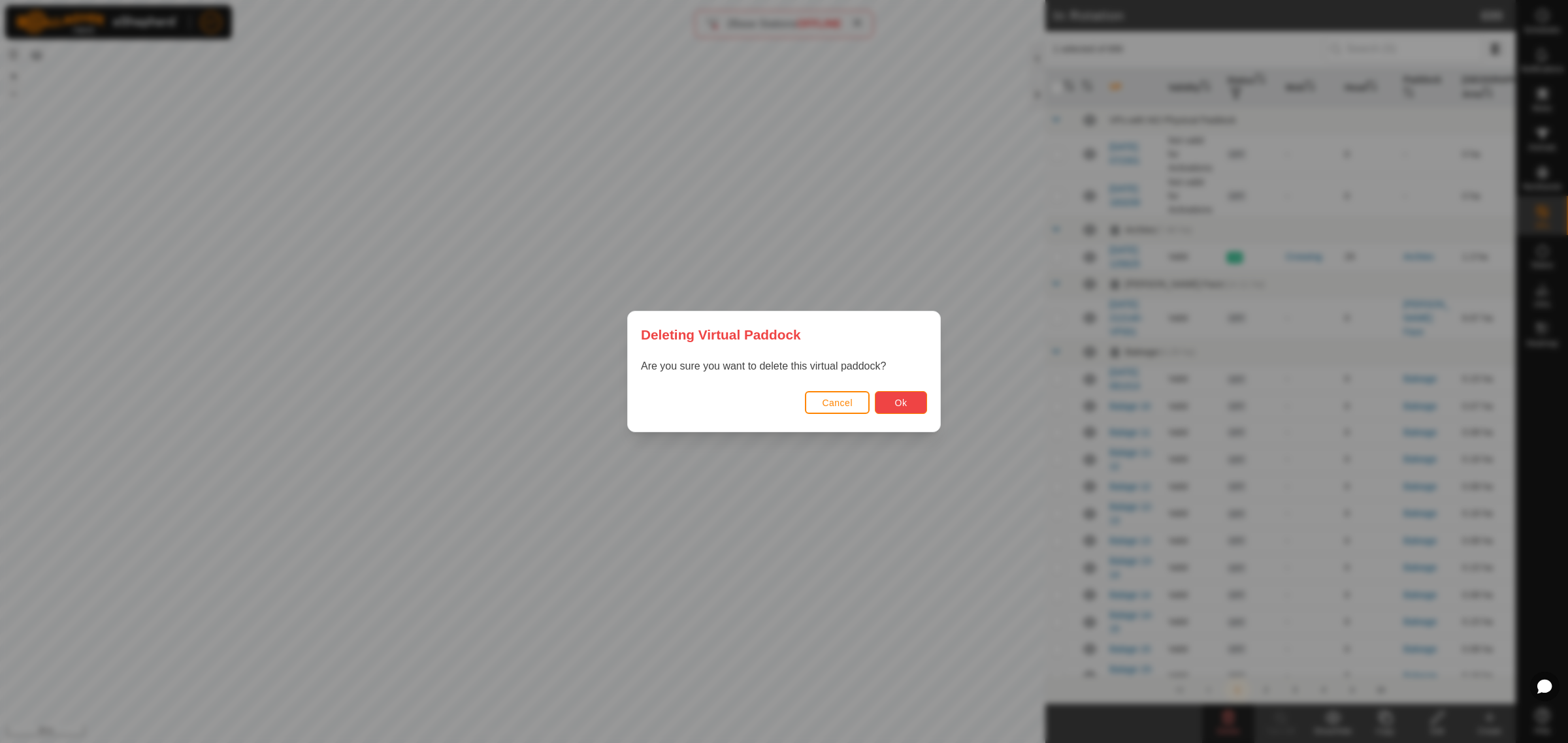
click at [895, 406] on span "Ok" at bounding box center [902, 403] width 13 height 11
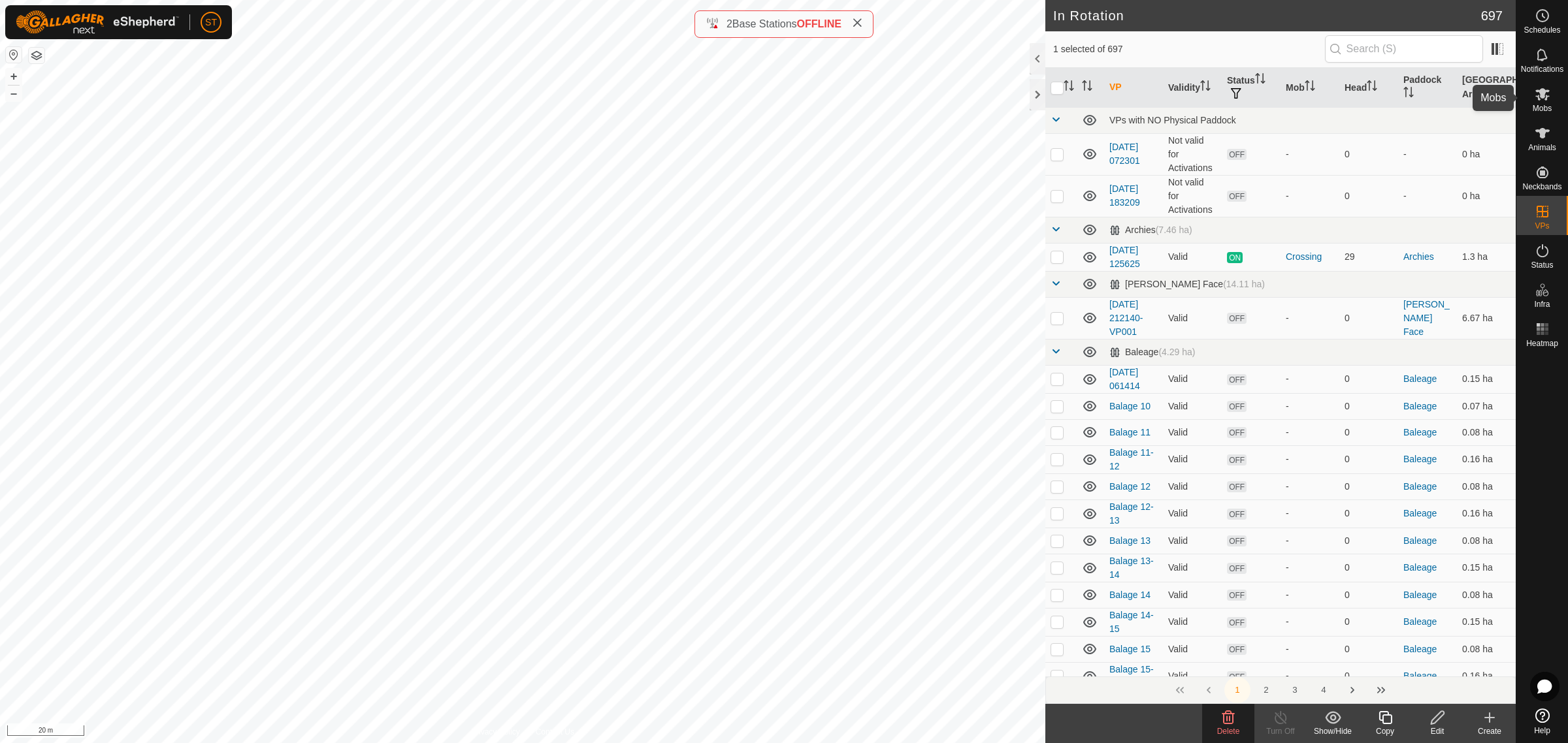
click at [1558, 99] on div "Mobs" at bounding box center [1542, 97] width 52 height 39
click at [1389, 719] on icon at bounding box center [1385, 718] width 16 height 15
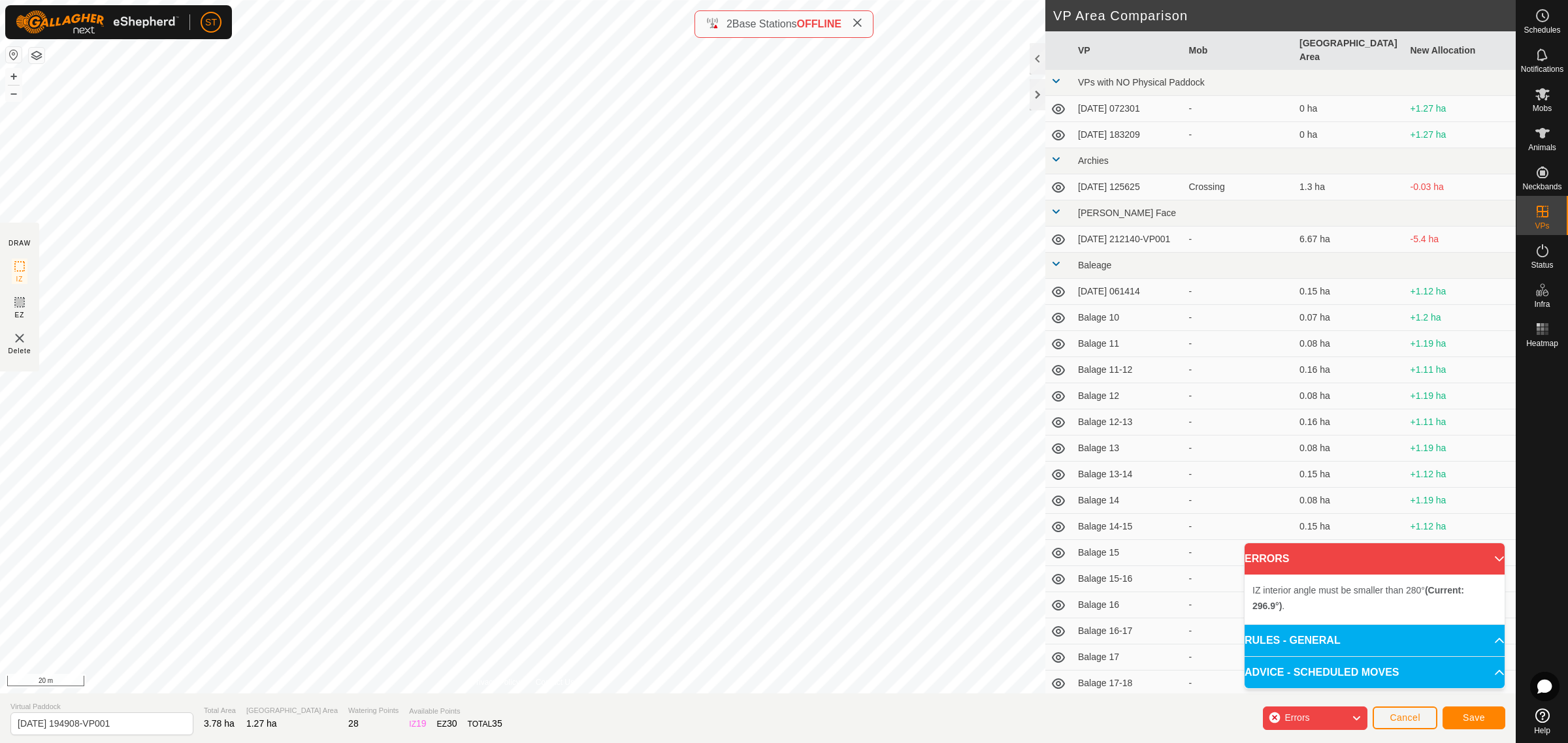
click at [321, 357] on div "IZ interior angle must be smaller than 280° (Current: 296.9°) . + – ⇧ i 20 m" at bounding box center [522, 347] width 1045 height 694
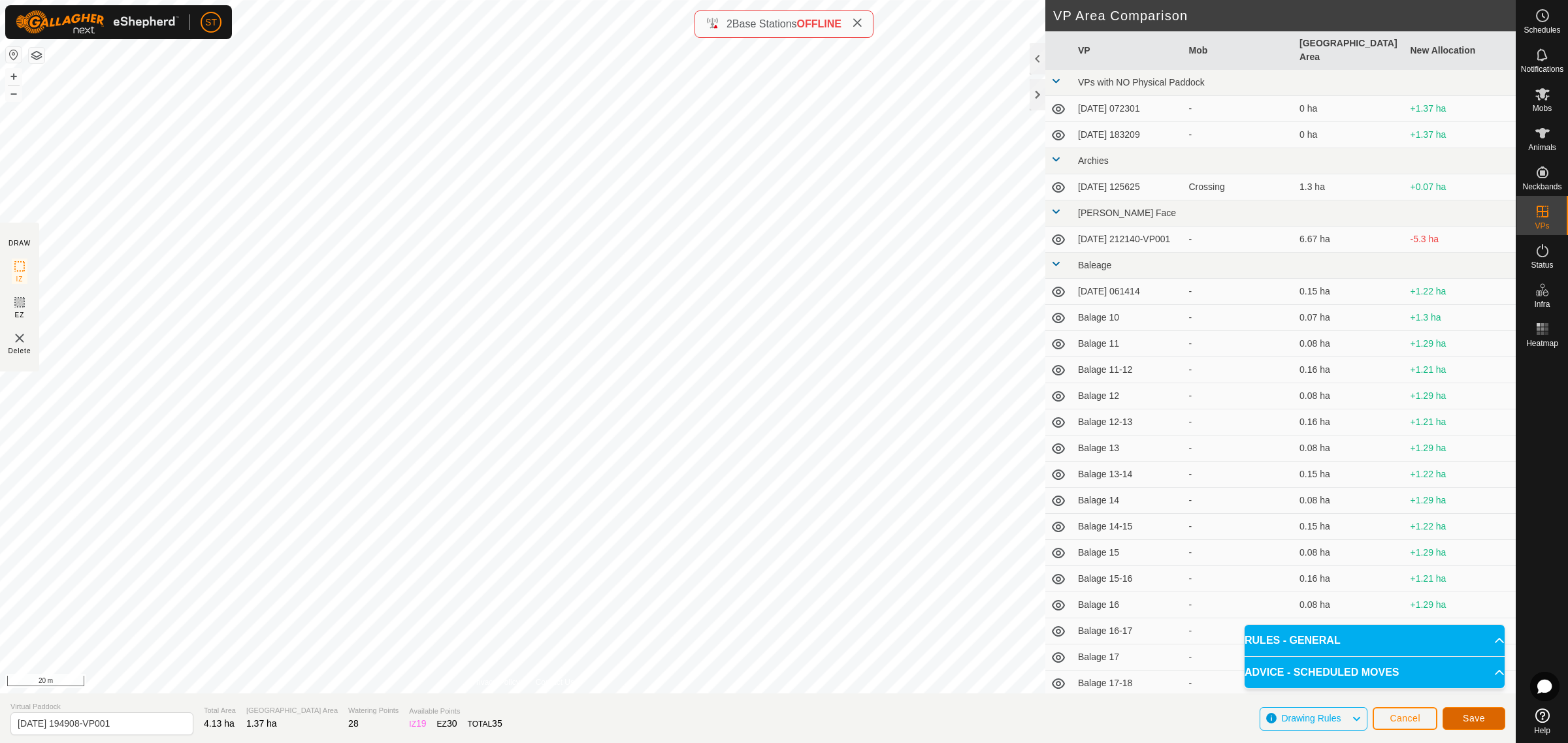
click at [1465, 721] on span "Save" at bounding box center [1474, 719] width 23 height 11
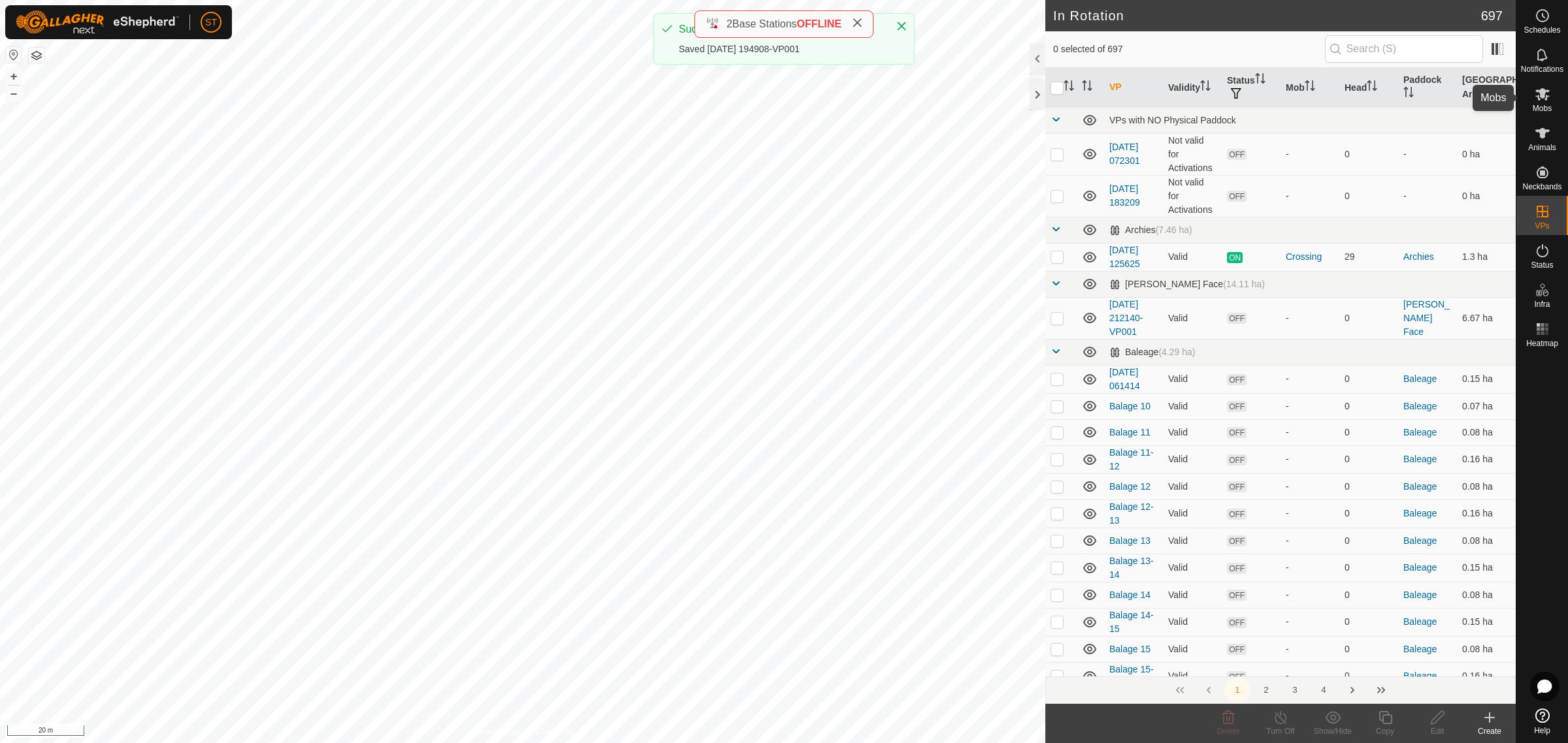
click at [1547, 93] on icon at bounding box center [1542, 93] width 15 height 15
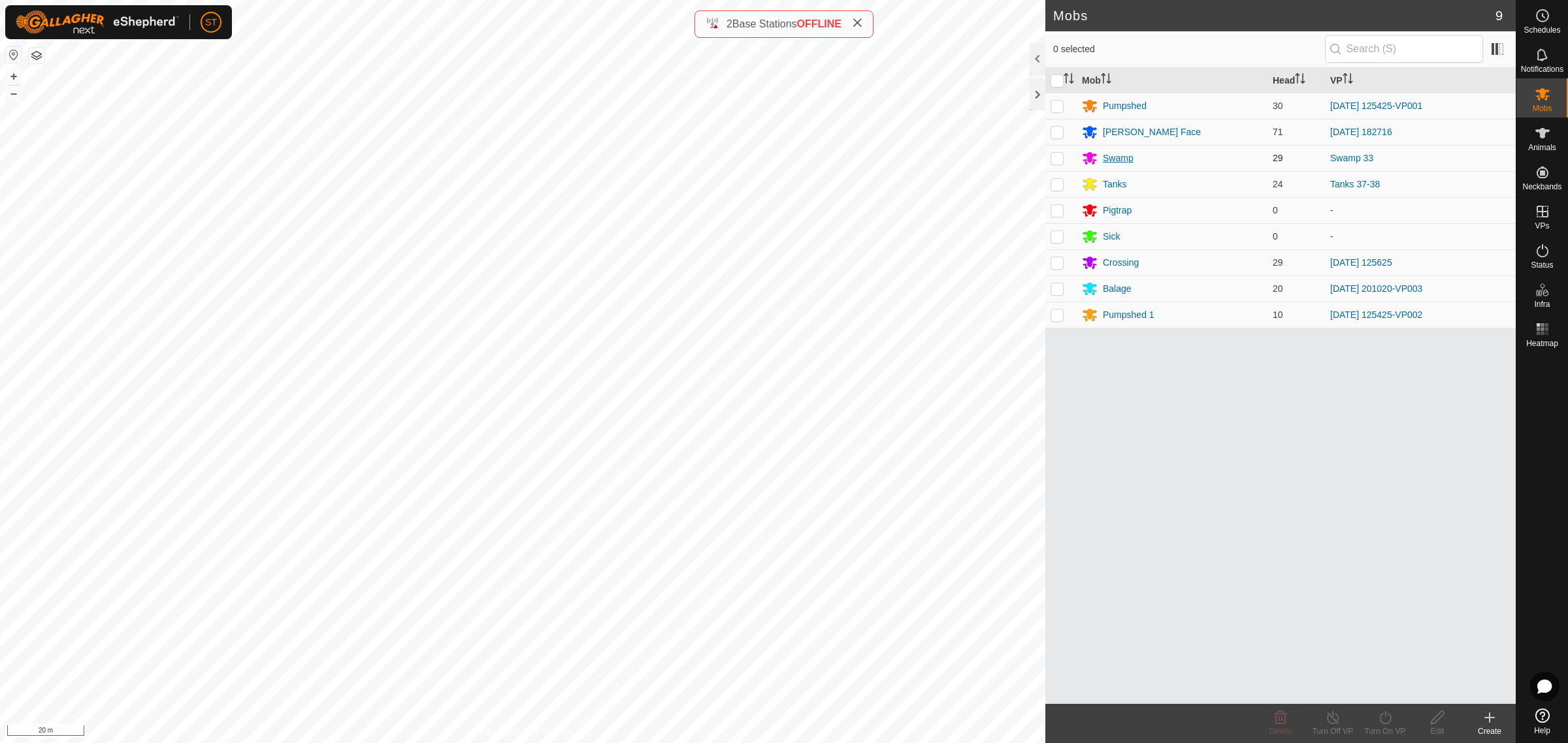
click at [1114, 159] on div "Swamp" at bounding box center [1118, 158] width 31 height 14
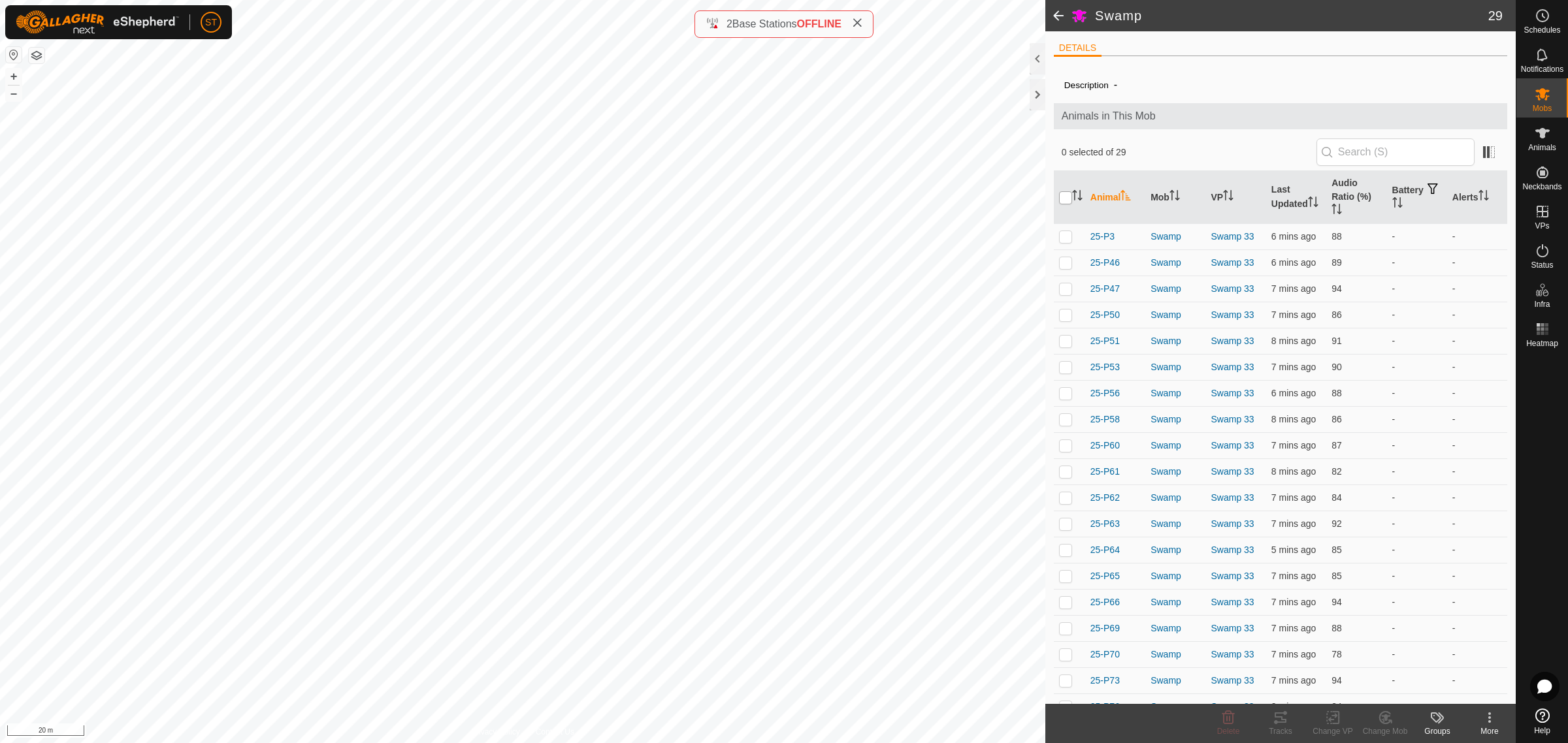
click at [1062, 201] on input "checkbox" at bounding box center [1065, 198] width 13 height 13
checkbox input "true"
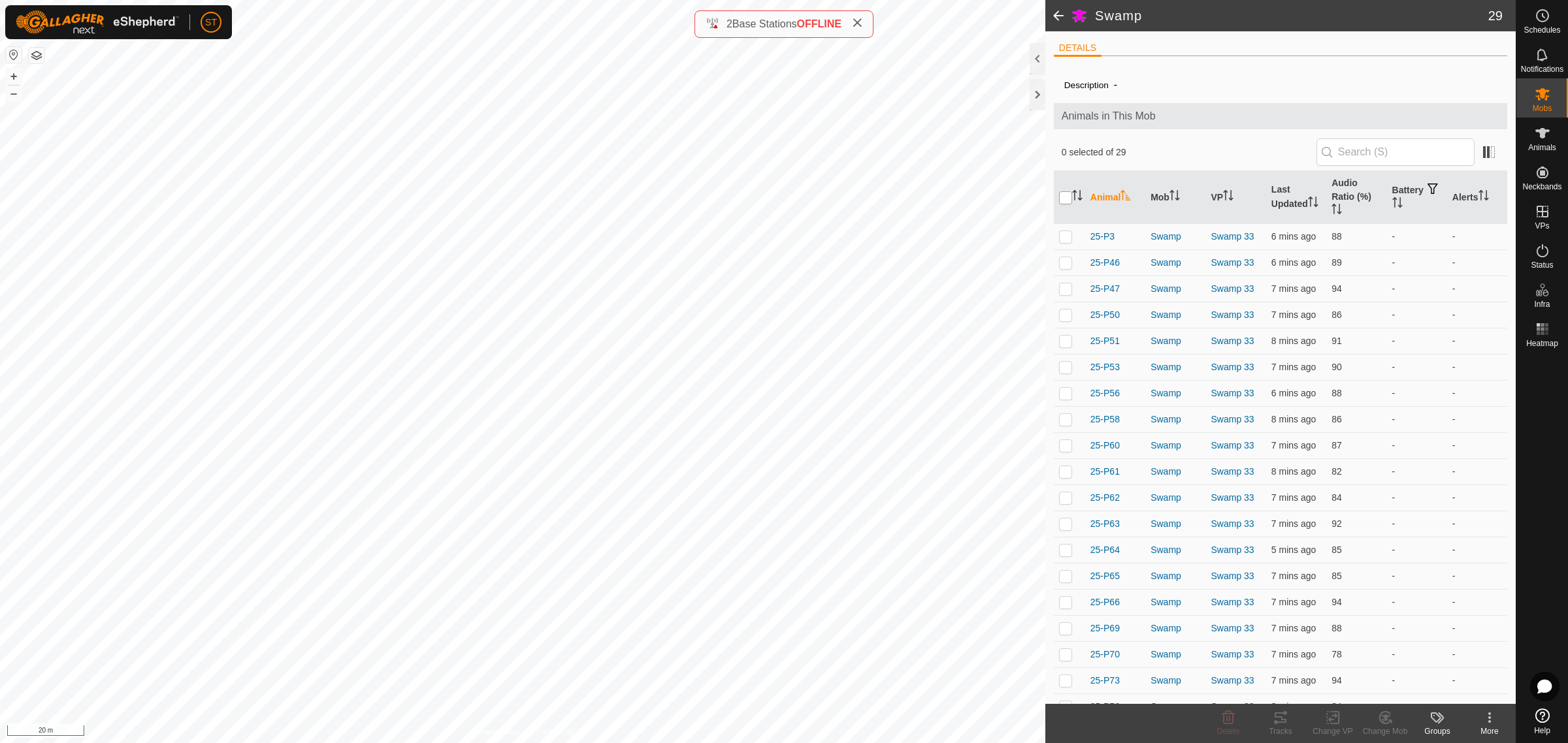
checkbox input "true"
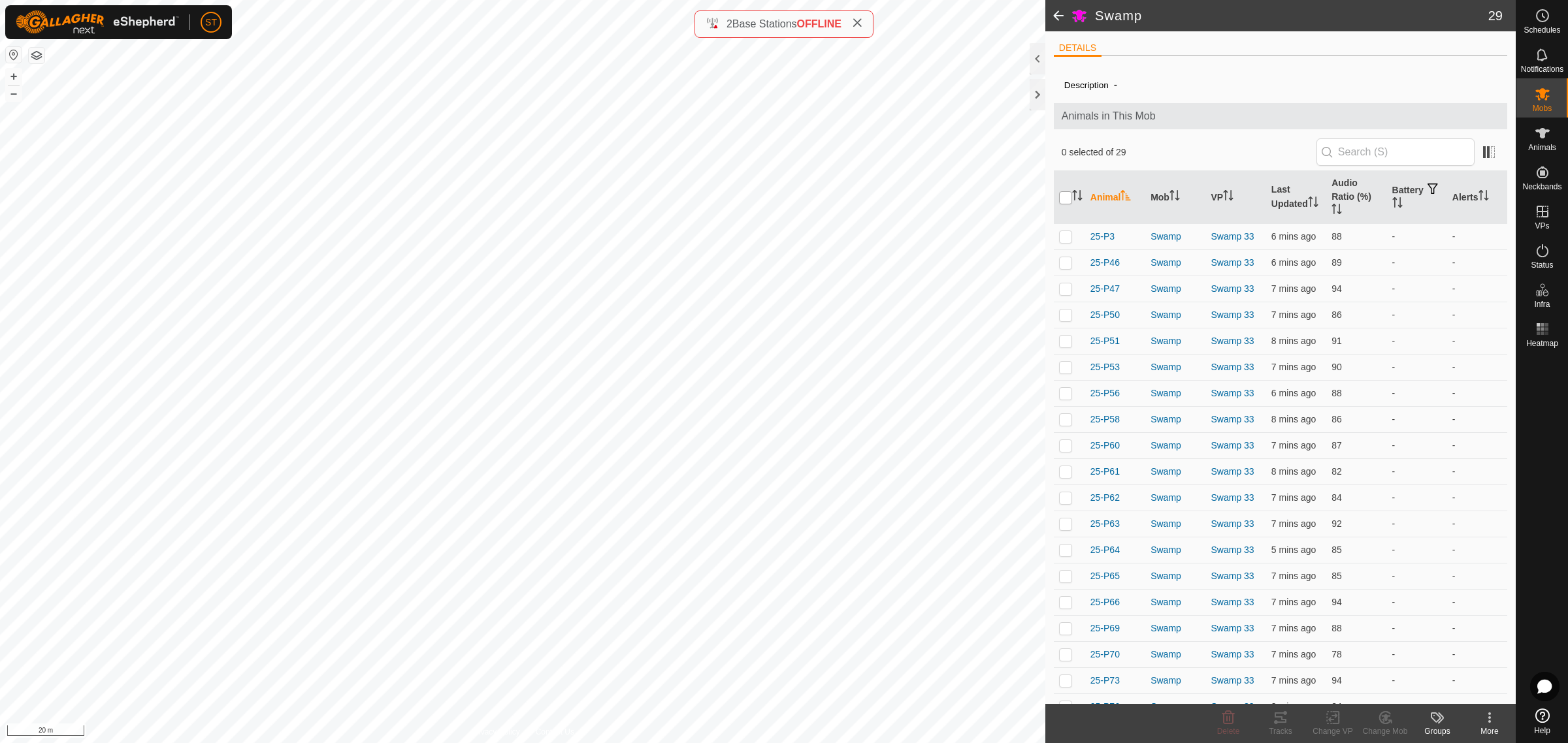
checkbox input "true"
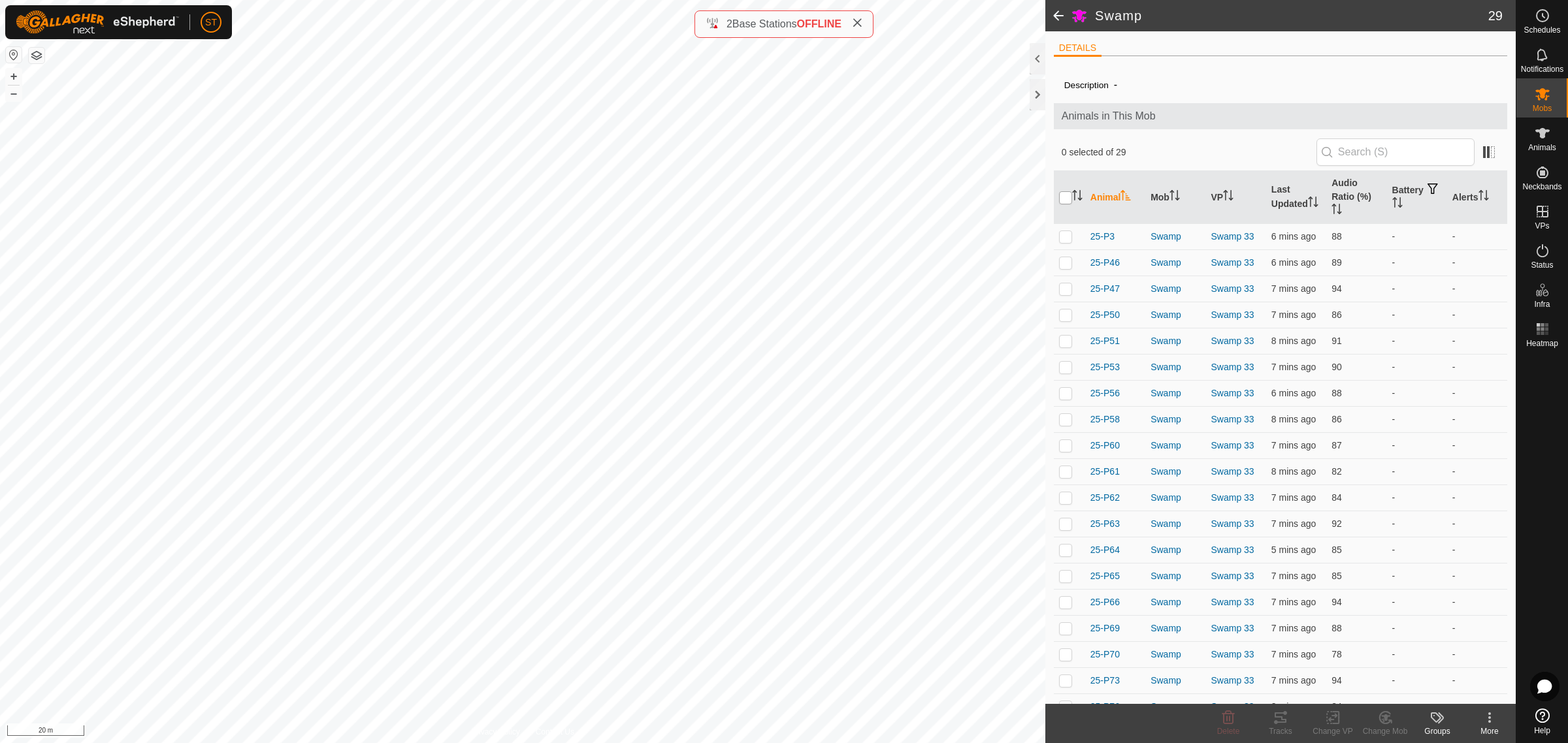
checkbox input "true"
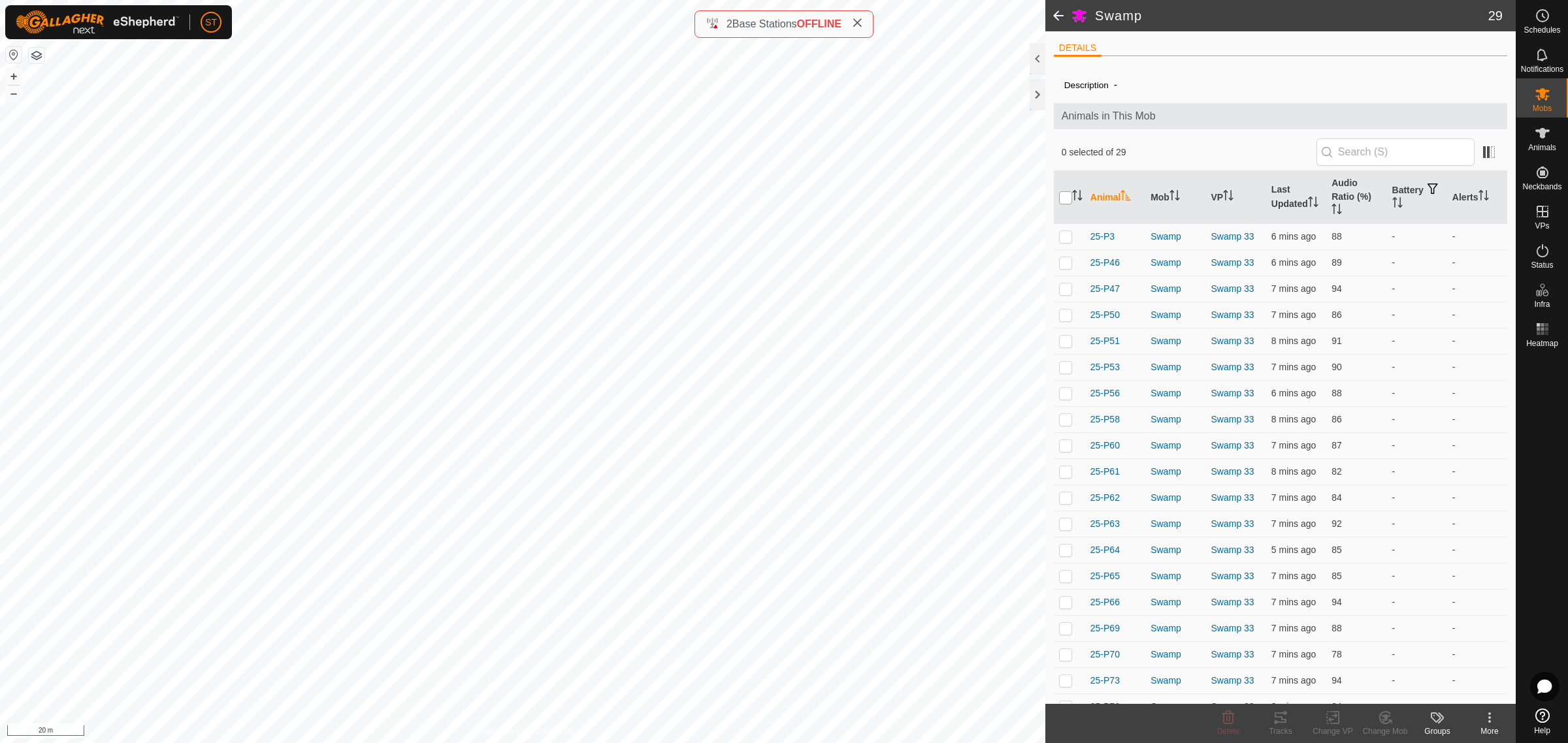
checkbox input "true"
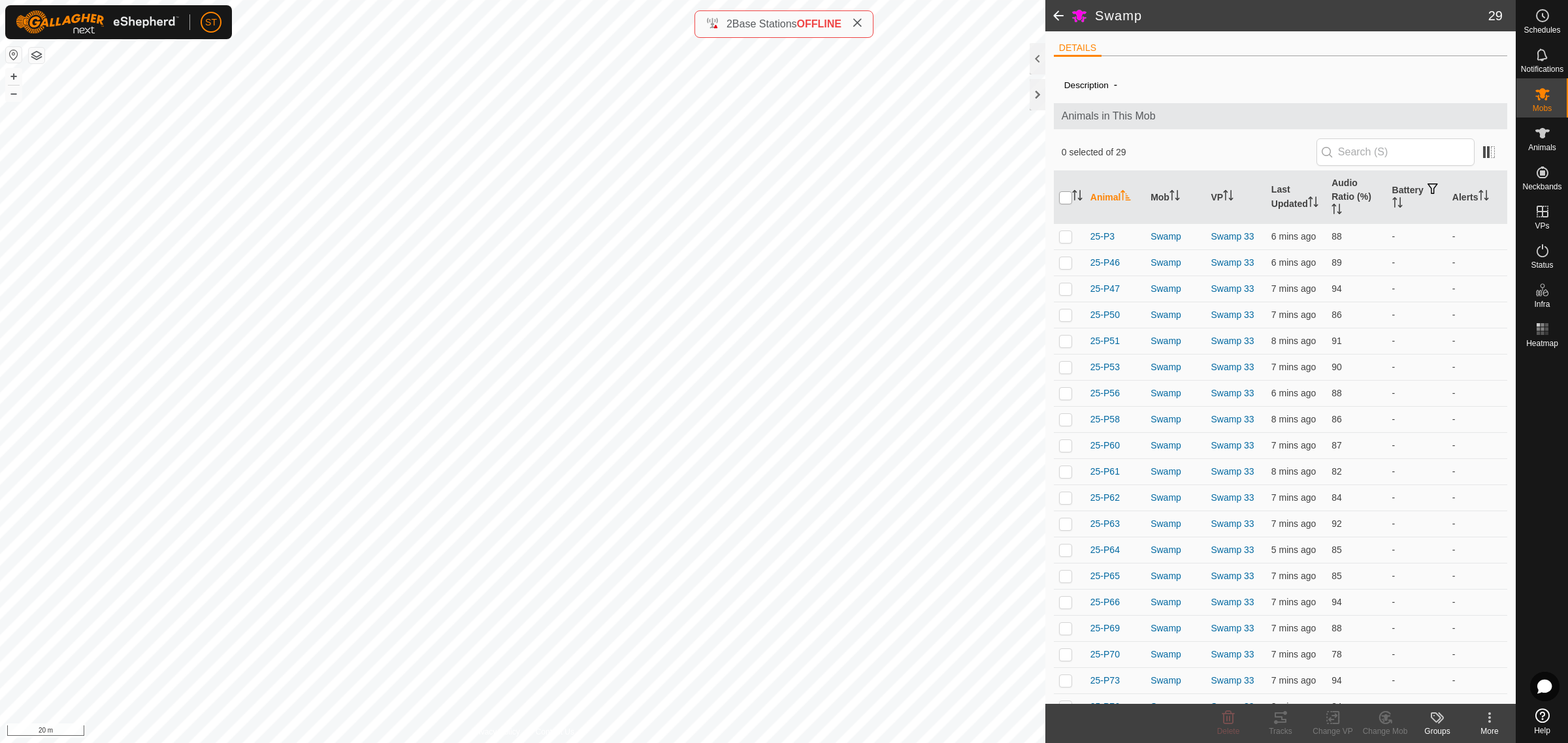
checkbox input "true"
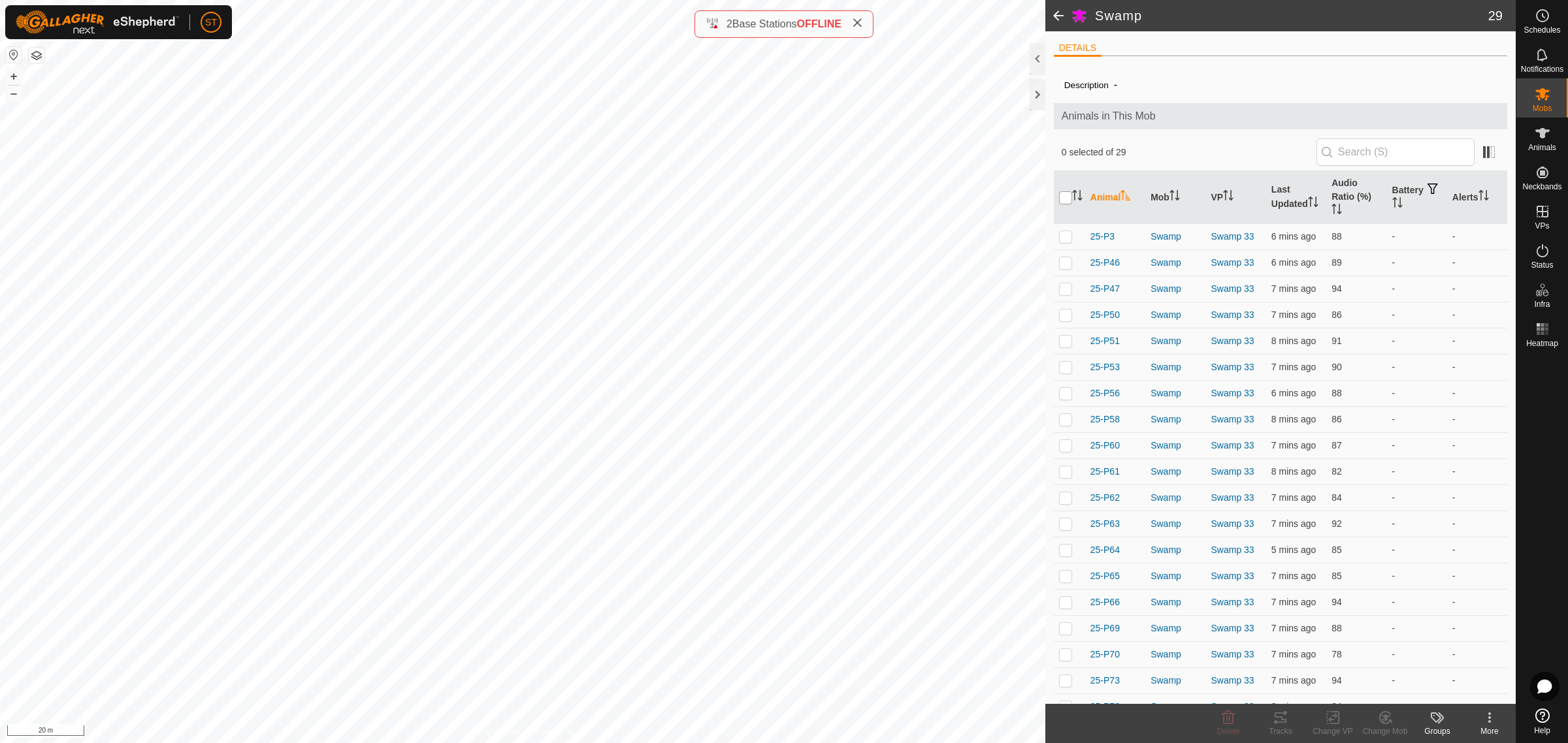
checkbox input "true"
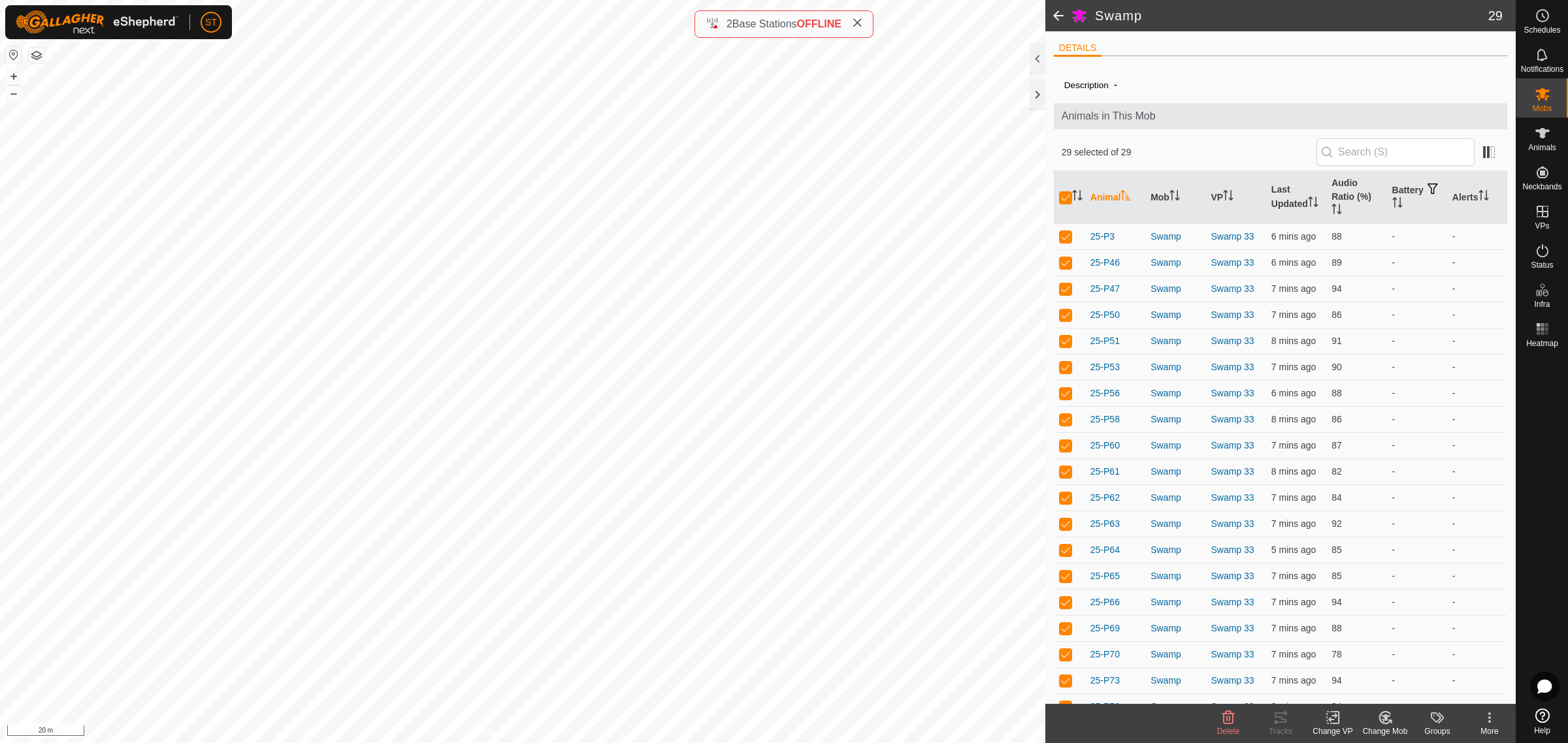
click at [1327, 722] on icon at bounding box center [1333, 718] width 16 height 15
click at [1377, 664] on link "Choose VP..." at bounding box center [1371, 661] width 130 height 26
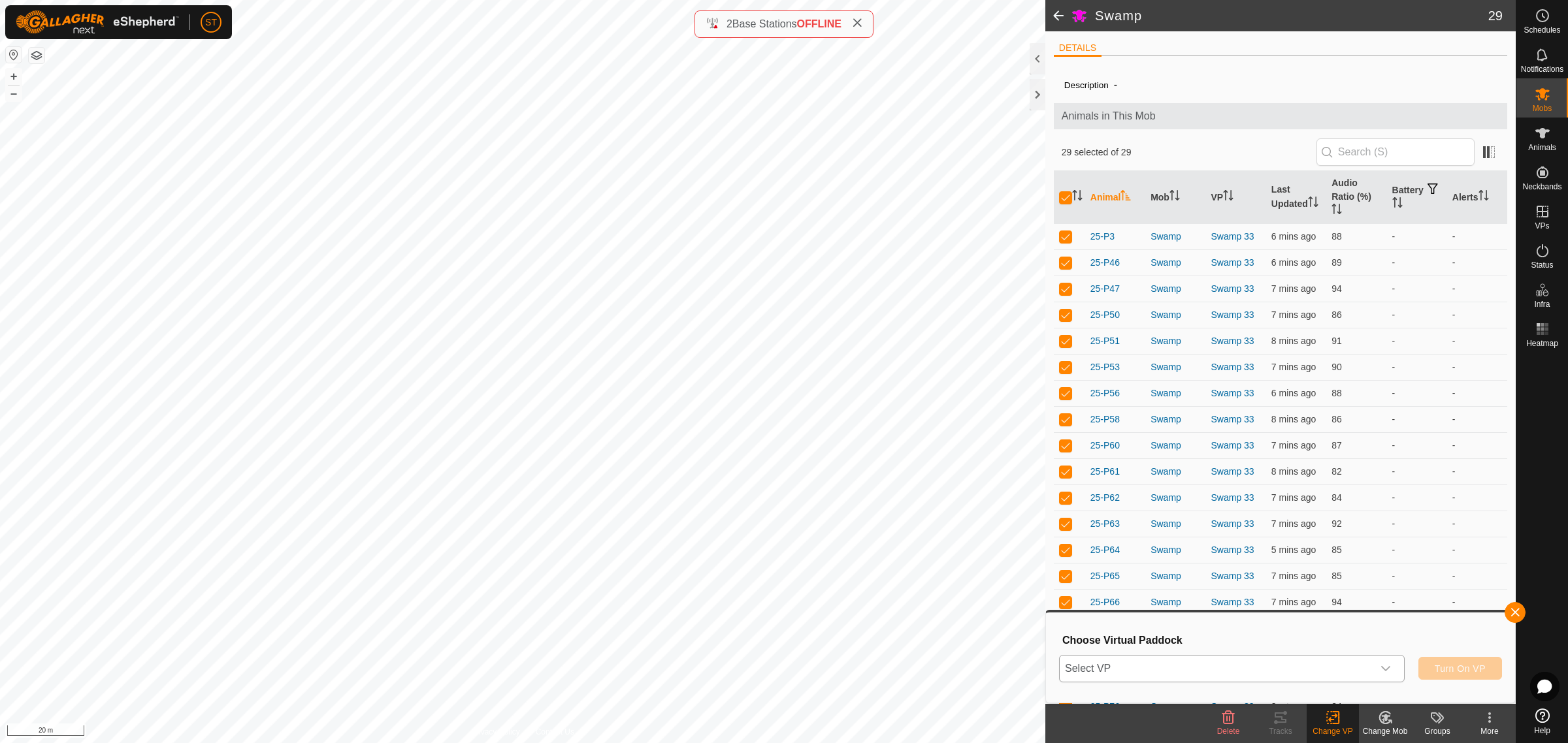
scroll to position [82, 0]
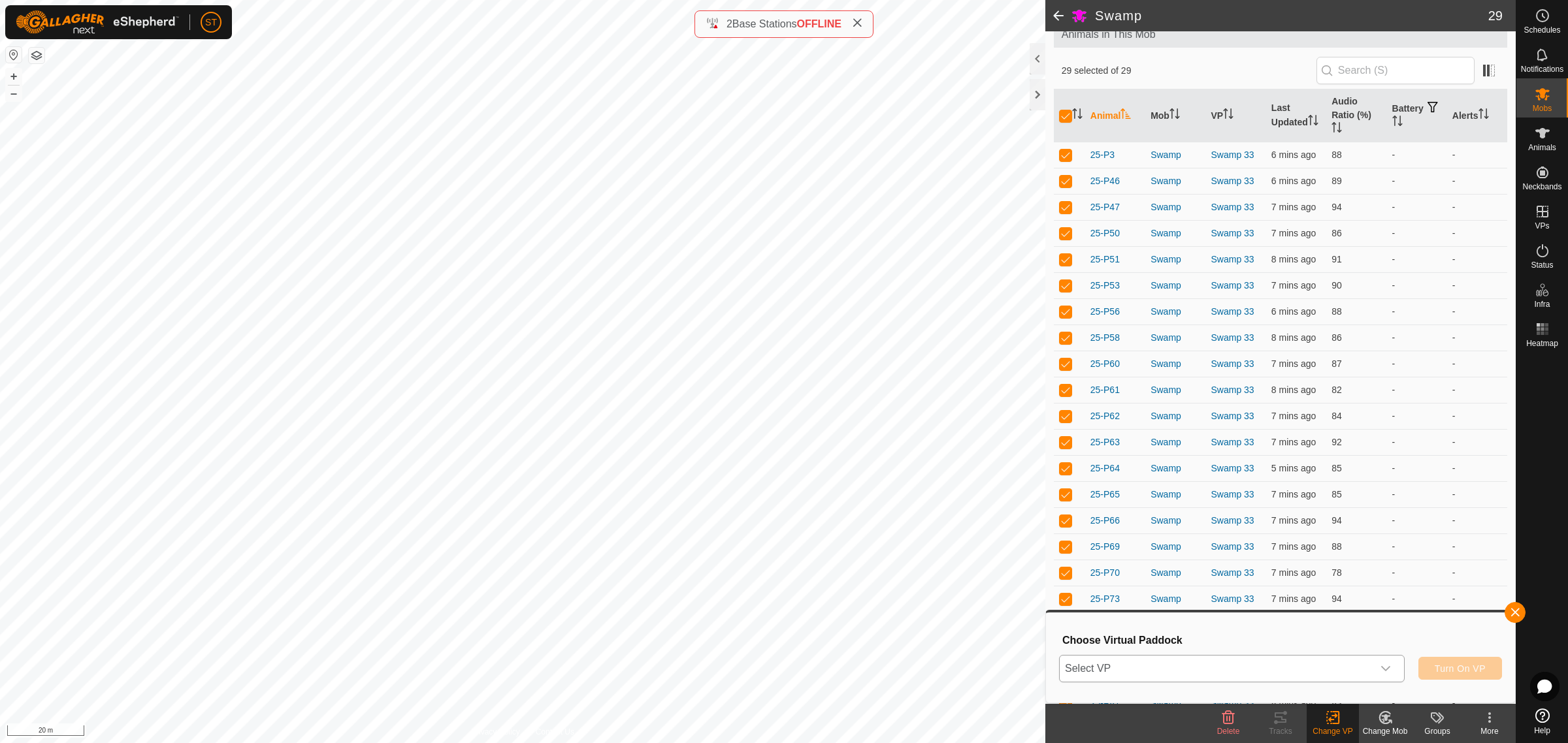
click at [1387, 668] on icon "dropdown trigger" at bounding box center [1386, 669] width 9 height 5
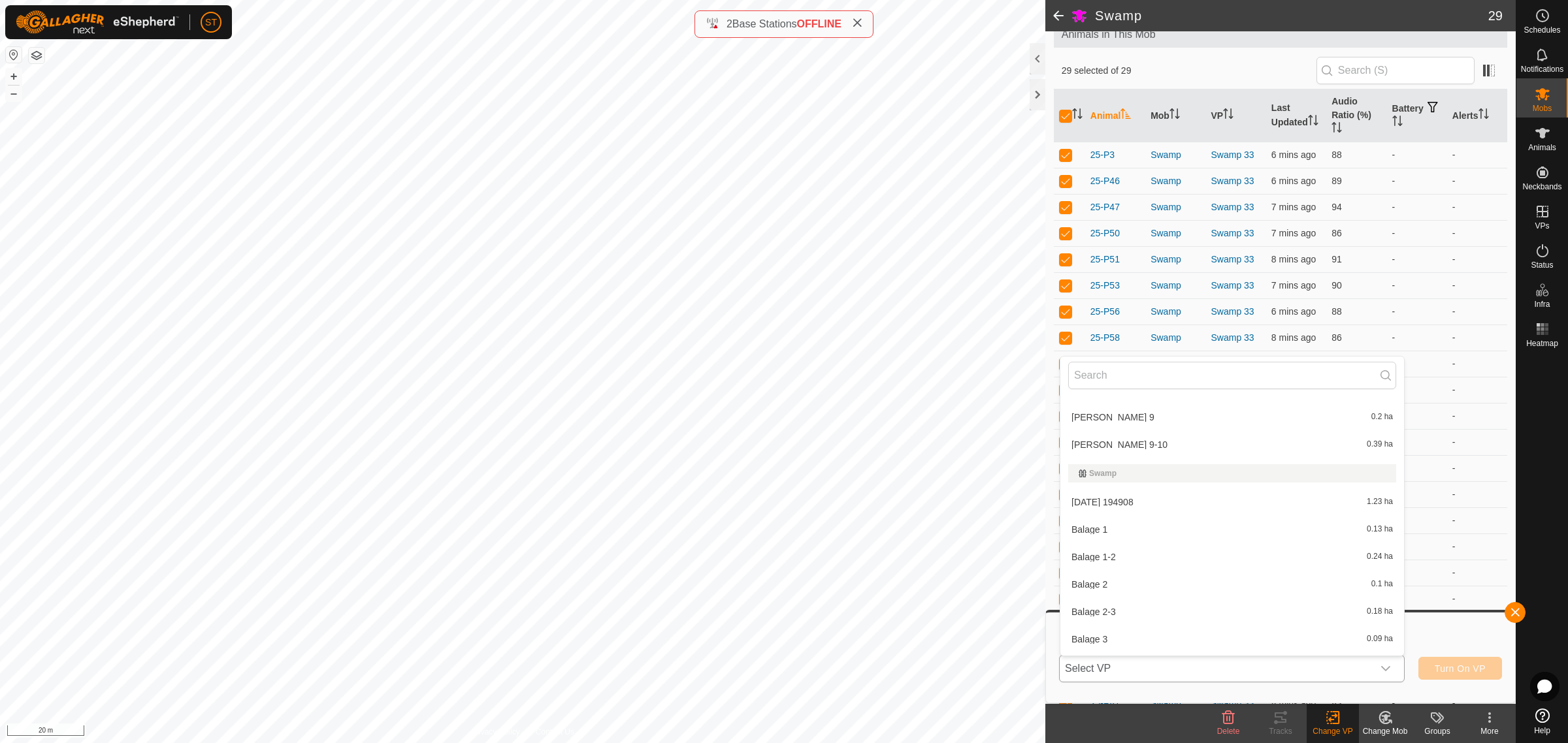
scroll to position [12160, 0]
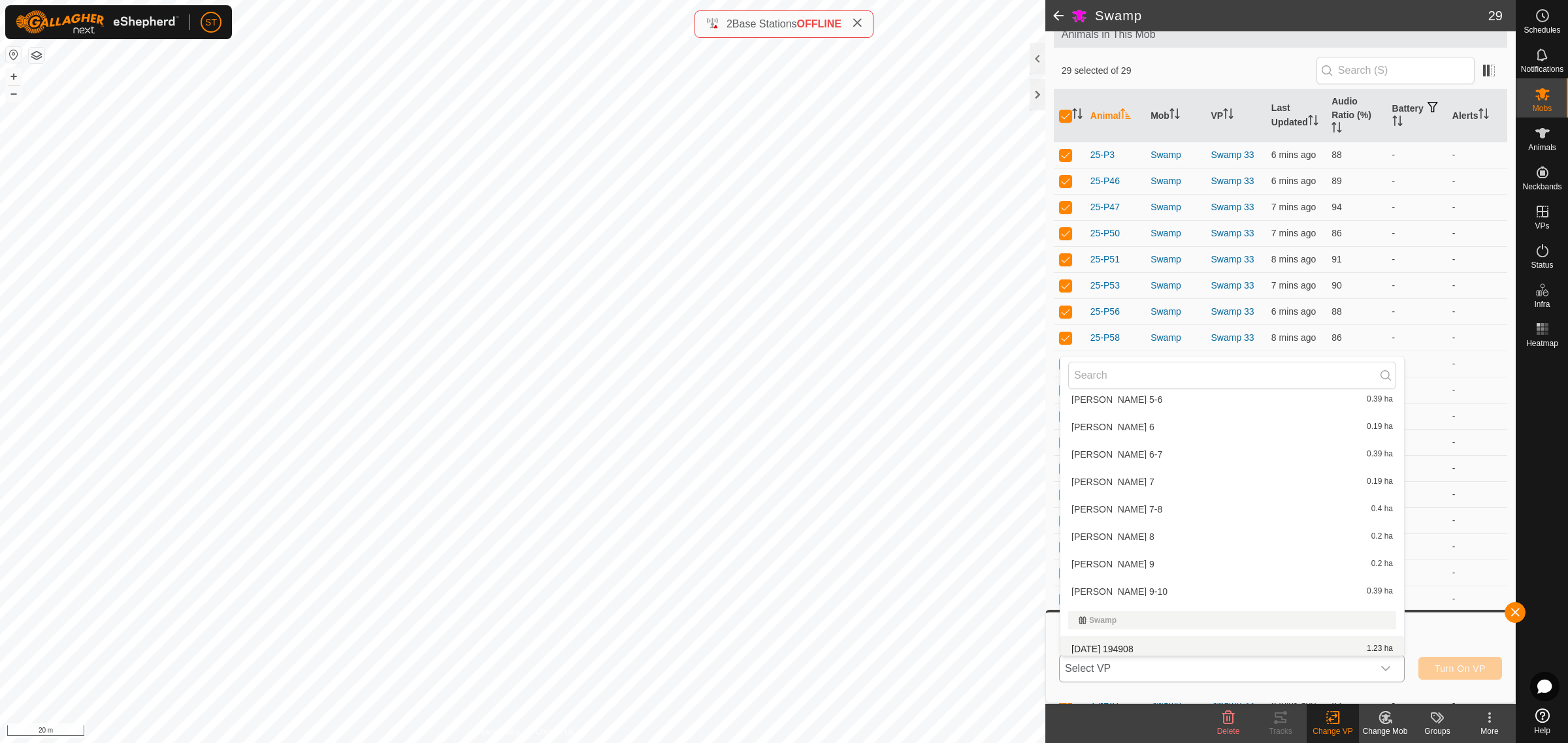
click at [1137, 640] on li "2025-08-26 194908 1.23 ha" at bounding box center [1232, 649] width 344 height 26
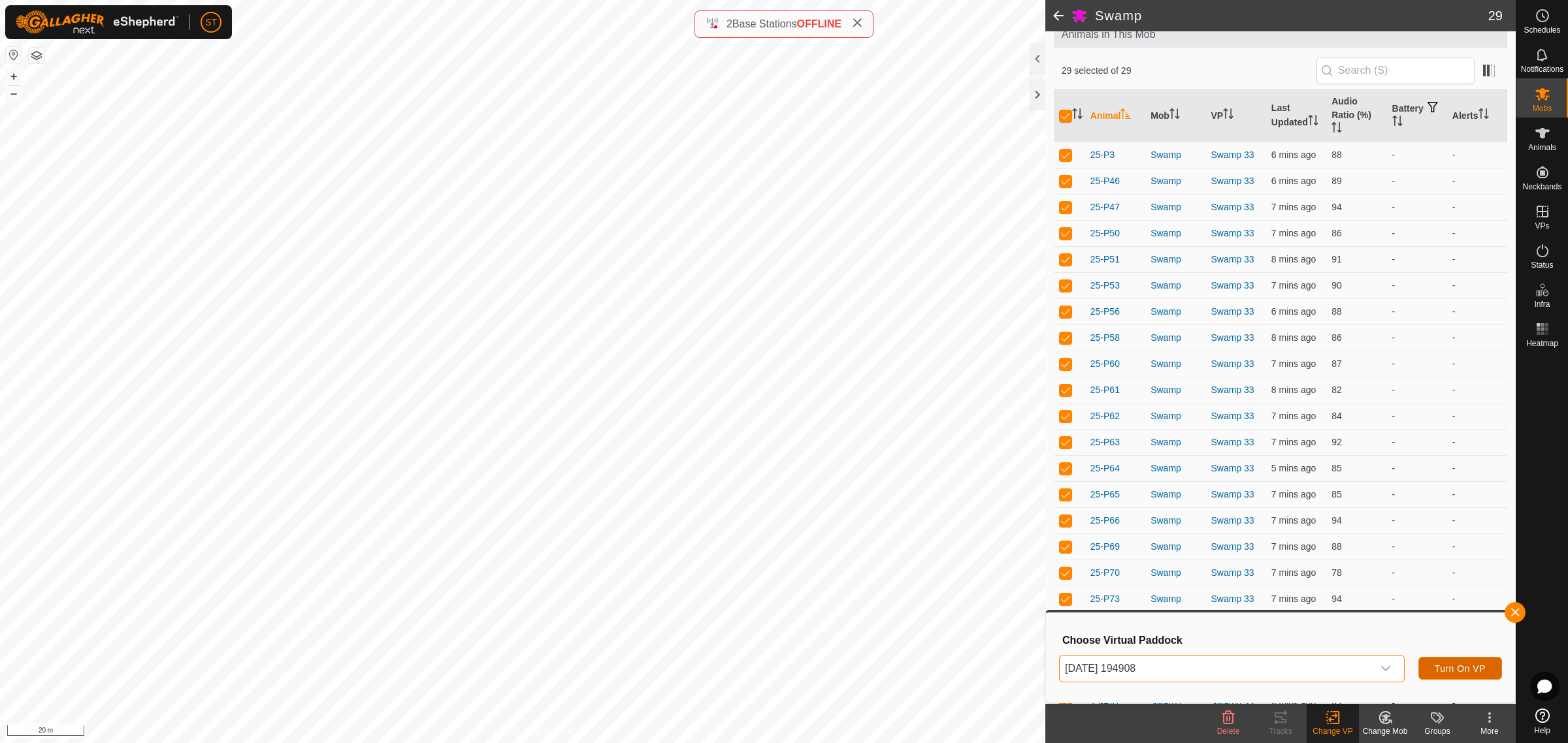
click at [1462, 665] on span "Turn On VP" at bounding box center [1460, 669] width 51 height 11
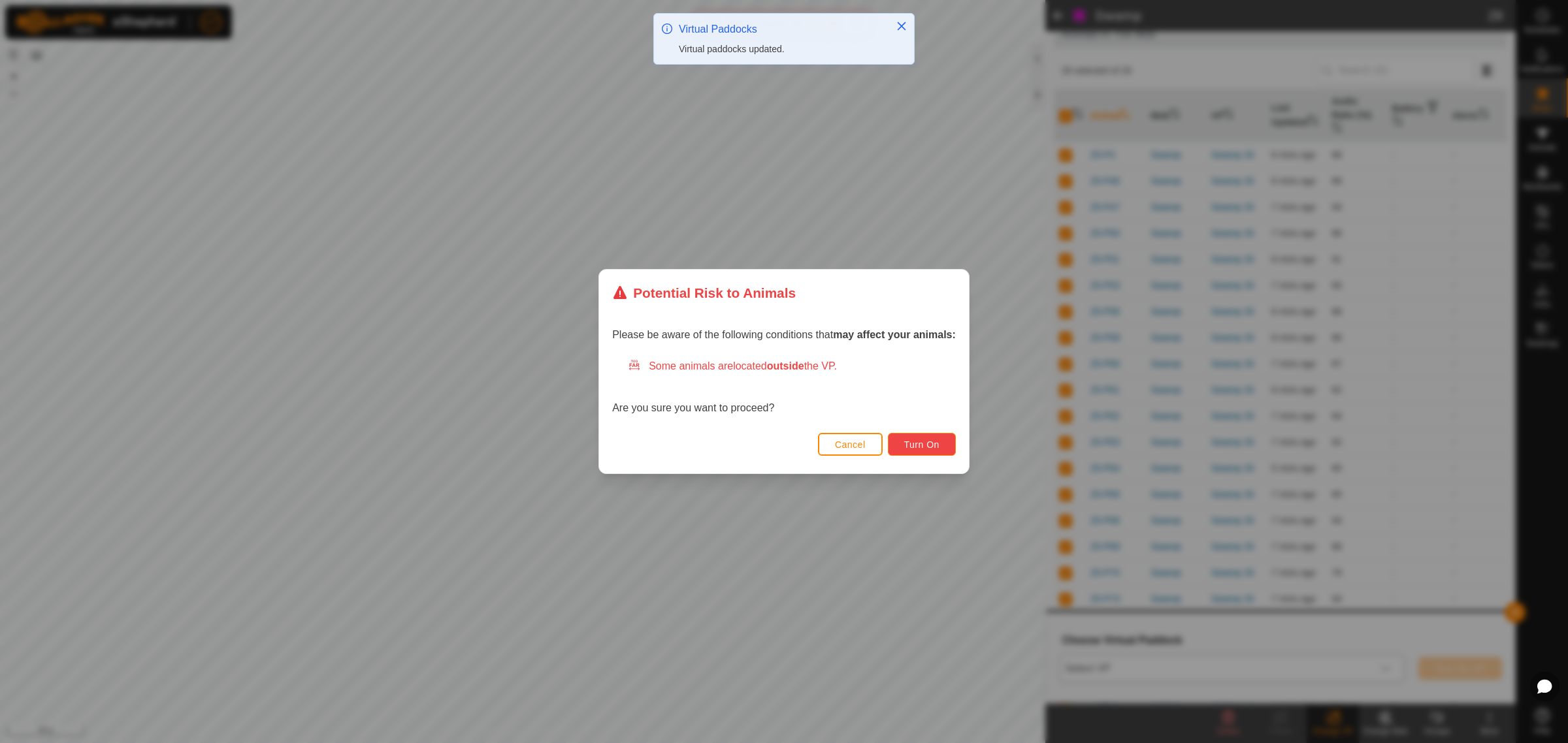
click at [929, 446] on span "Turn On" at bounding box center [922, 445] width 35 height 11
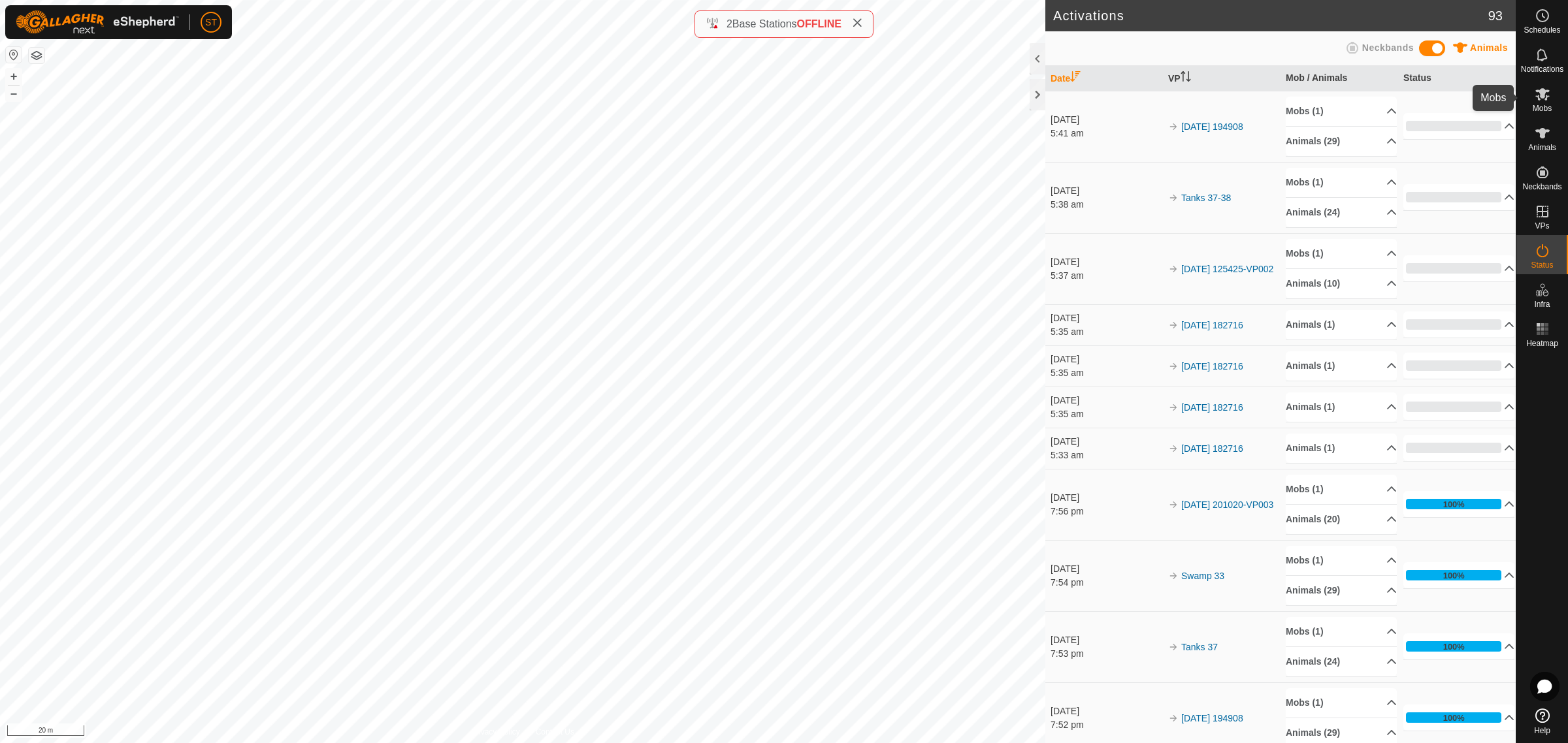
click at [1547, 96] on icon at bounding box center [1543, 94] width 15 height 13
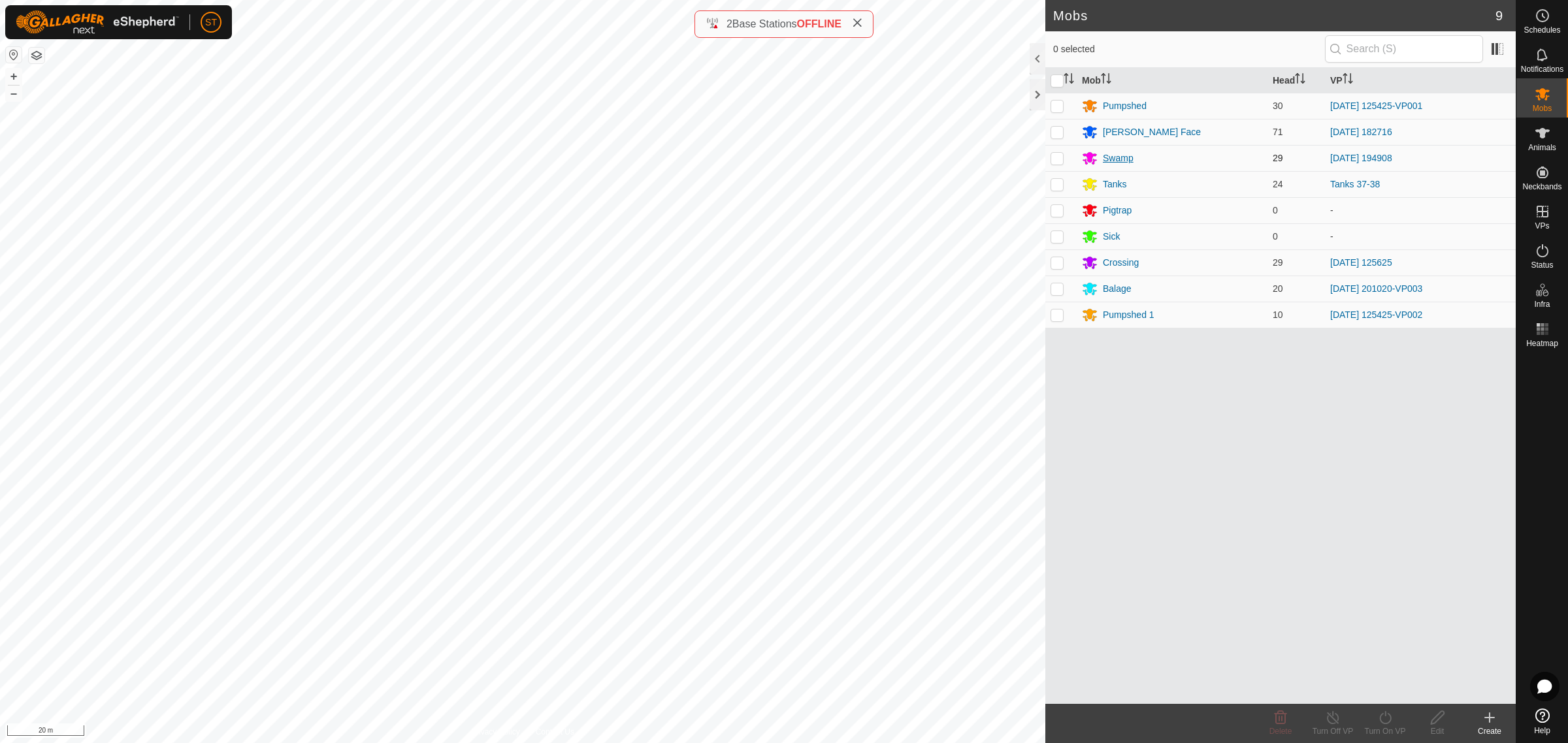
click at [1115, 159] on div "Swamp" at bounding box center [1118, 158] width 31 height 14
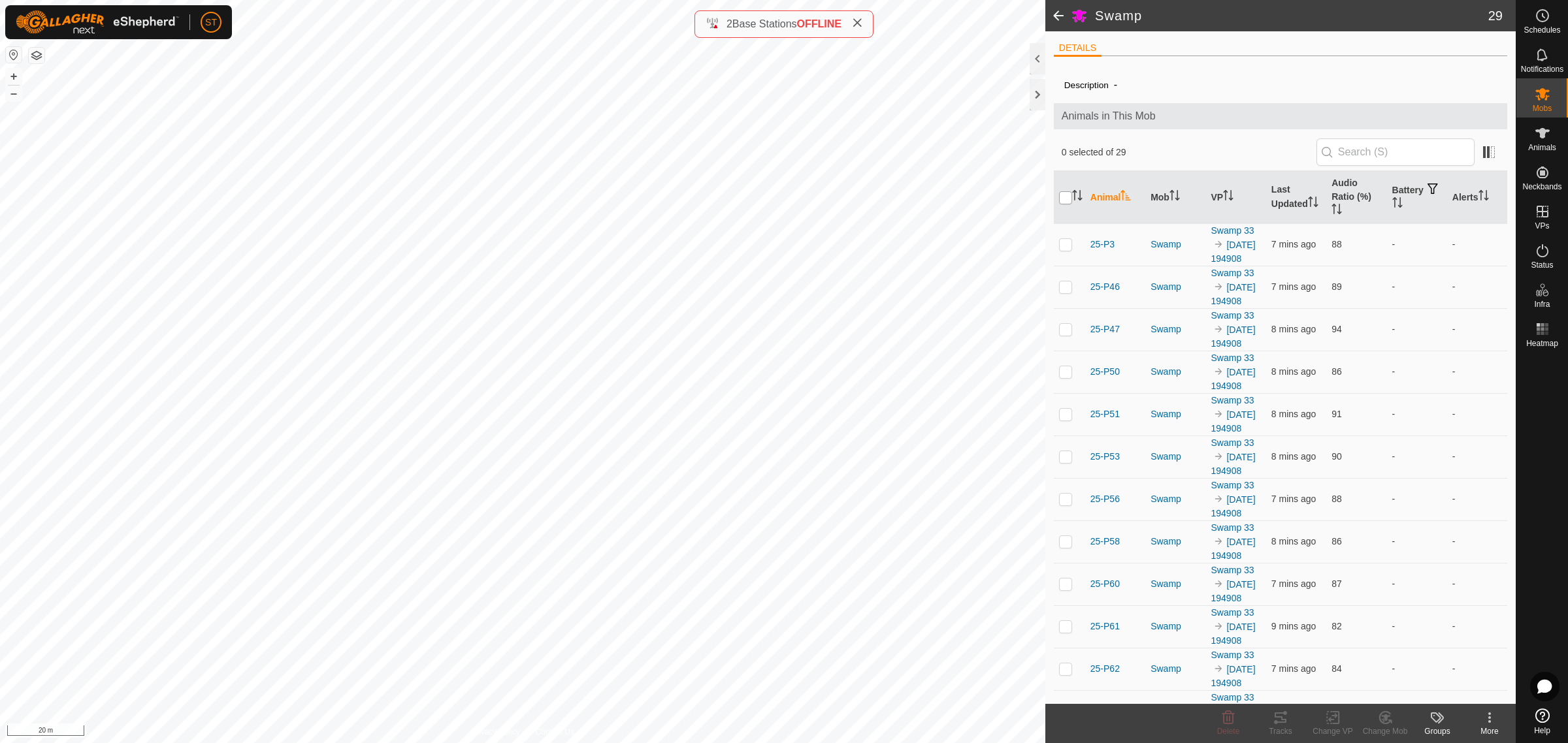
click at [1067, 196] on input "checkbox" at bounding box center [1065, 198] width 13 height 13
checkbox input "true"
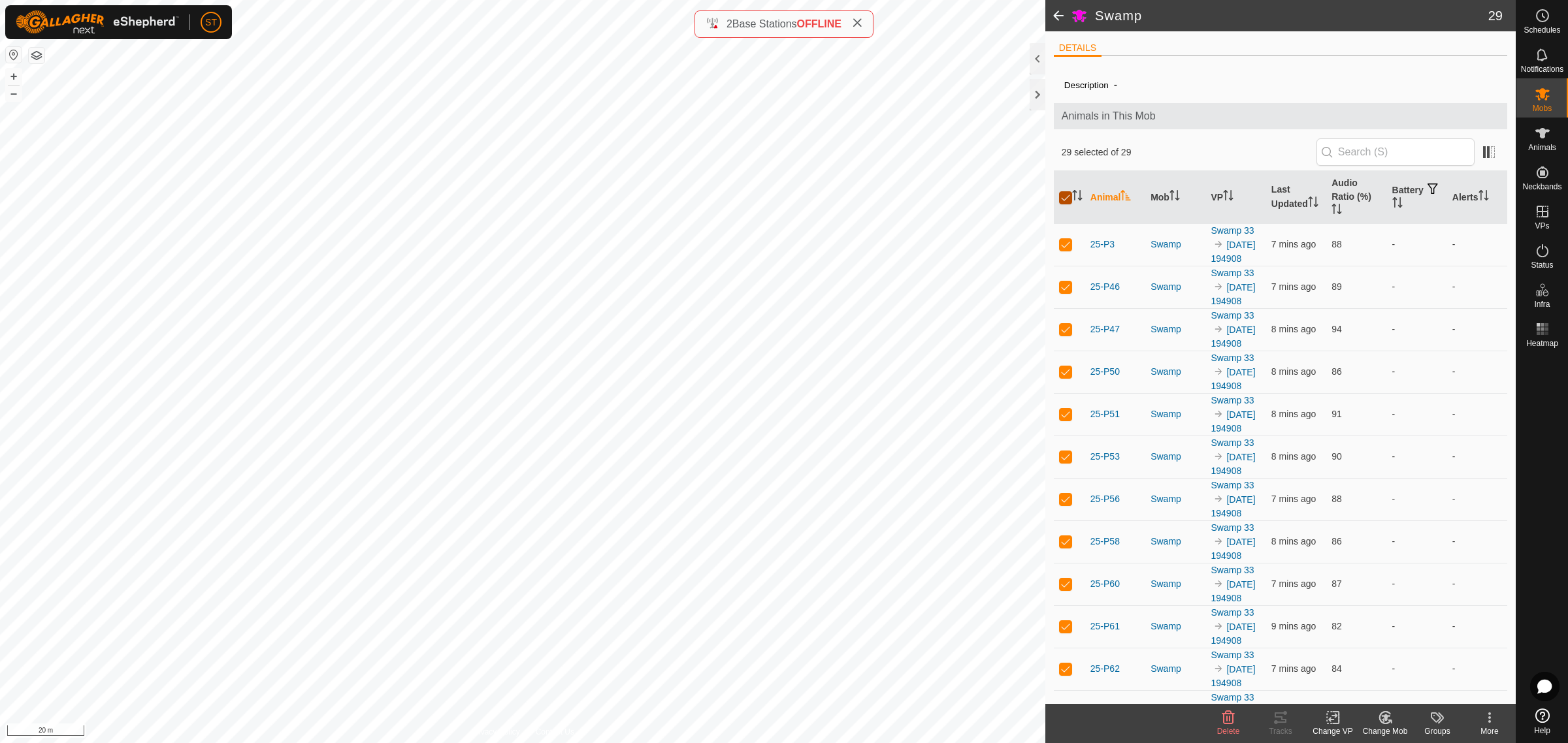
checkbox input "true"
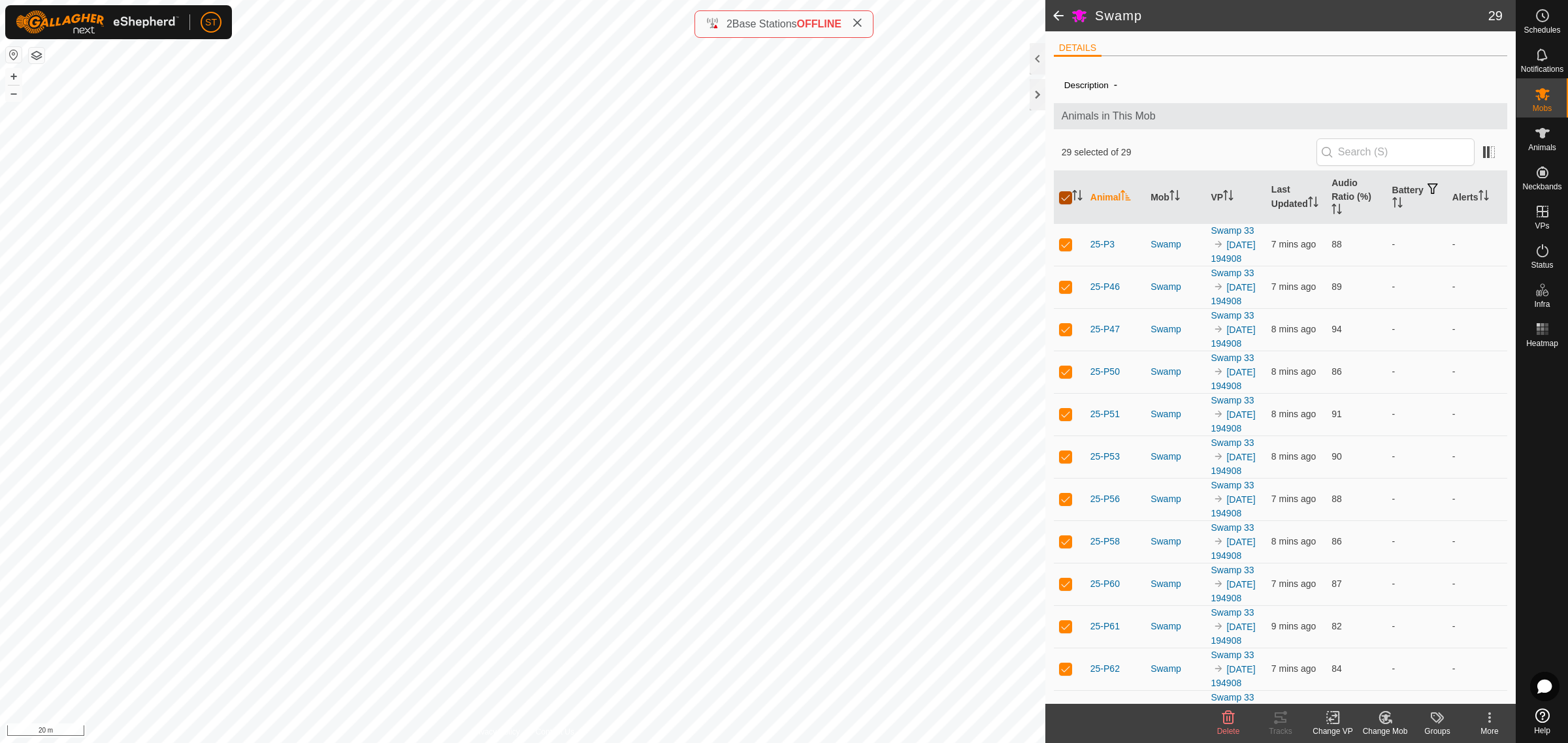
checkbox input "true"
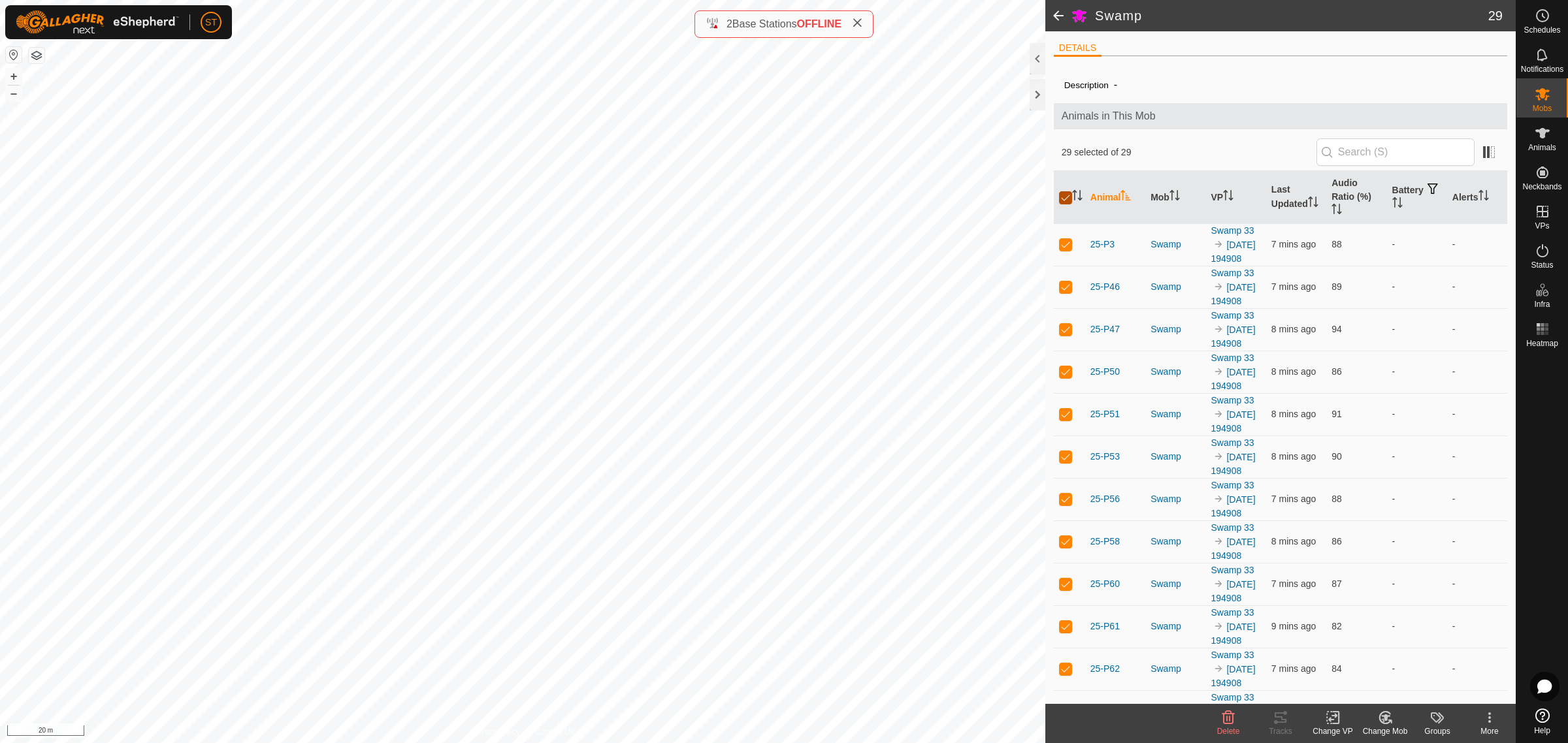
checkbox input "true"
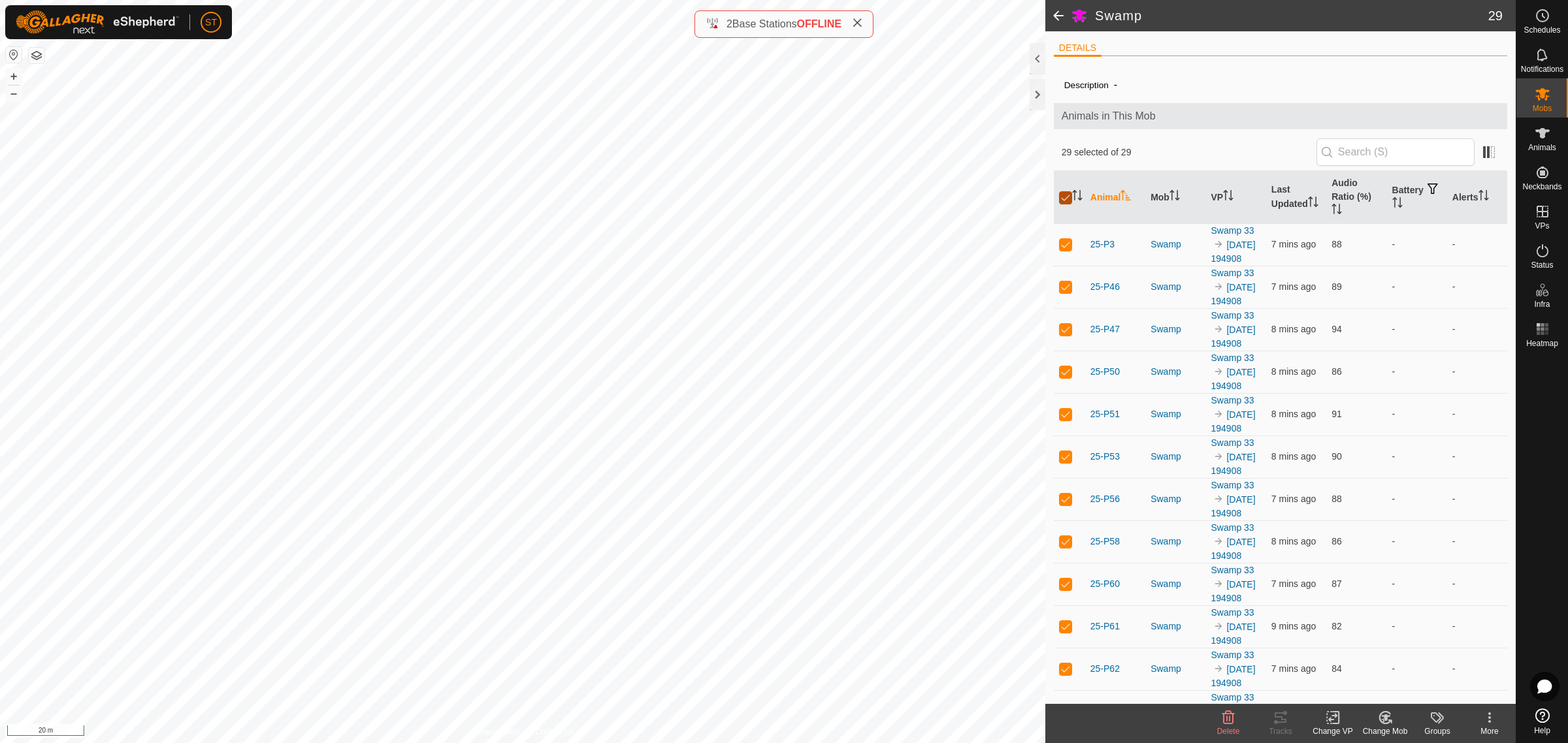
checkbox input "true"
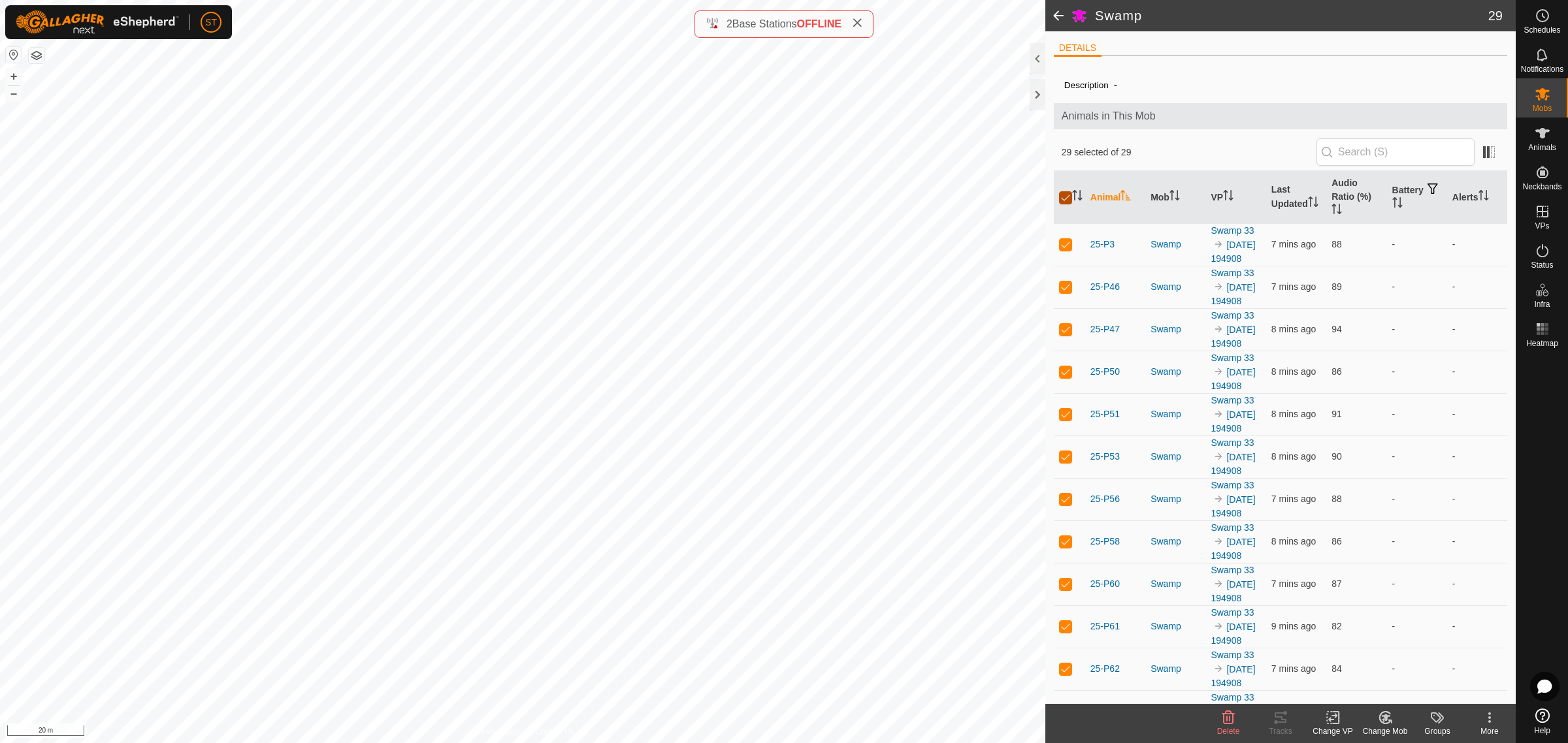
checkbox input "true"
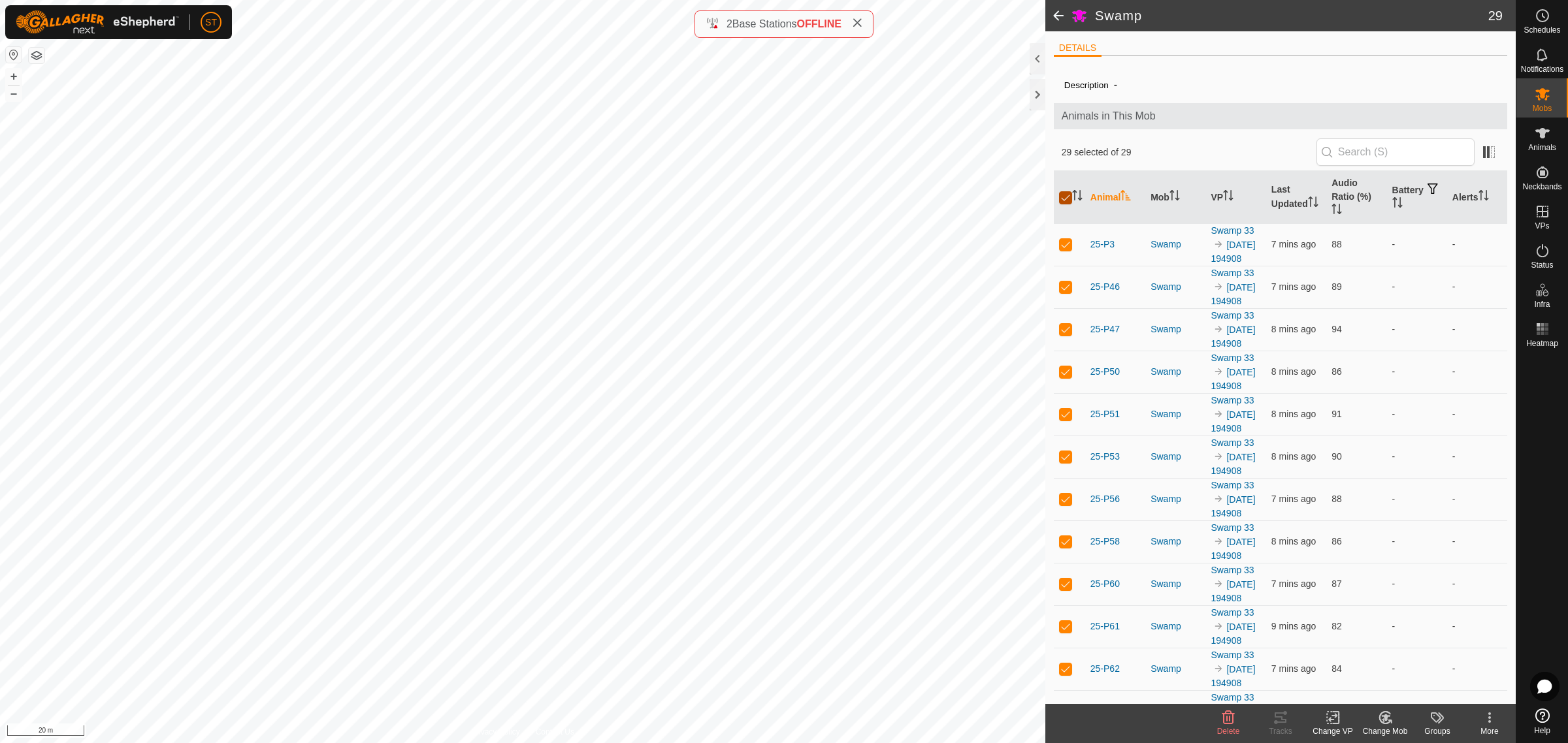
checkbox input "true"
click at [1347, 726] on div "Change VP" at bounding box center [1333, 731] width 53 height 12
click at [1383, 667] on link "Choose VP..." at bounding box center [1371, 661] width 130 height 26
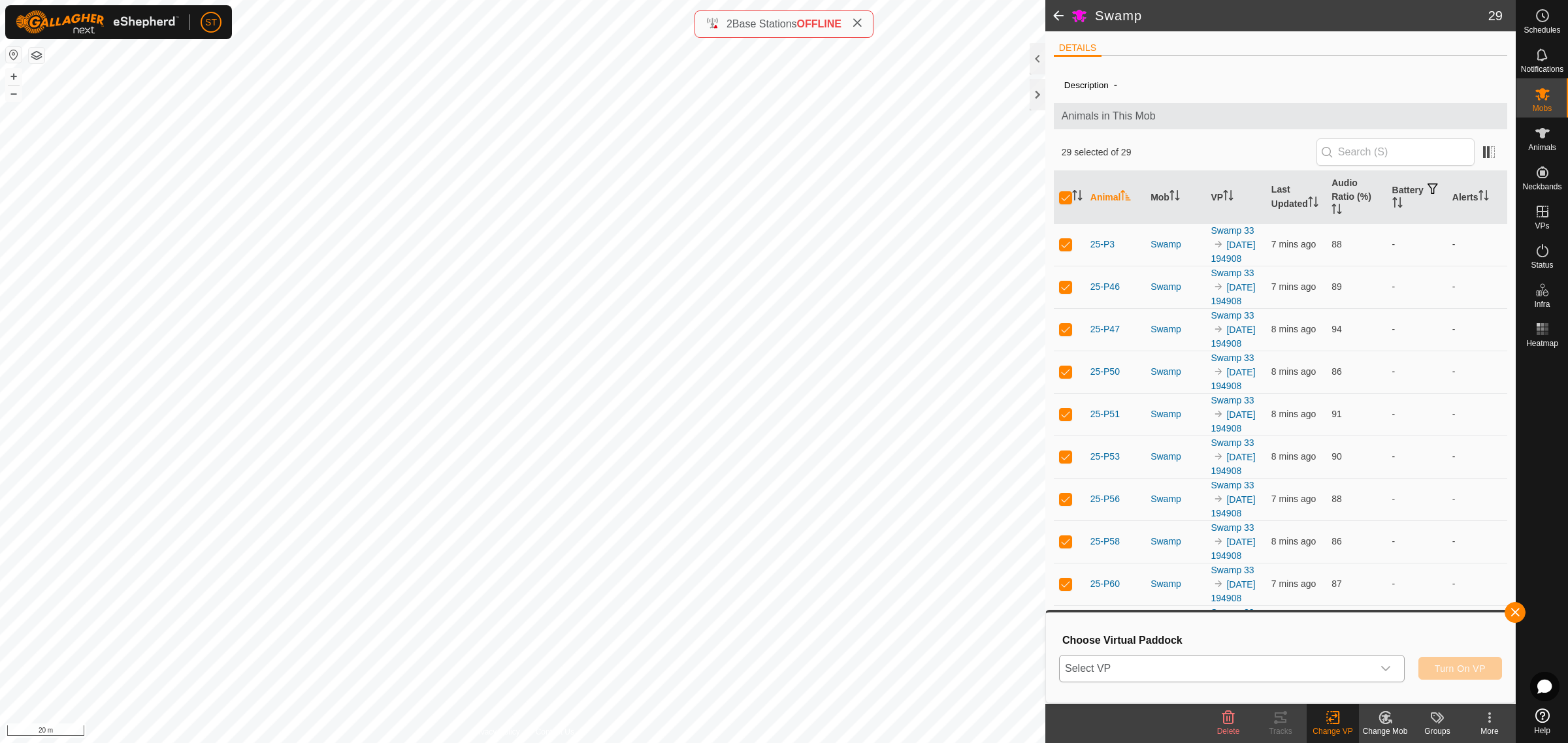
click at [1392, 671] on div "dropdown trigger" at bounding box center [1385, 669] width 26 height 26
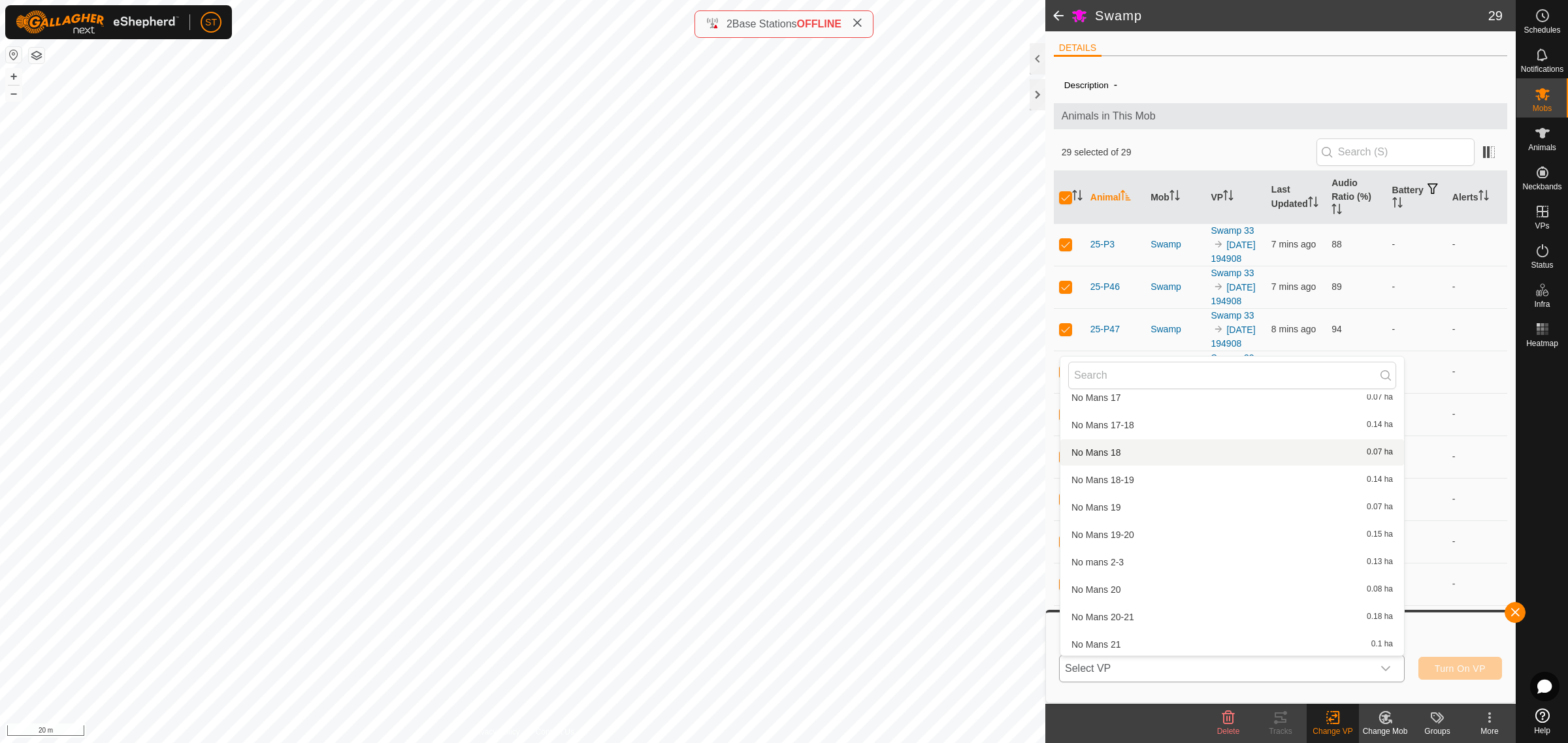
scroll to position [10653, 0]
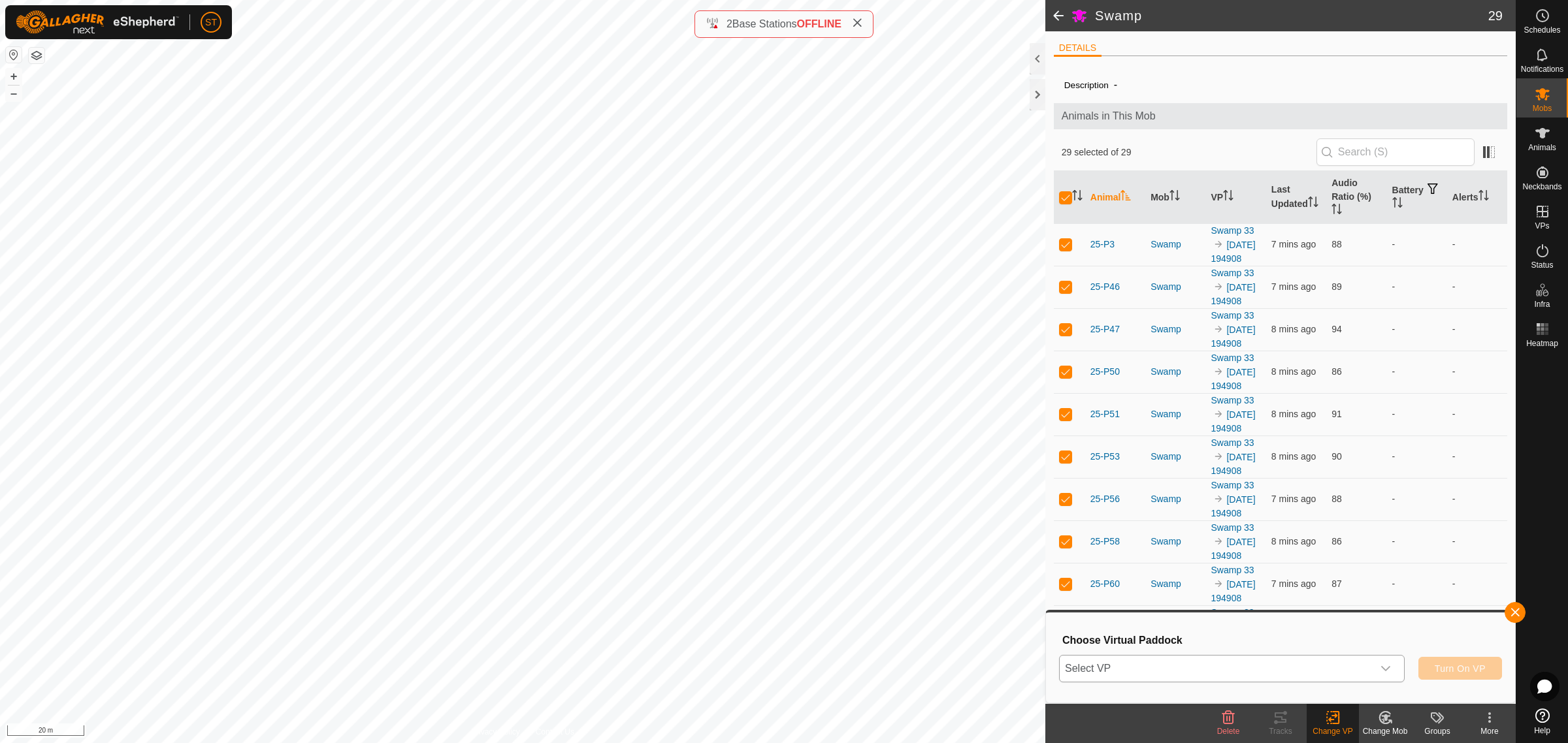
click at [1389, 666] on icon "dropdown trigger" at bounding box center [1386, 669] width 9 height 5
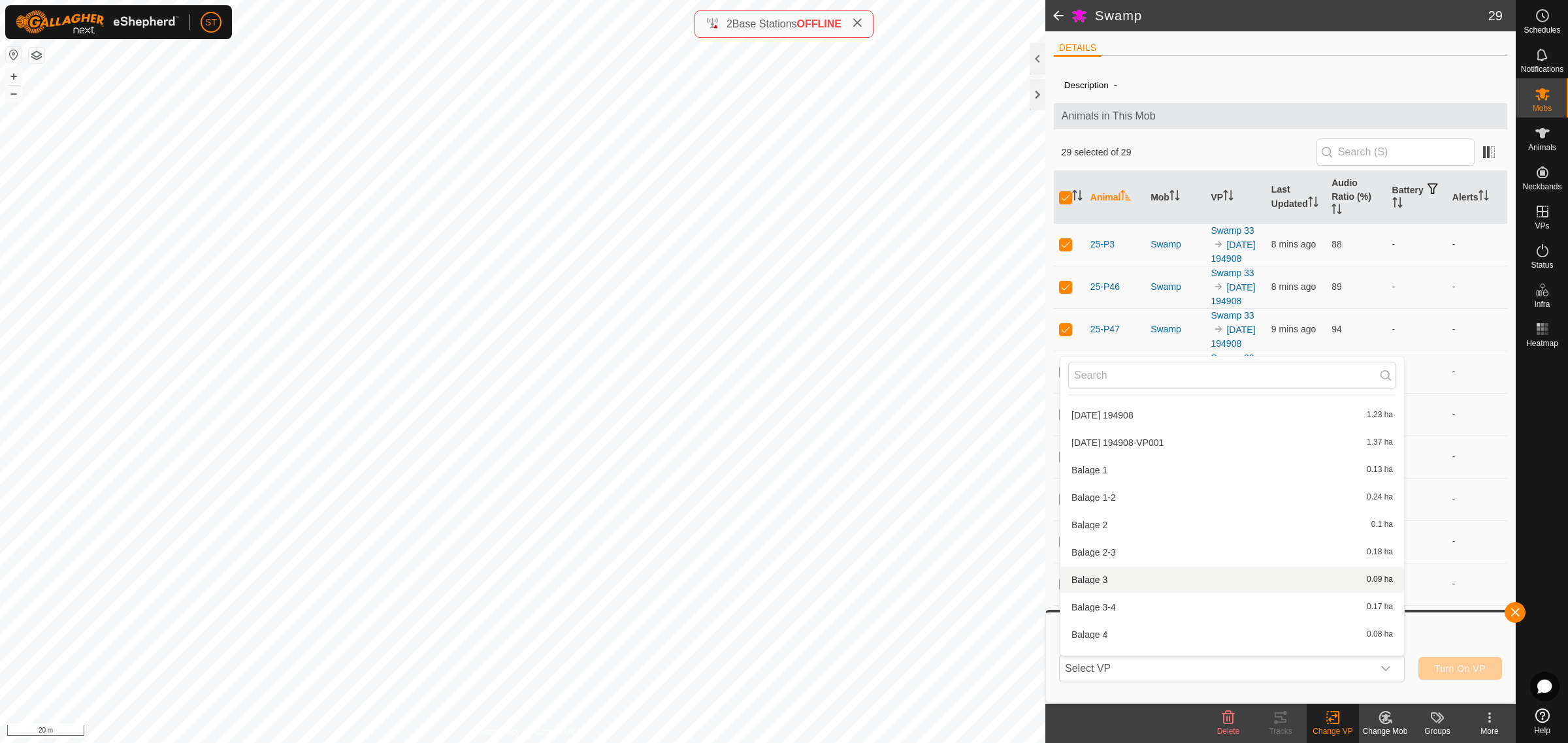
scroll to position [12320, 0]
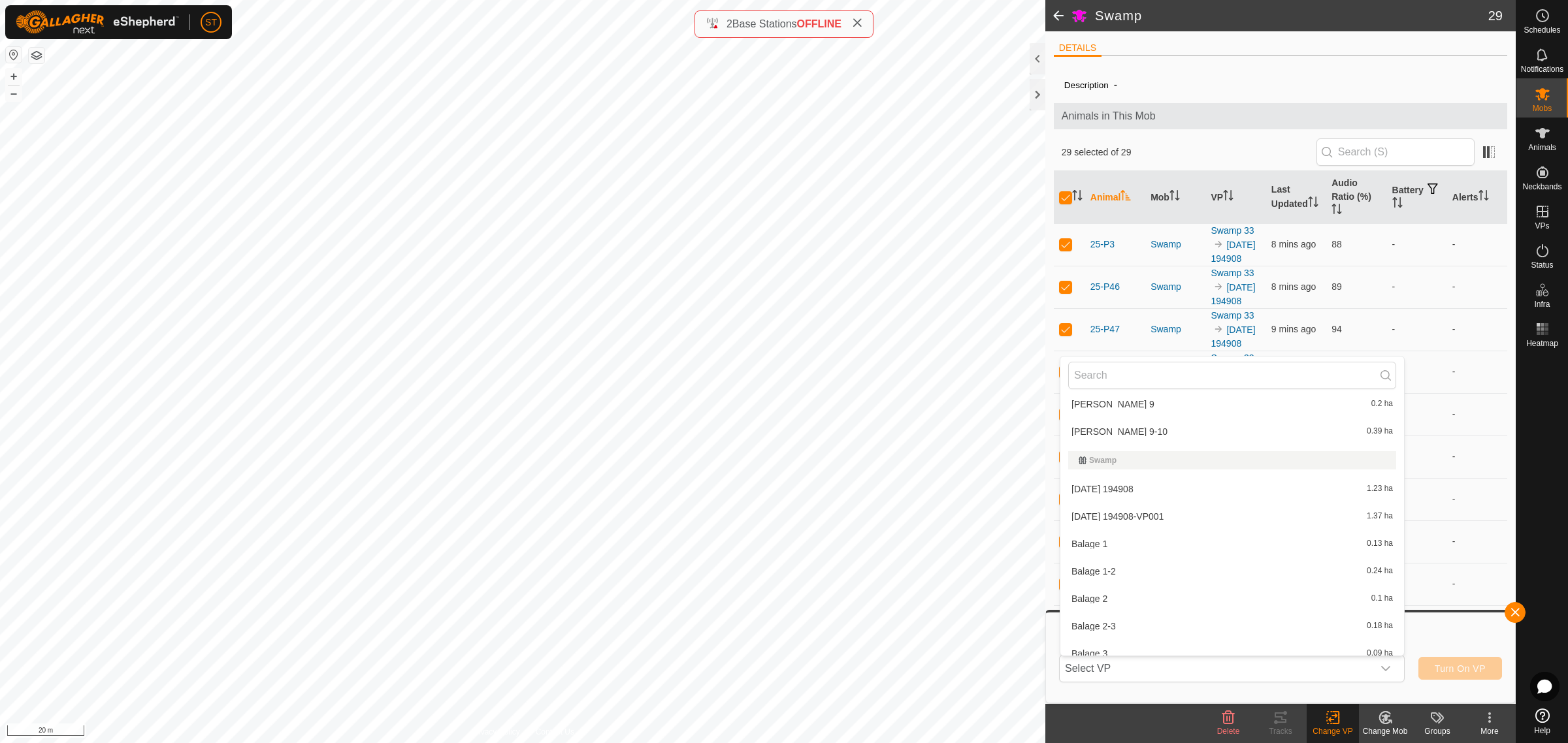
click at [1136, 507] on li "2025-08-26 194908-VP001 1.37 ha" at bounding box center [1232, 516] width 344 height 26
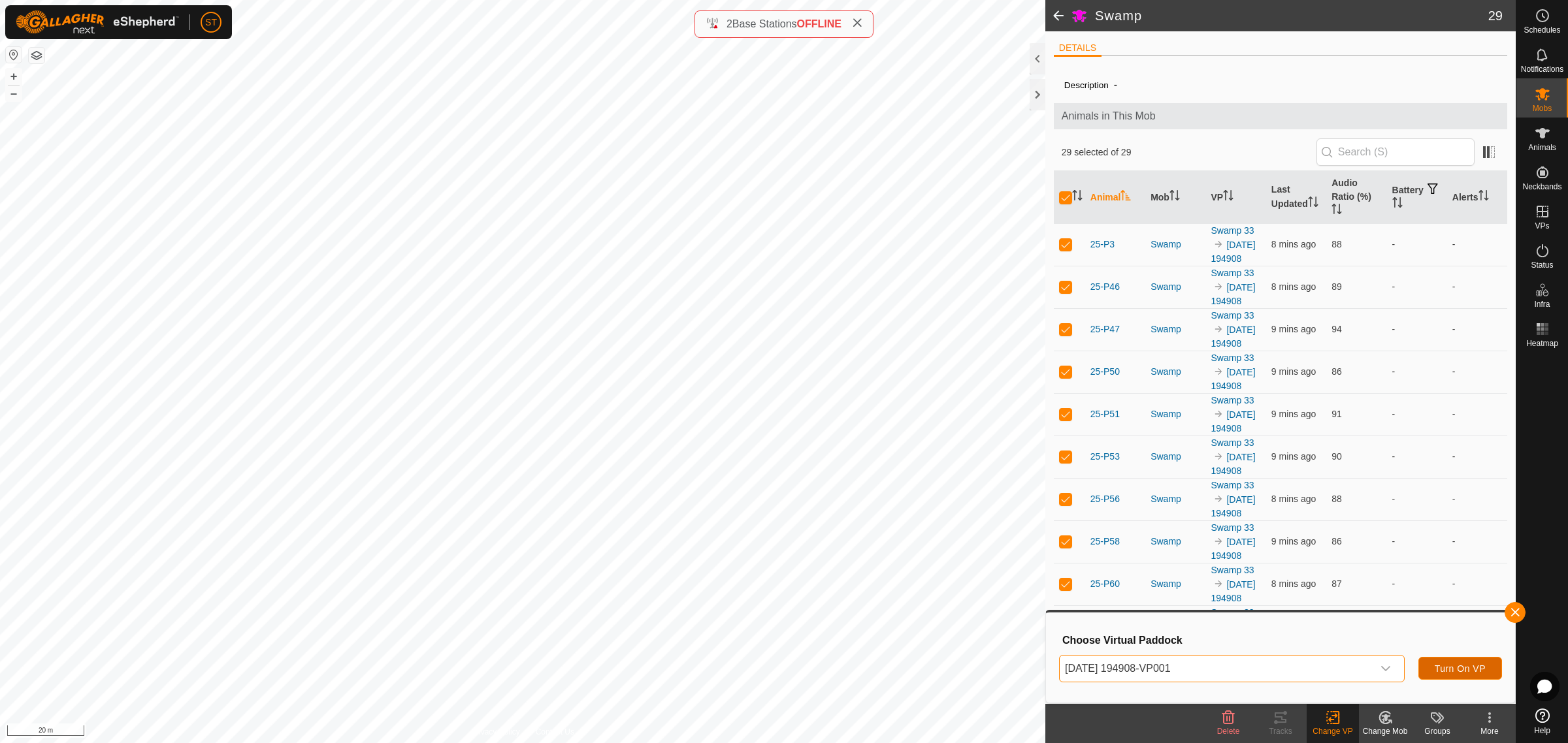
click at [1439, 668] on span "Turn On VP" at bounding box center [1460, 669] width 51 height 11
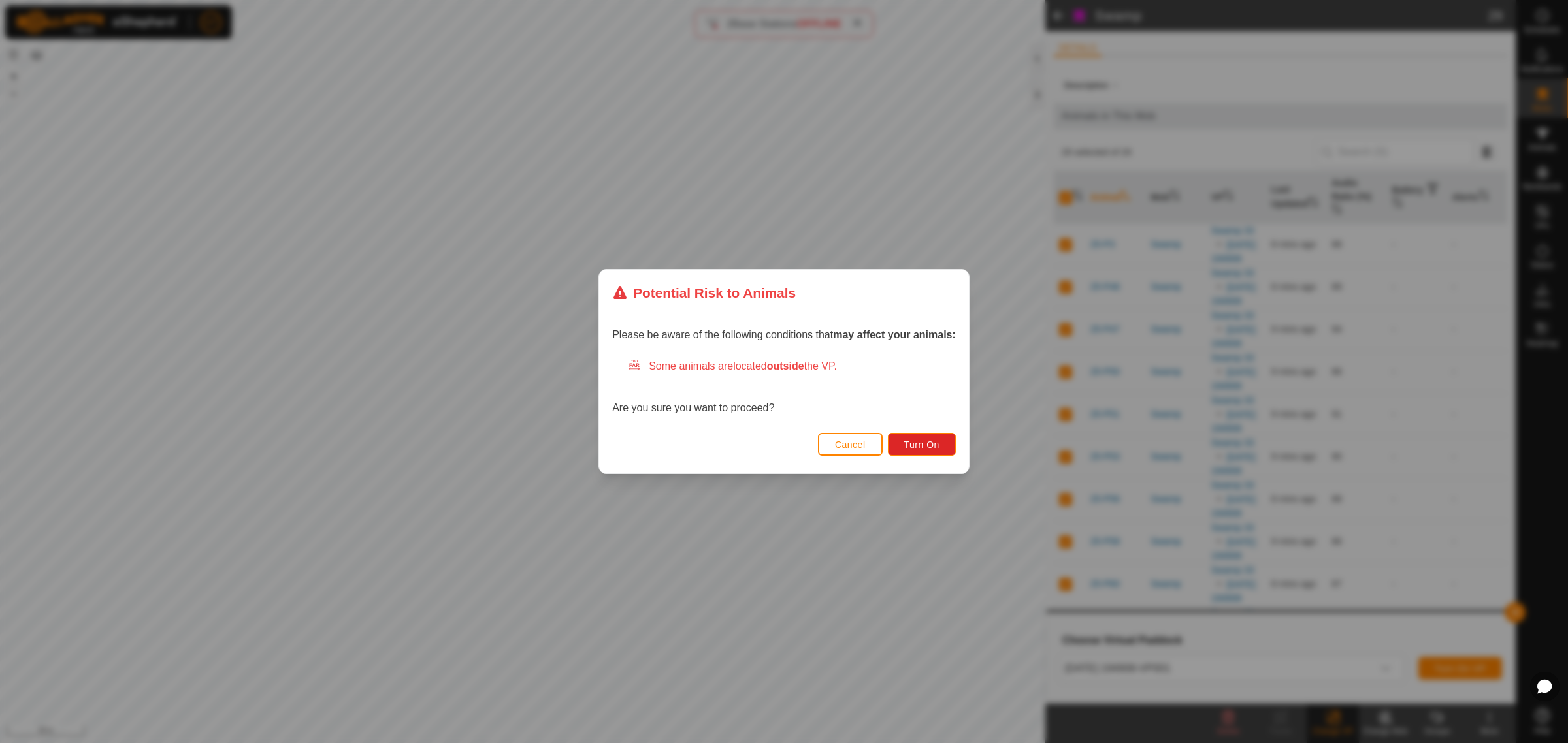
click at [942, 456] on div "Cancel Turn On" at bounding box center [784, 451] width 370 height 44
click at [910, 448] on span "Turn On" at bounding box center [922, 445] width 35 height 11
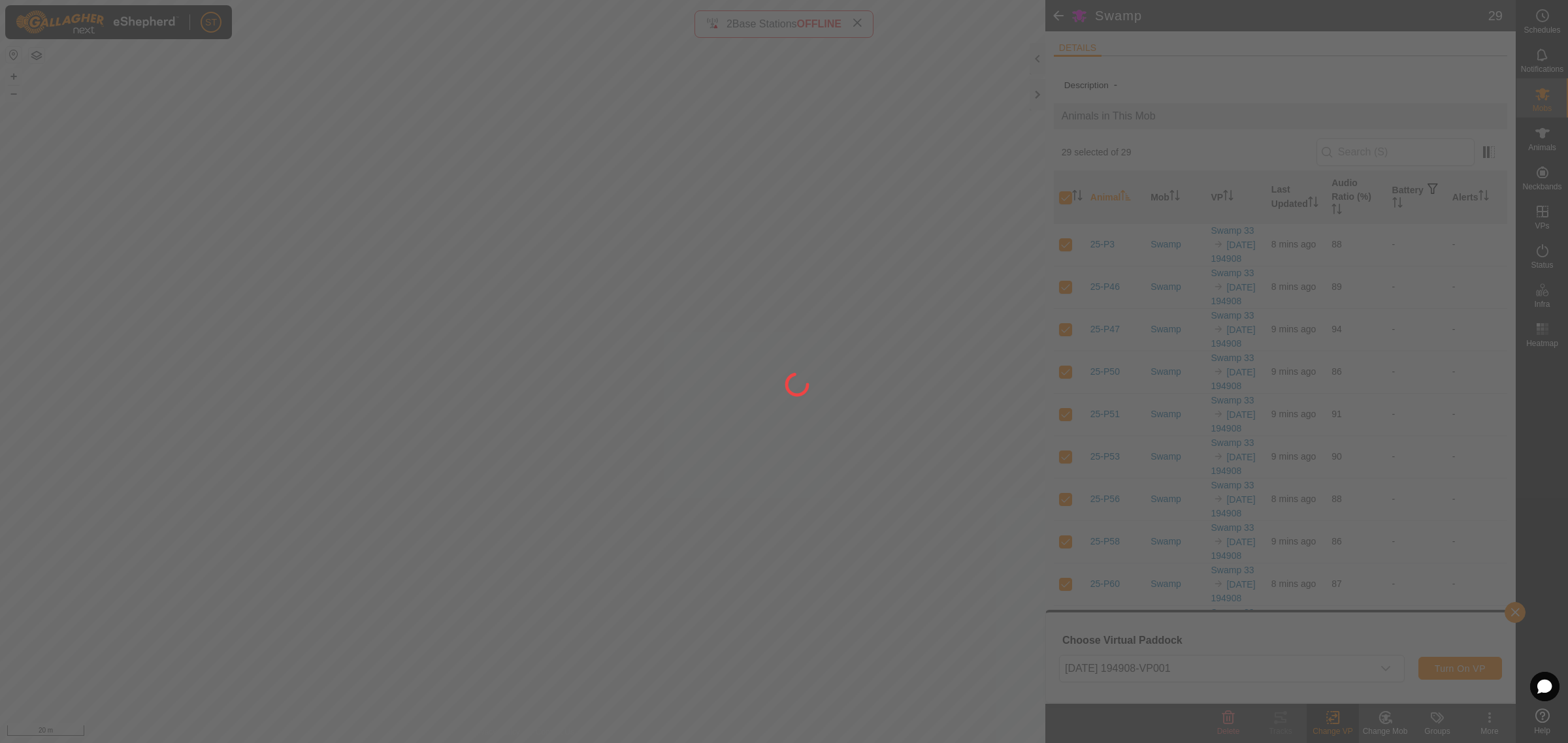
click at [321, 311] on div at bounding box center [784, 372] width 1568 height 743
